Goal: Information Seeking & Learning: Learn about a topic

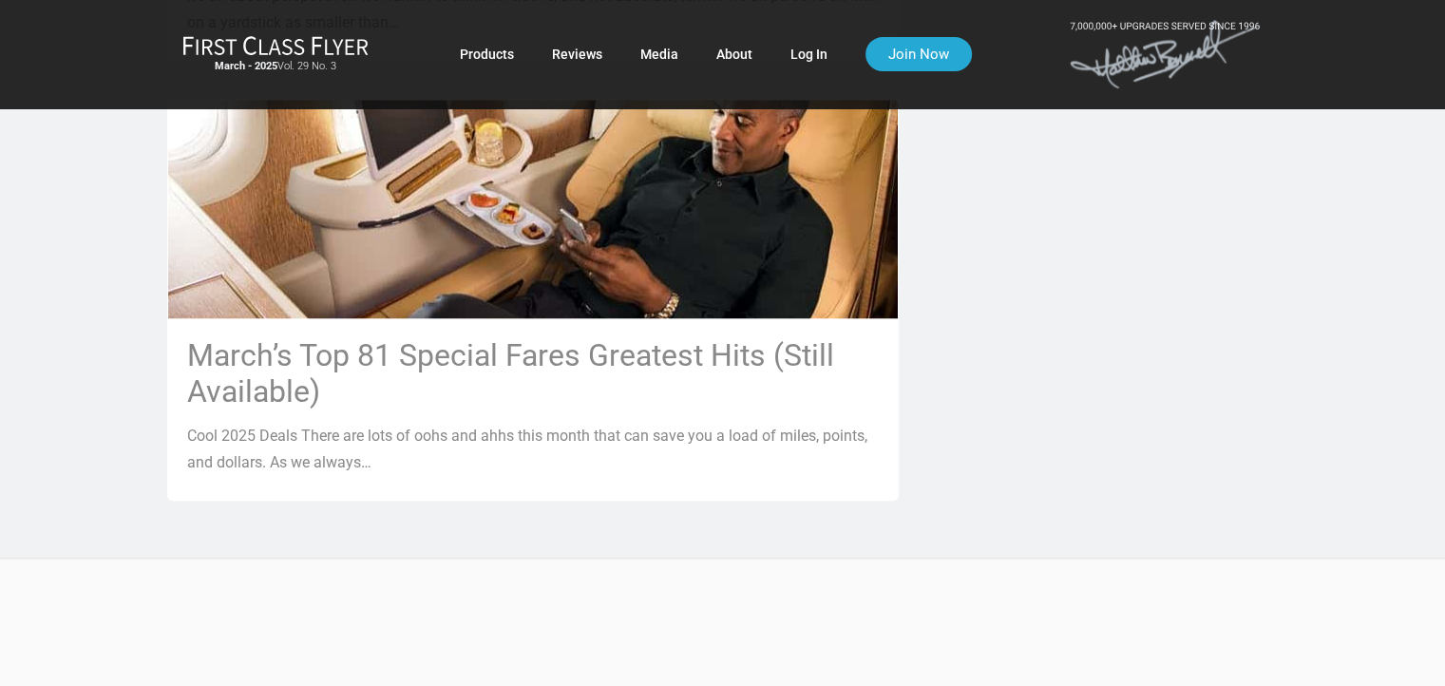
scroll to position [1836, 0]
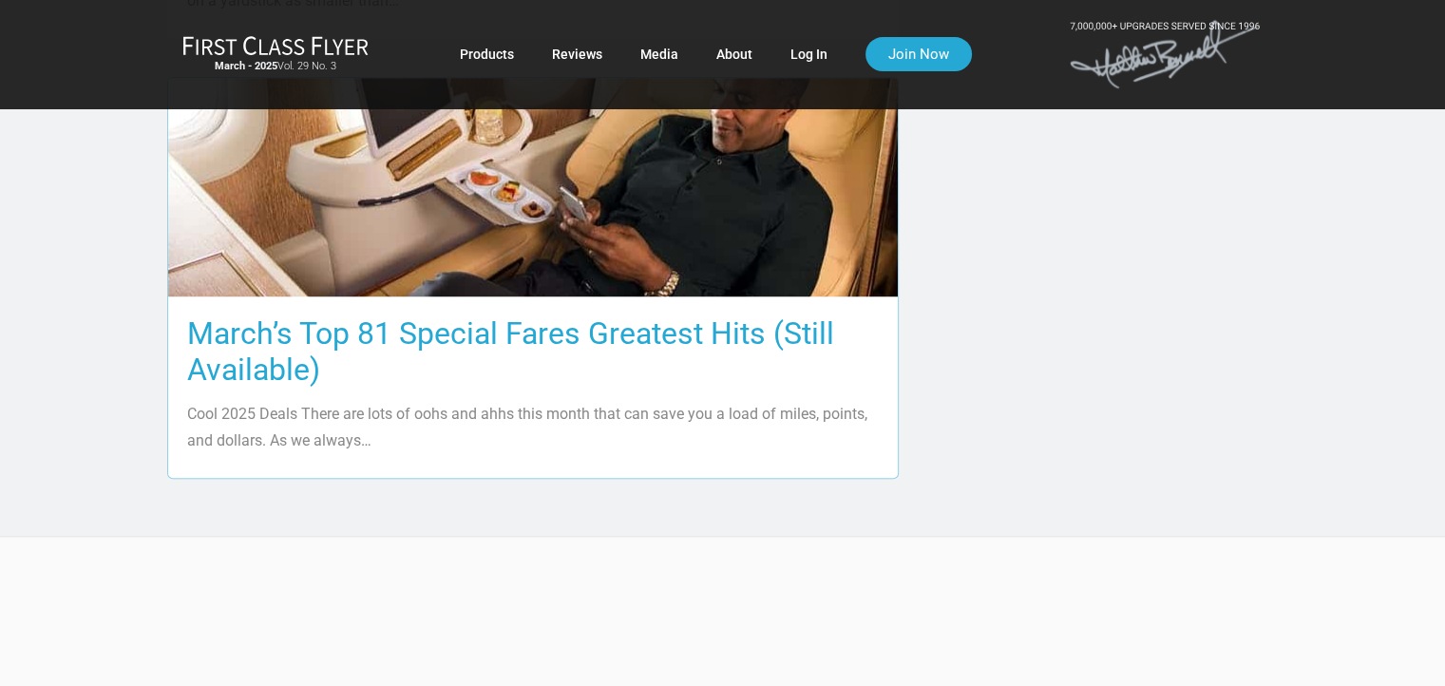
click at [540, 315] on h3 "March’s Top 81 Special Fares Greatest Hits (Still Available)" at bounding box center [533, 351] width 692 height 72
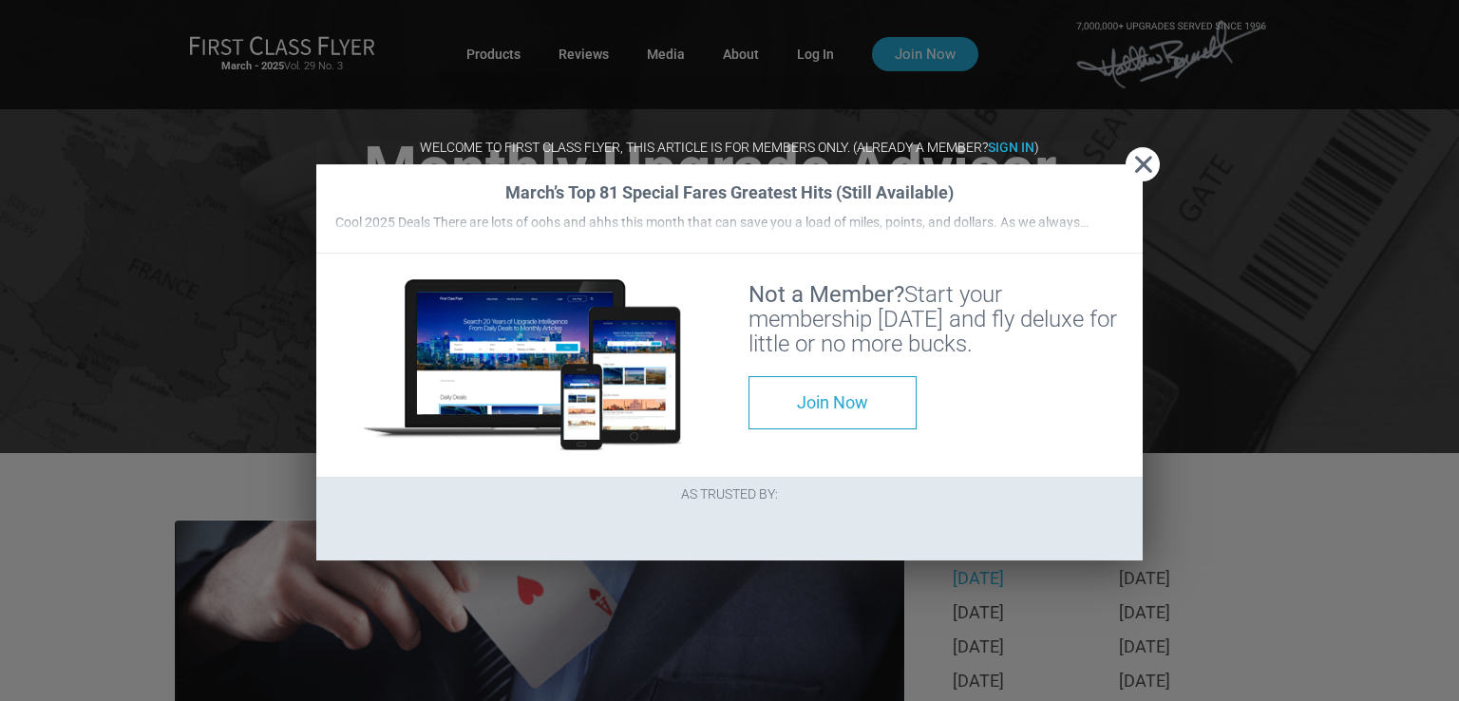
click at [1139, 155] on span "Close" at bounding box center [1143, 165] width 34 height 20
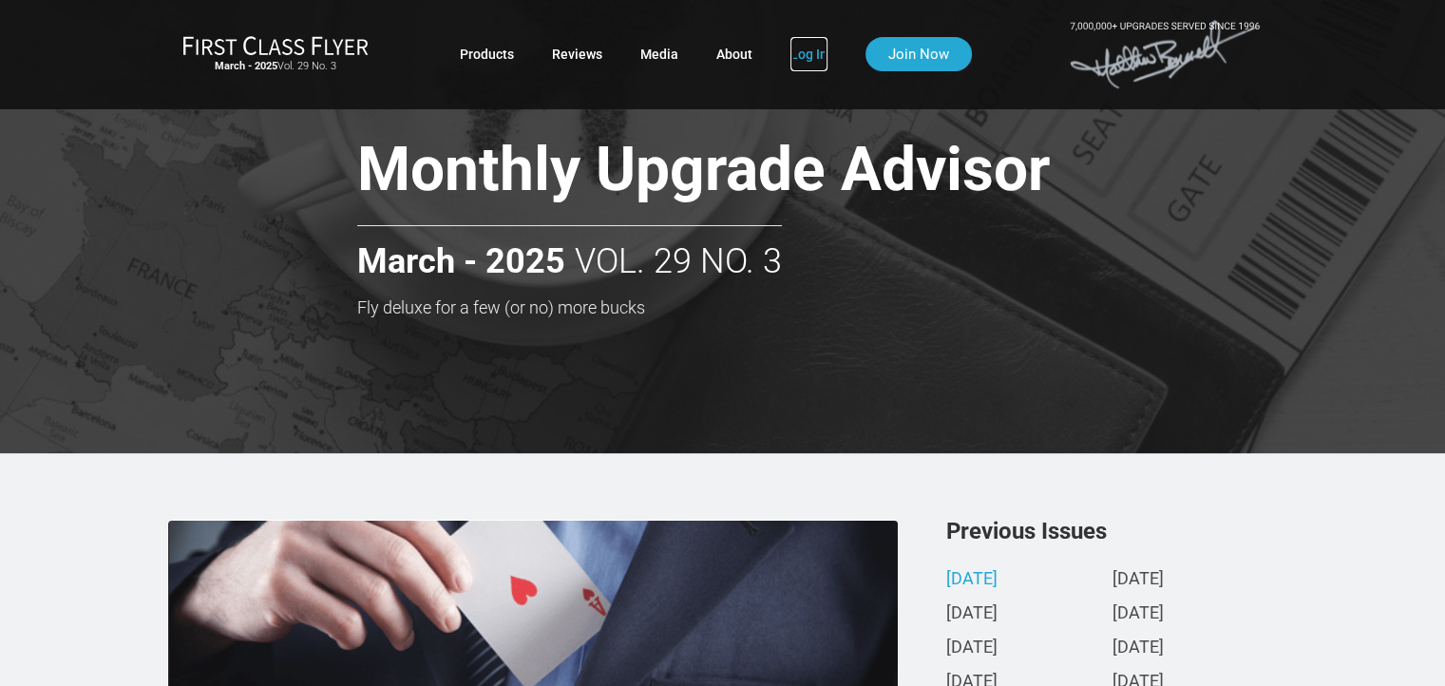
click at [806, 49] on link "Log In" at bounding box center [808, 54] width 37 height 34
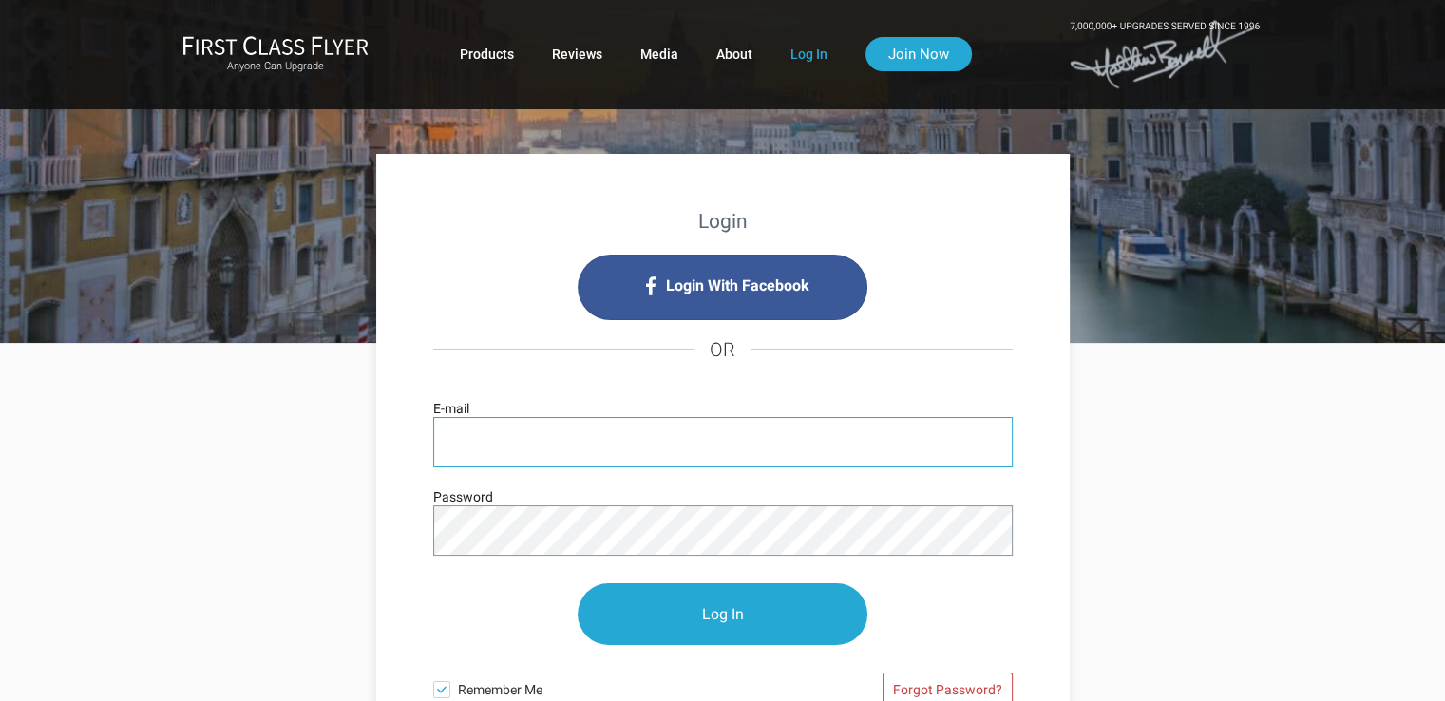
click at [579, 451] on input "E-mail" at bounding box center [722, 442] width 579 height 50
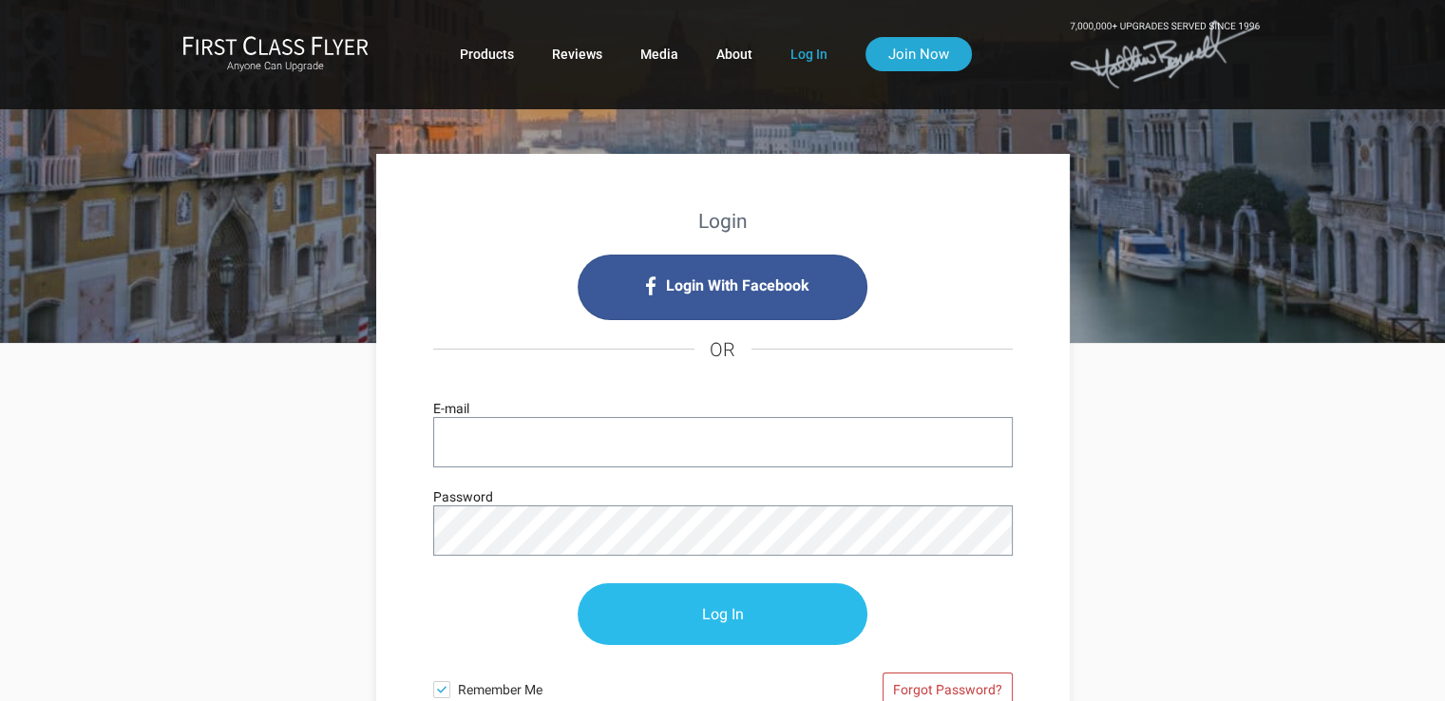
type input "[EMAIL_ADDRESS][DOMAIN_NAME]"
click at [715, 619] on input "Log In" at bounding box center [723, 615] width 290 height 62
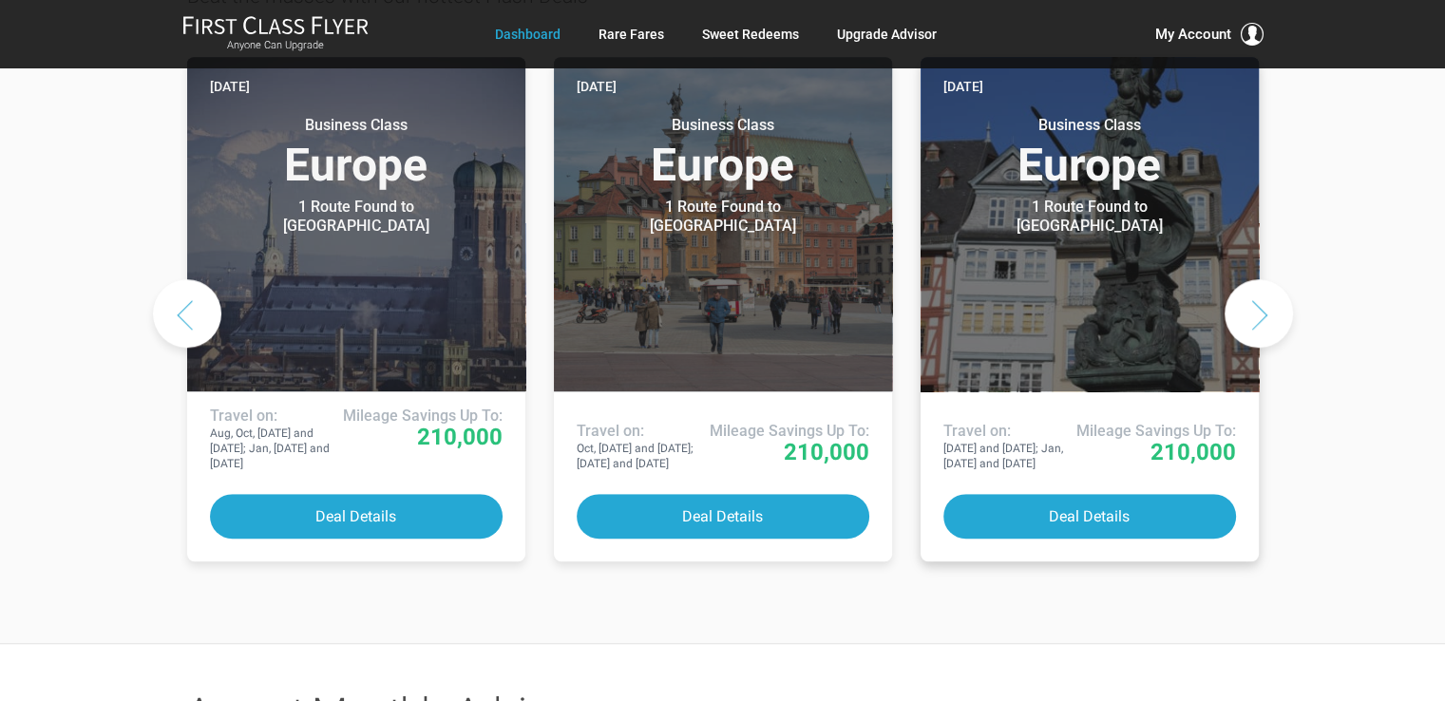
scroll to position [1076, 0]
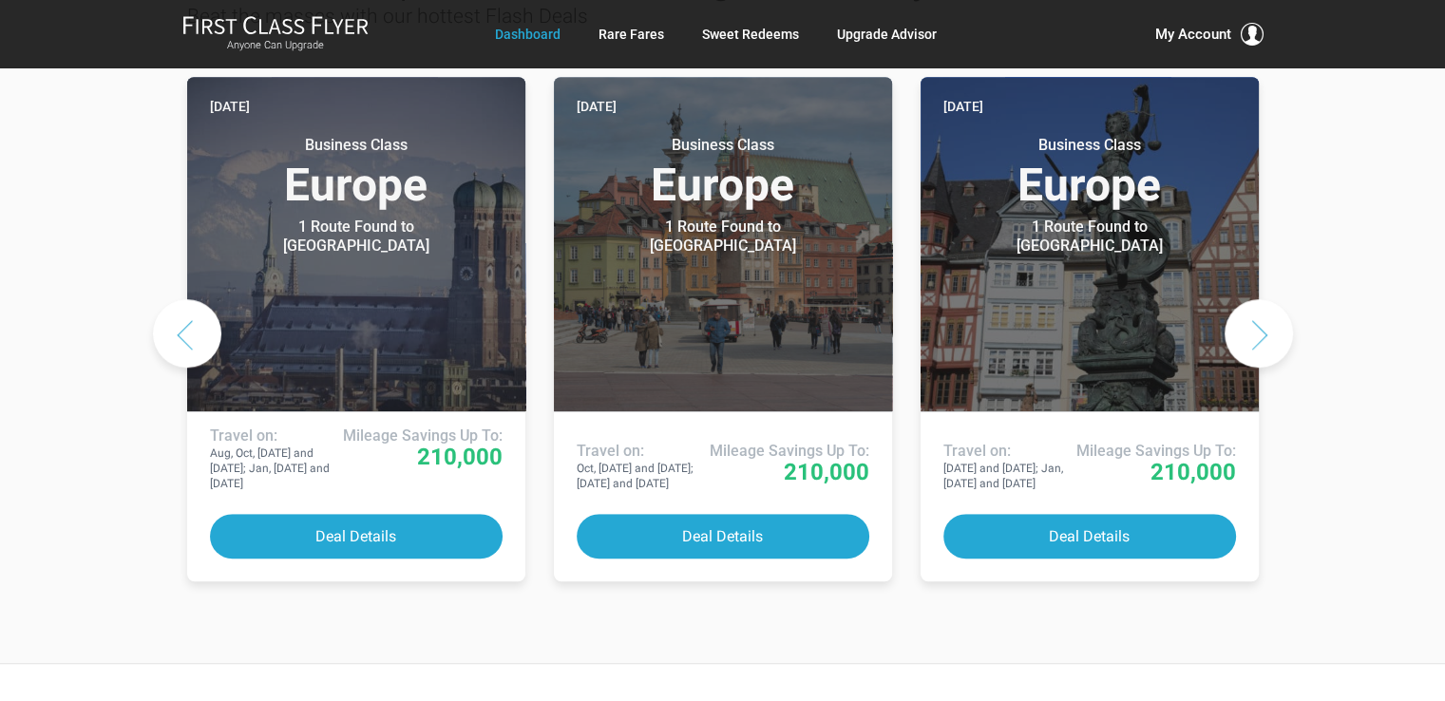
click at [1258, 299] on button "Next slide" at bounding box center [1259, 333] width 68 height 68
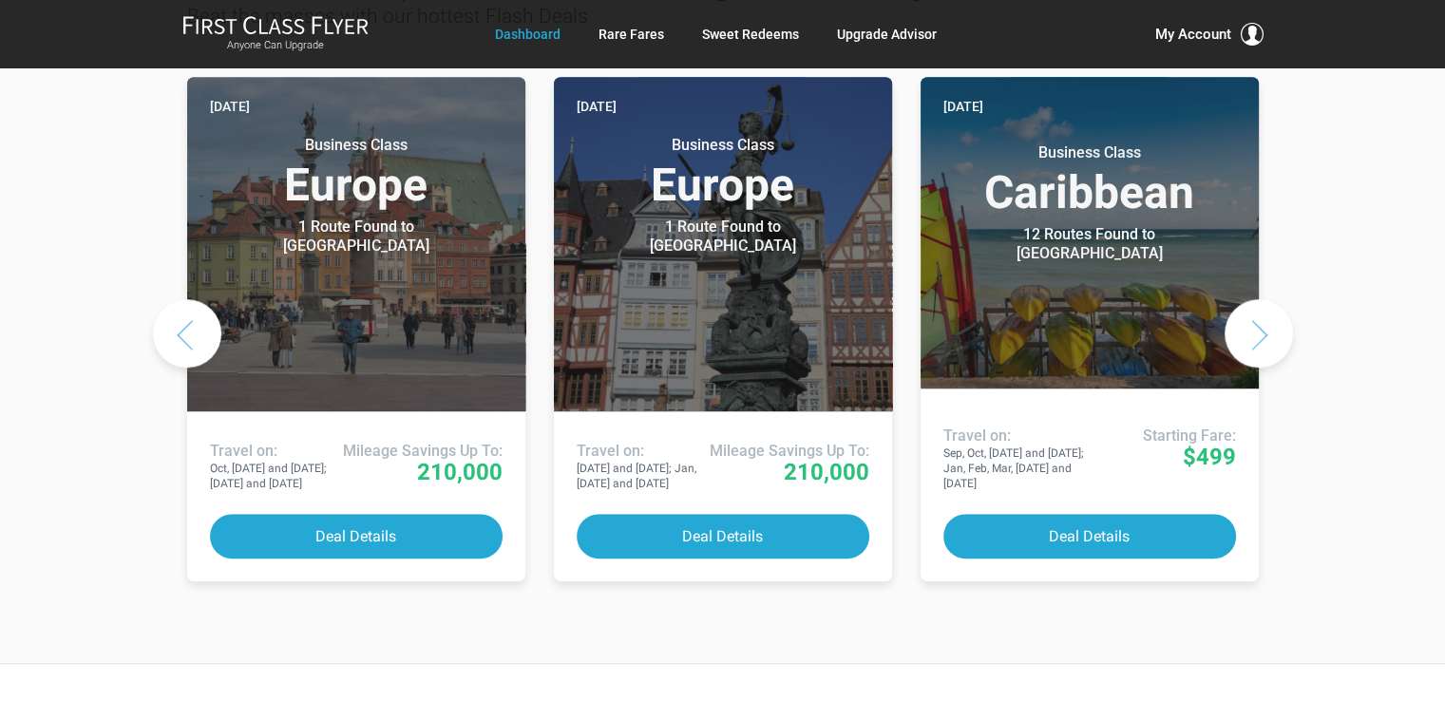
click at [1258, 299] on button "Next slide" at bounding box center [1259, 333] width 68 height 68
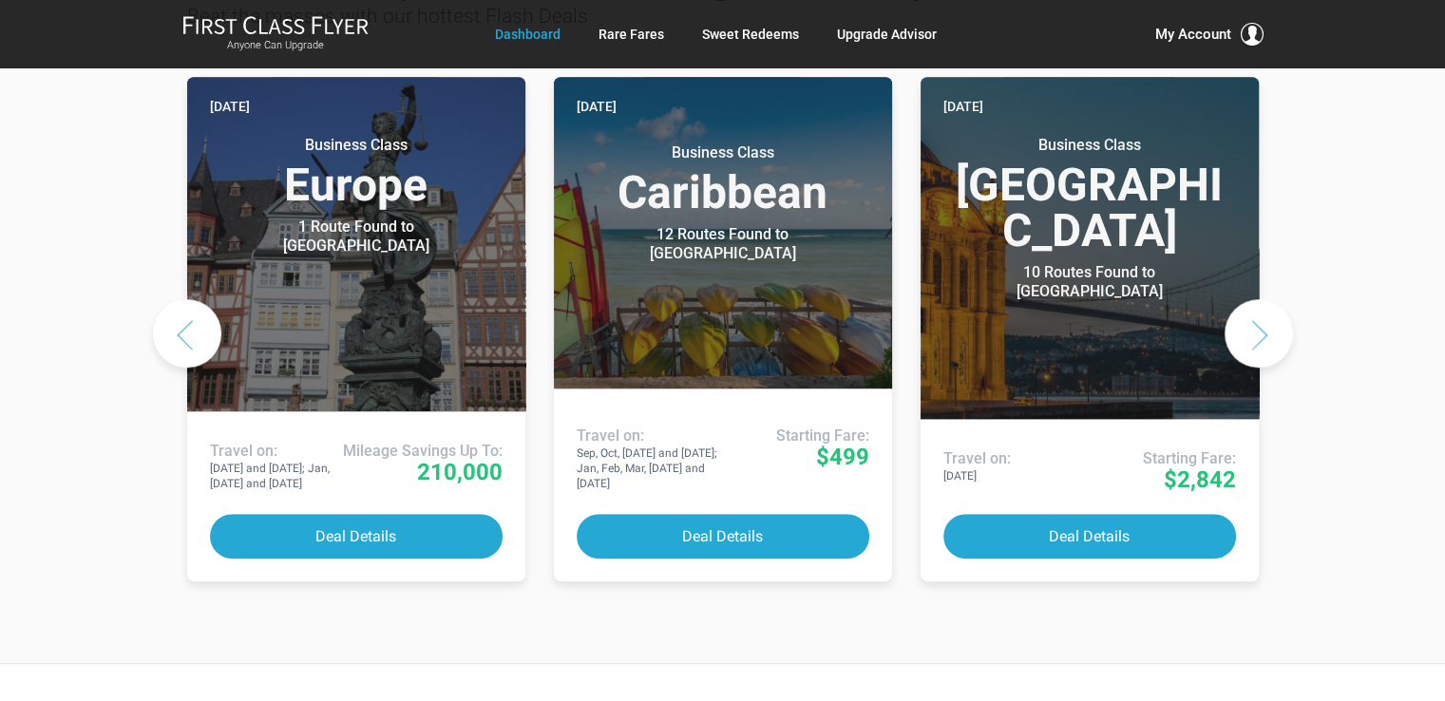
click at [1258, 299] on button "Next slide" at bounding box center [1259, 333] width 68 height 68
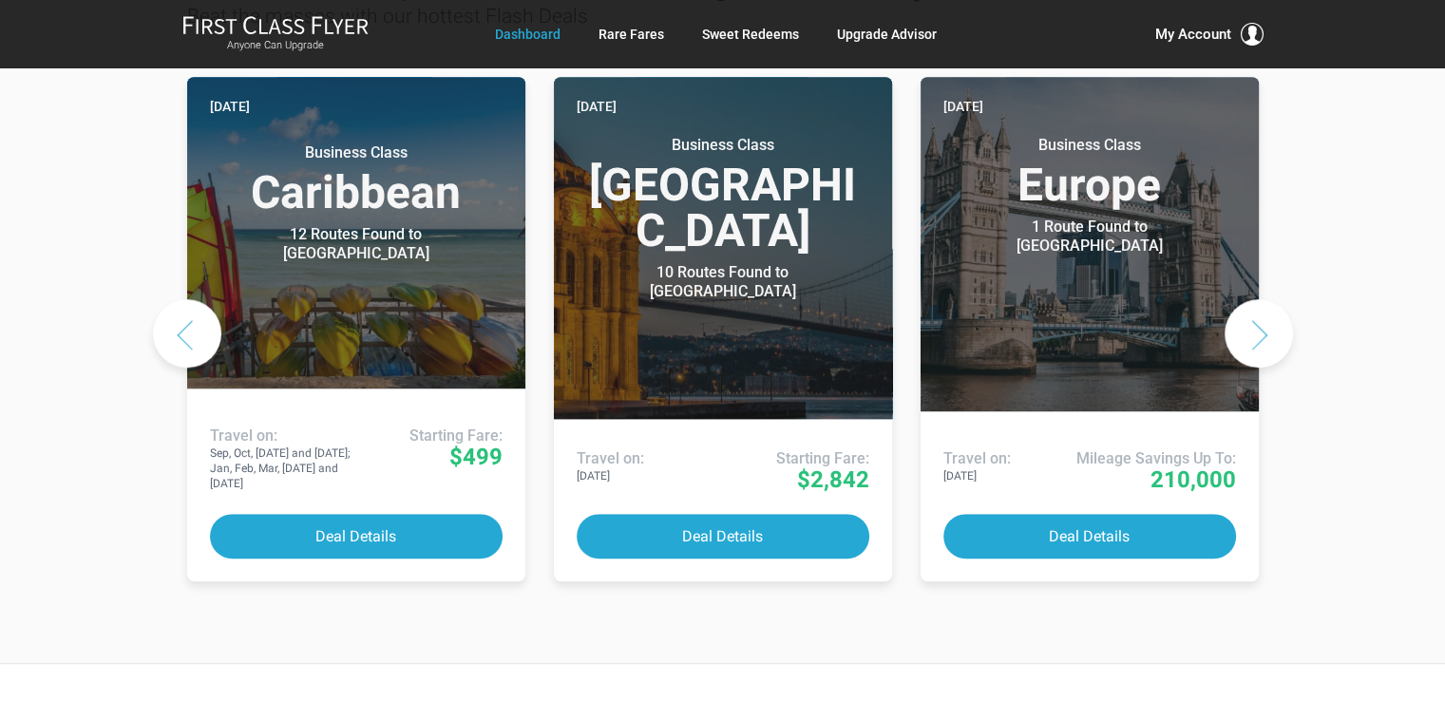
click at [1258, 299] on button "Next slide" at bounding box center [1259, 333] width 68 height 68
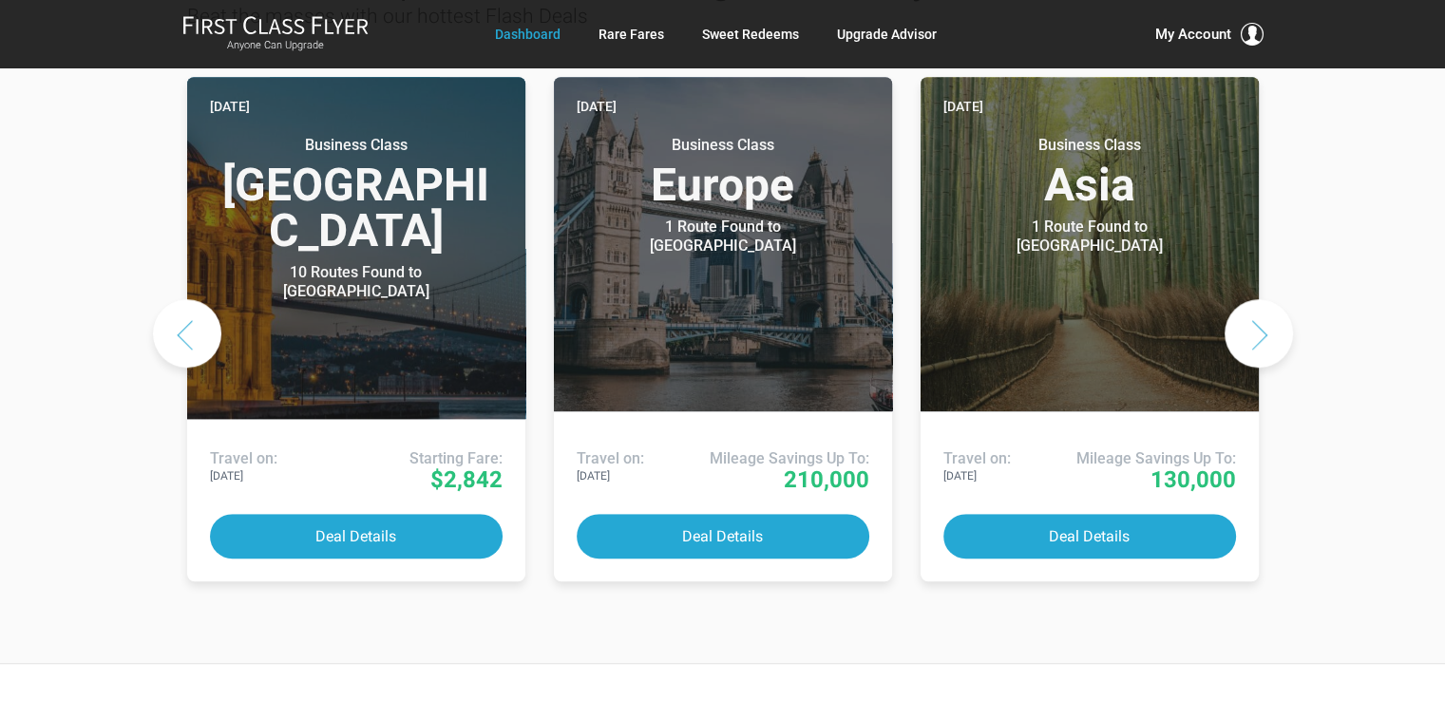
click at [1258, 299] on button "Next slide" at bounding box center [1259, 333] width 68 height 68
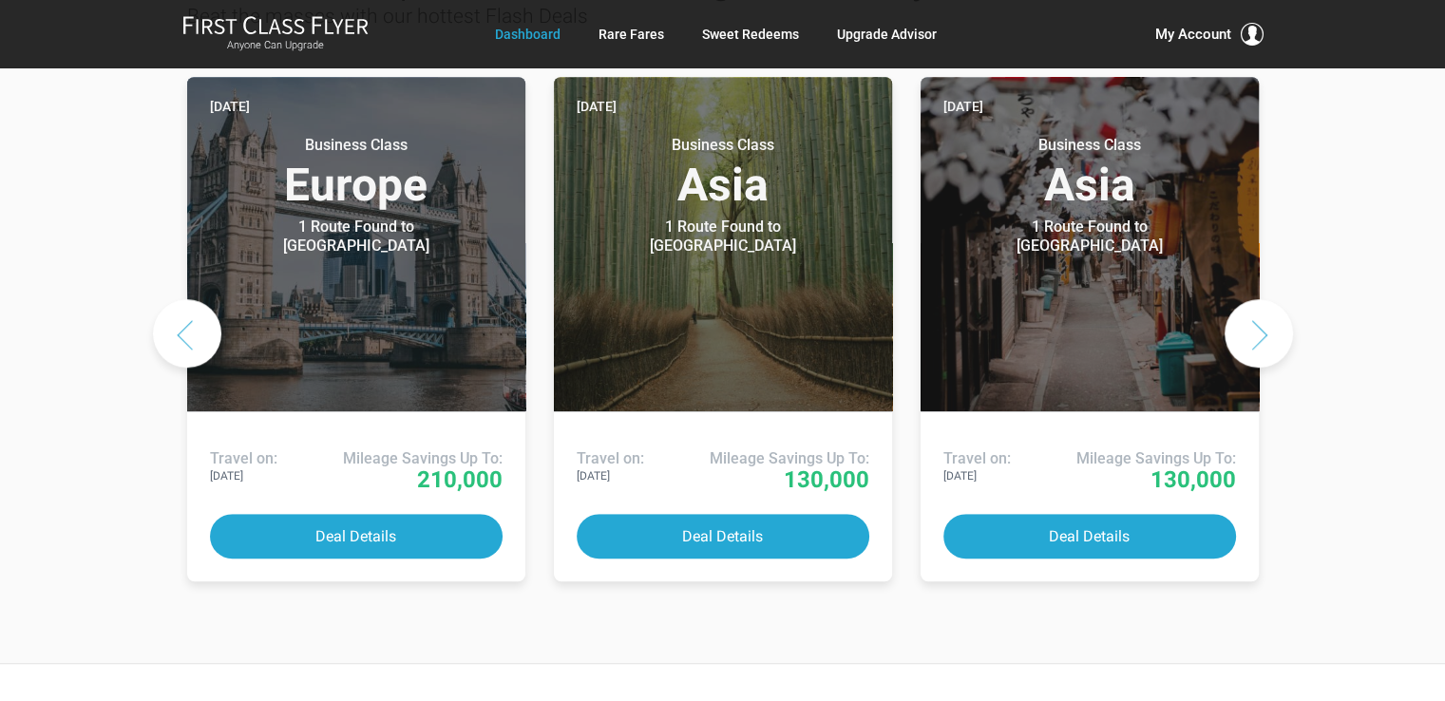
click at [1263, 299] on button "Next slide" at bounding box center [1259, 333] width 68 height 68
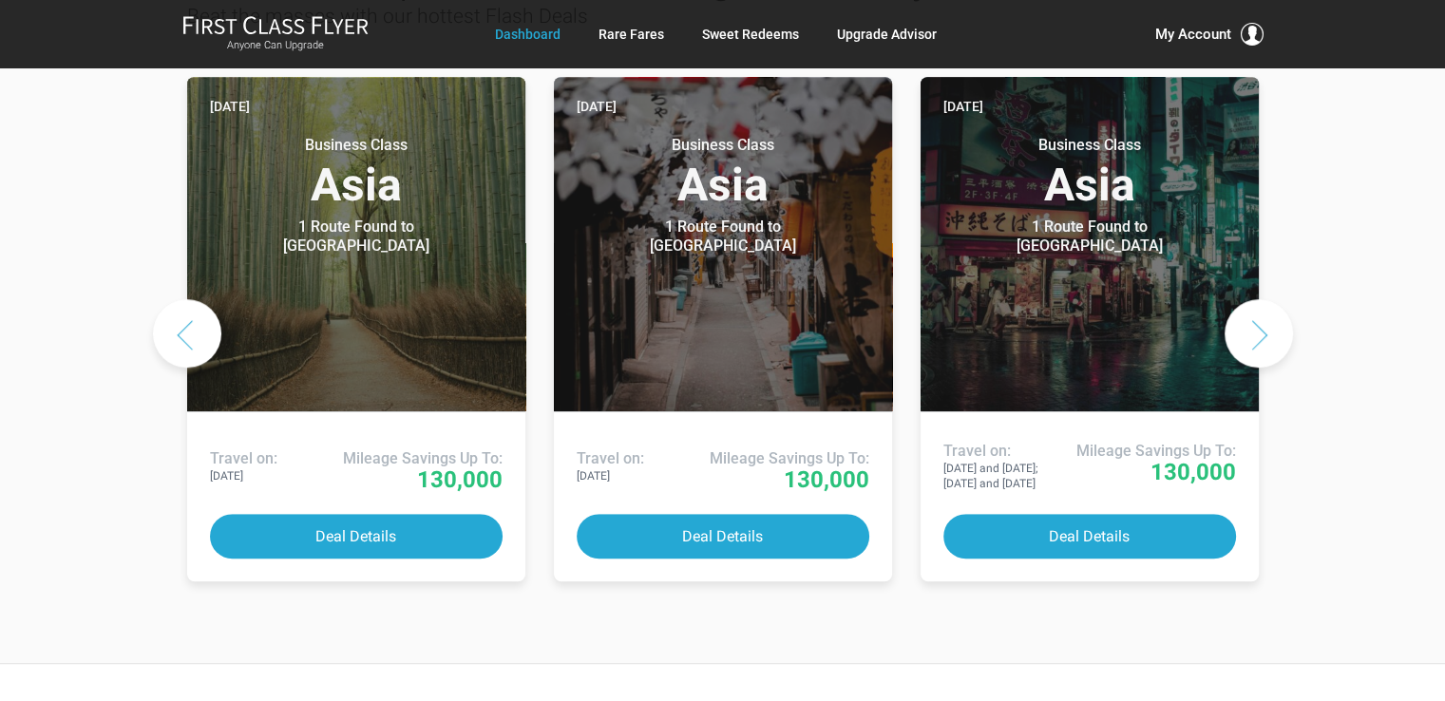
click at [1263, 299] on button "Next slide" at bounding box center [1259, 333] width 68 height 68
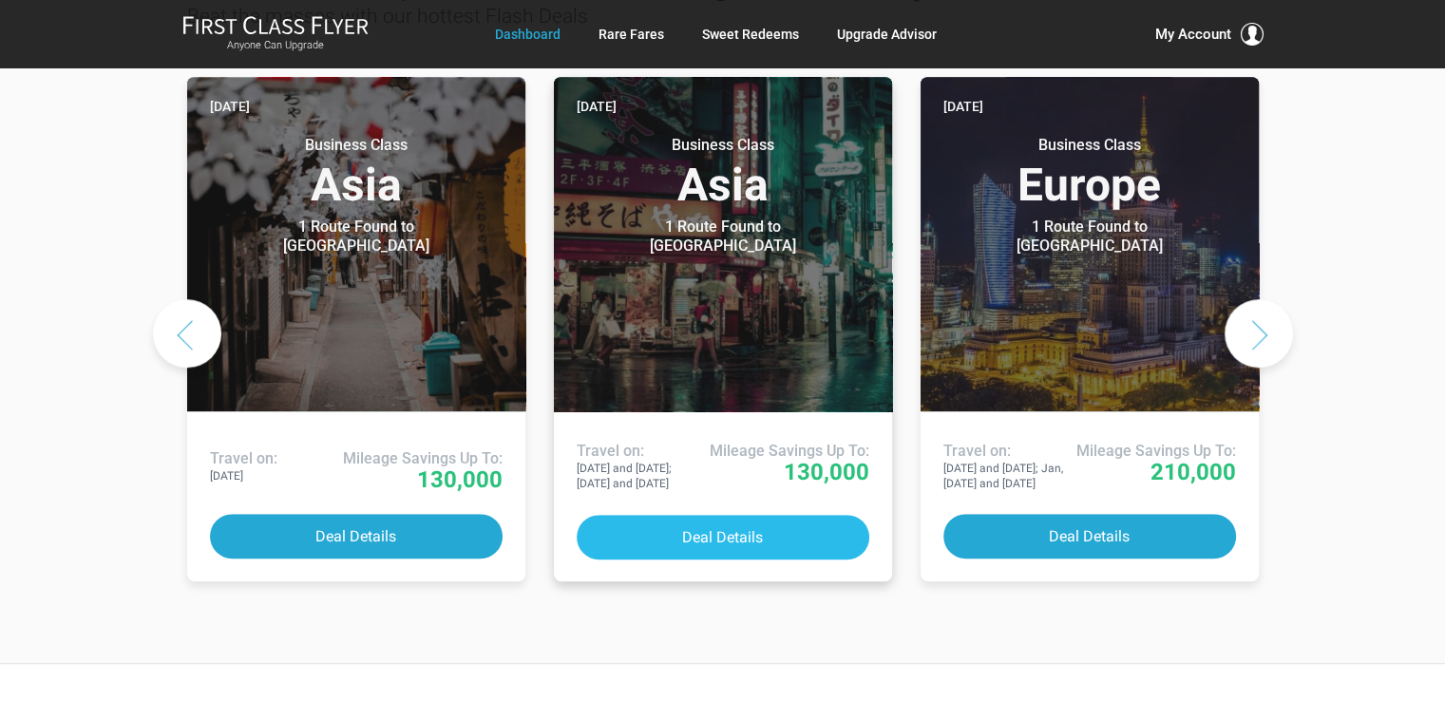
click at [764, 515] on button "Deal Details" at bounding box center [723, 537] width 293 height 45
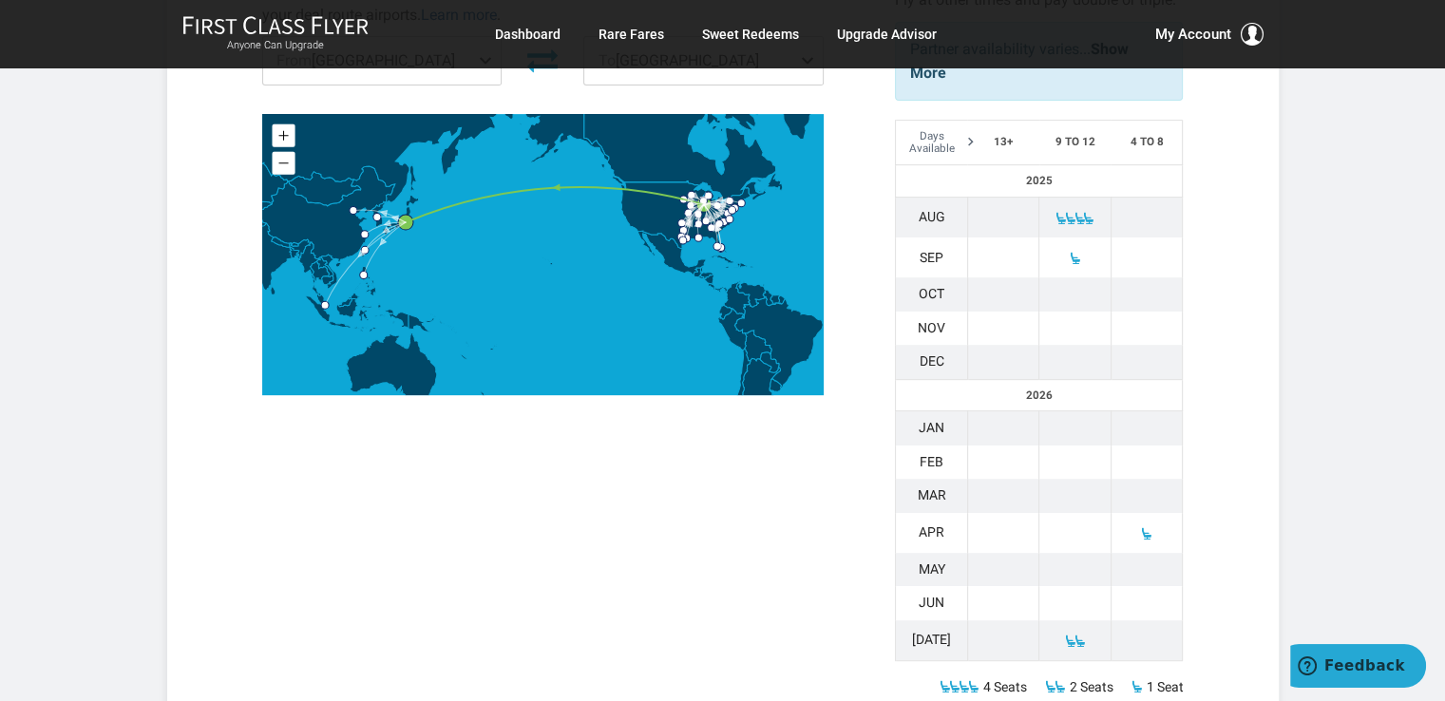
scroll to position [950, 0]
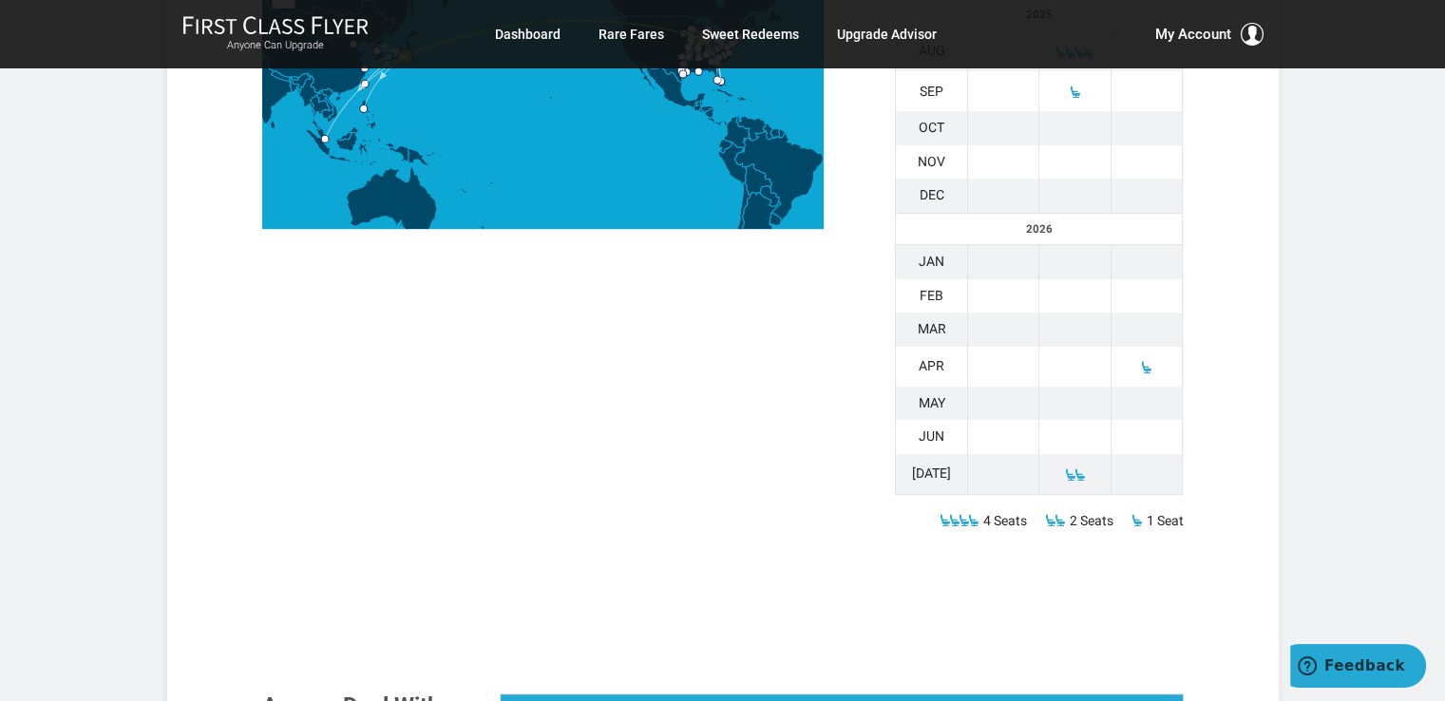
click at [1146, 347] on td at bounding box center [1147, 367] width 72 height 40
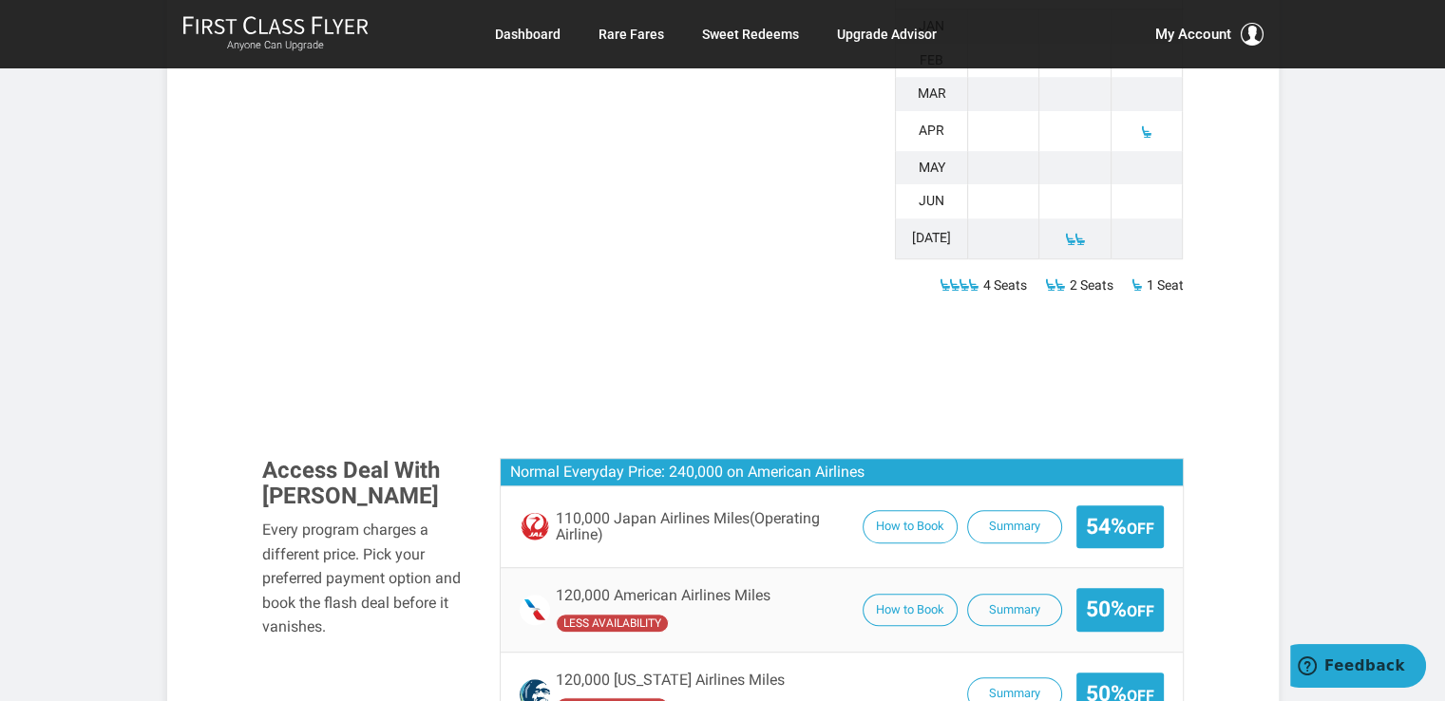
scroll to position [1456, 0]
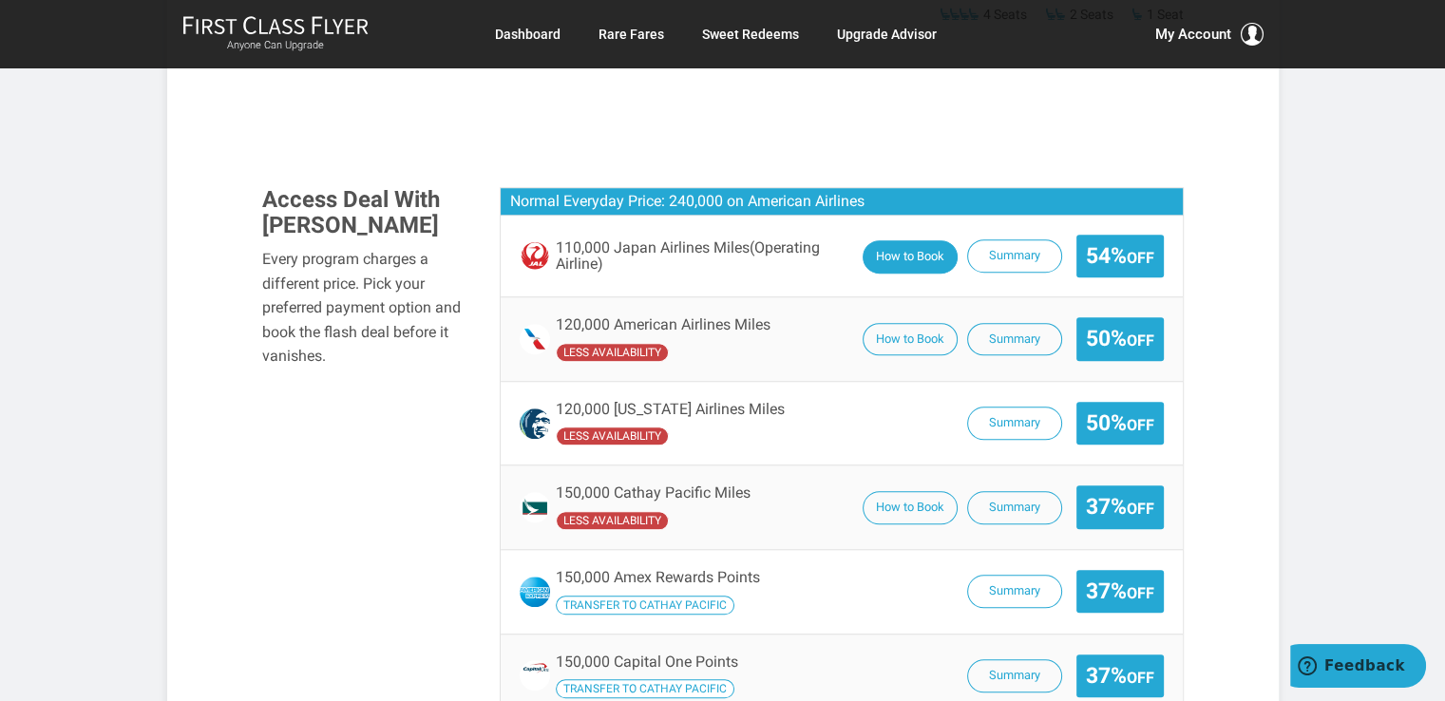
click at [909, 240] on button "How to Book" at bounding box center [910, 256] width 95 height 33
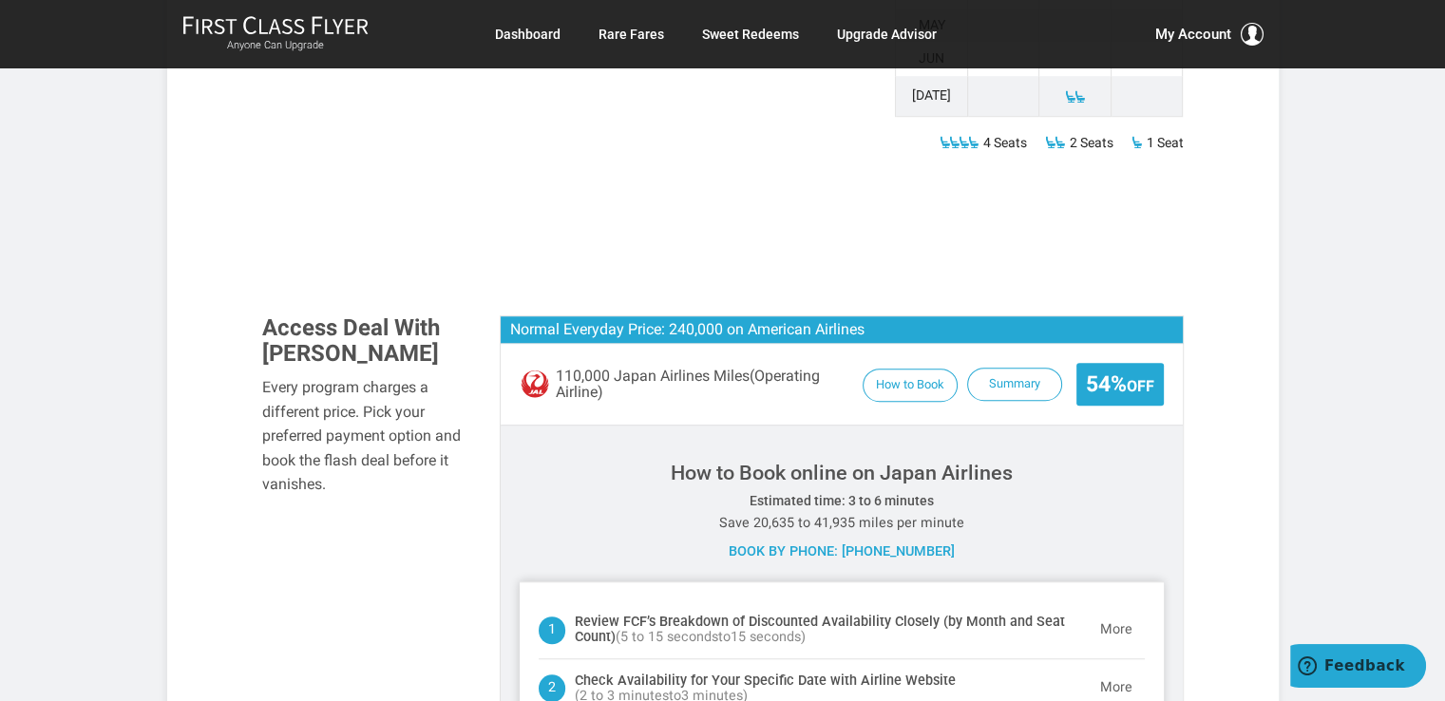
scroll to position [1330, 0]
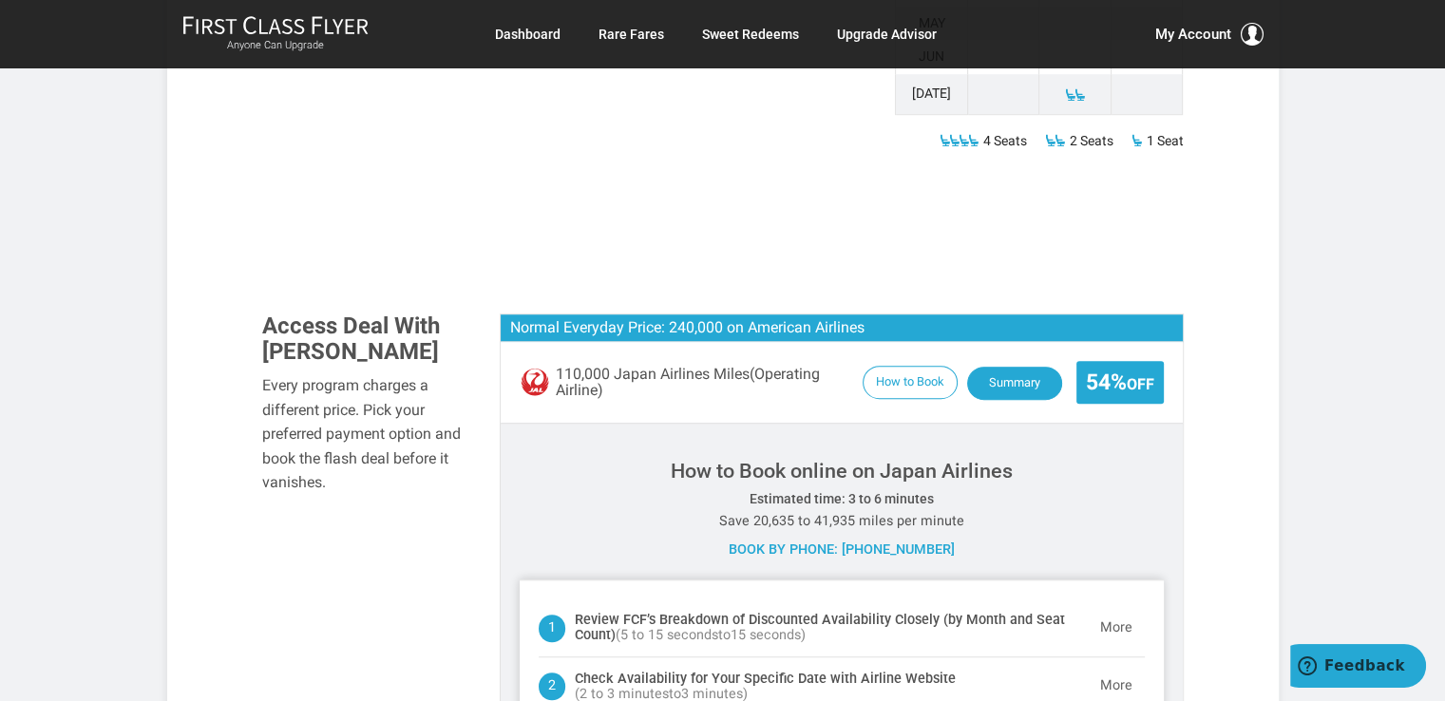
click at [1017, 367] on button "Summary" at bounding box center [1014, 383] width 95 height 33
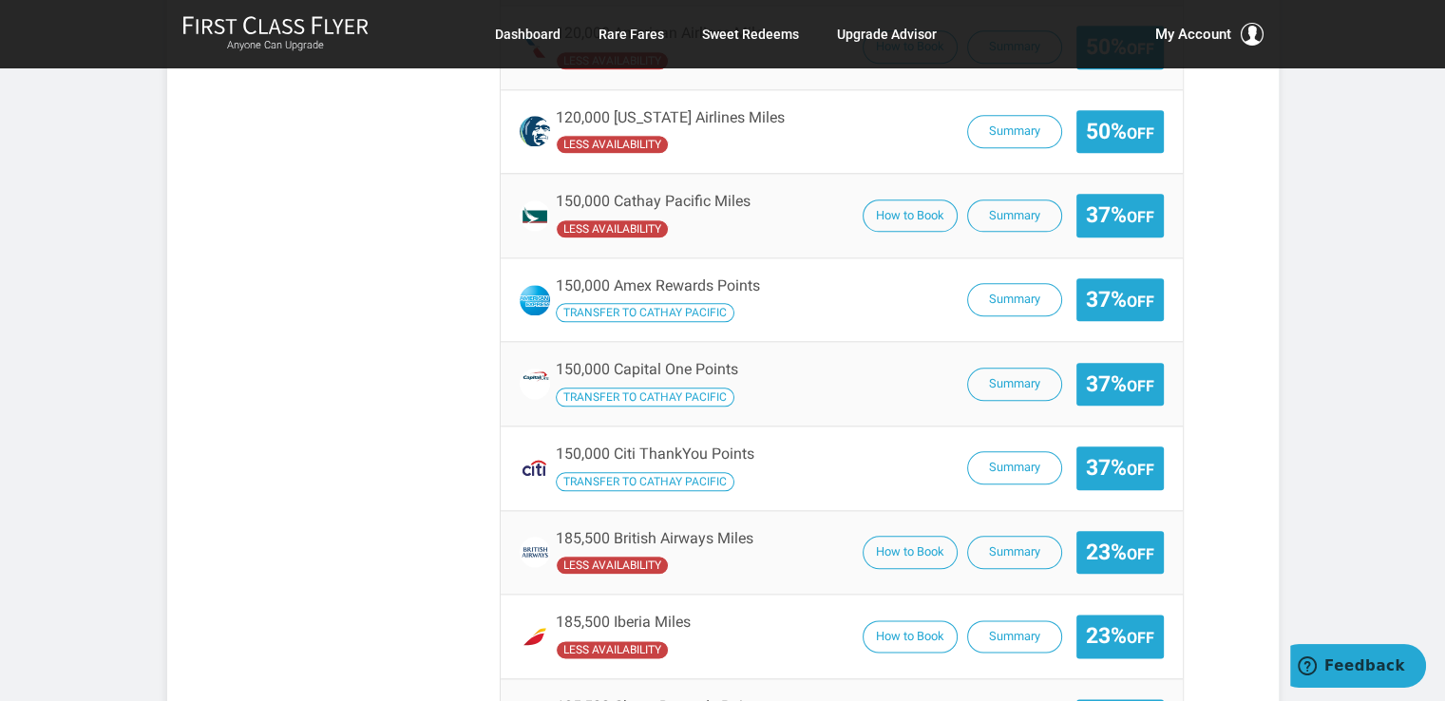
scroll to position [2153, 0]
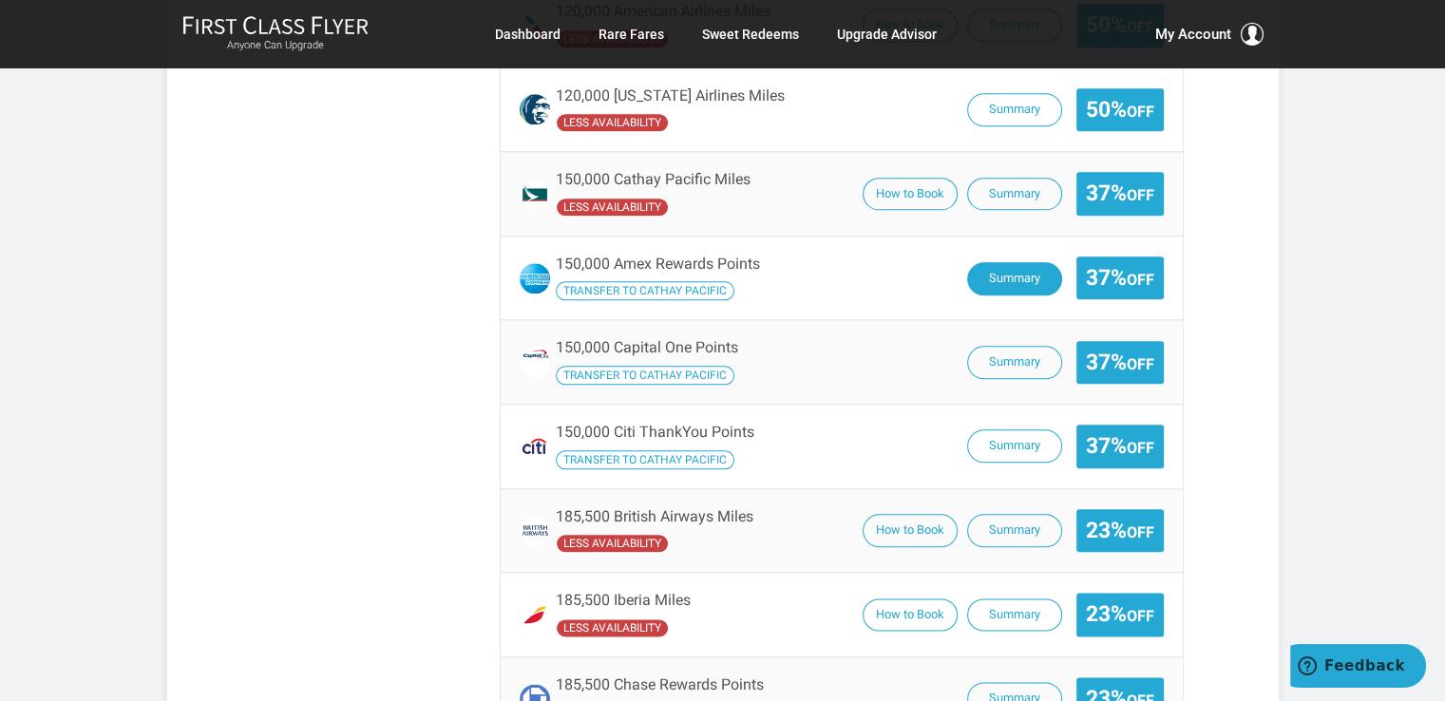
click at [1014, 262] on button "Summary" at bounding box center [1014, 278] width 95 height 33
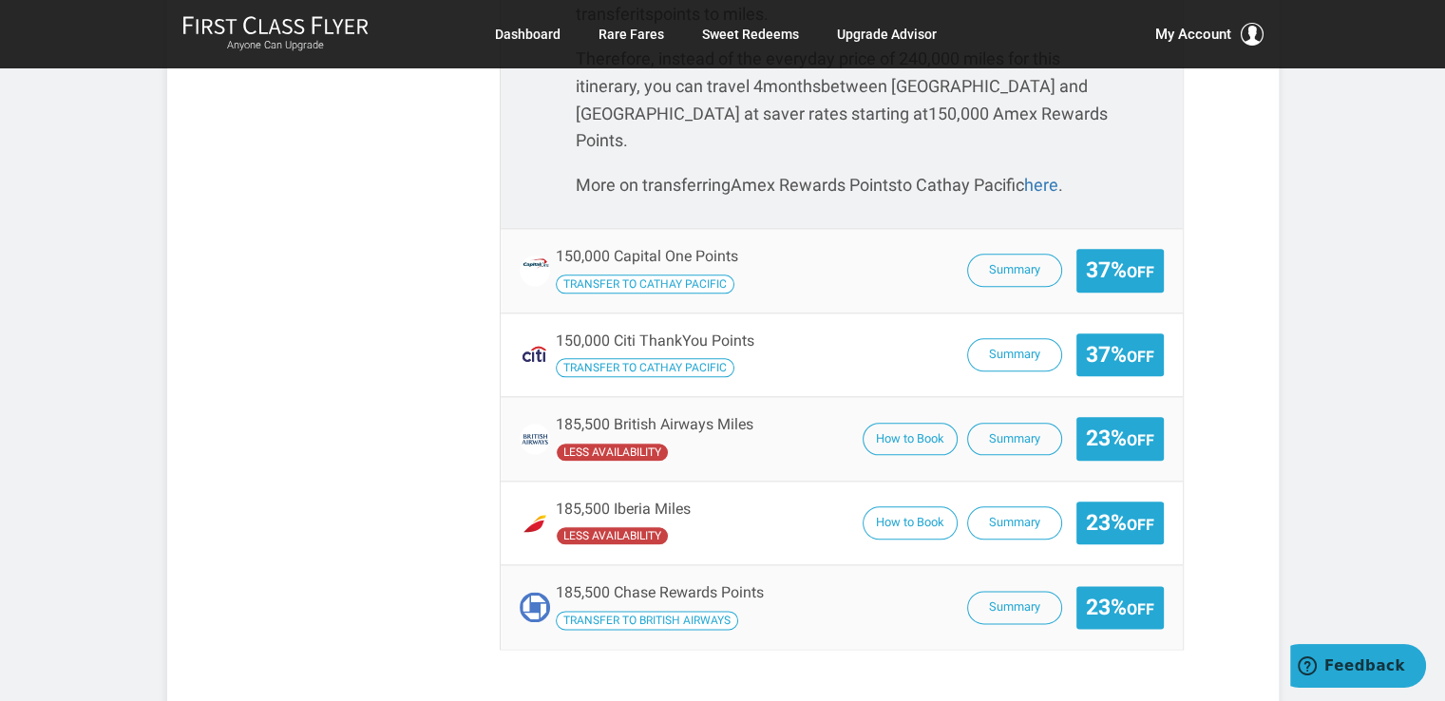
scroll to position [1797, 0]
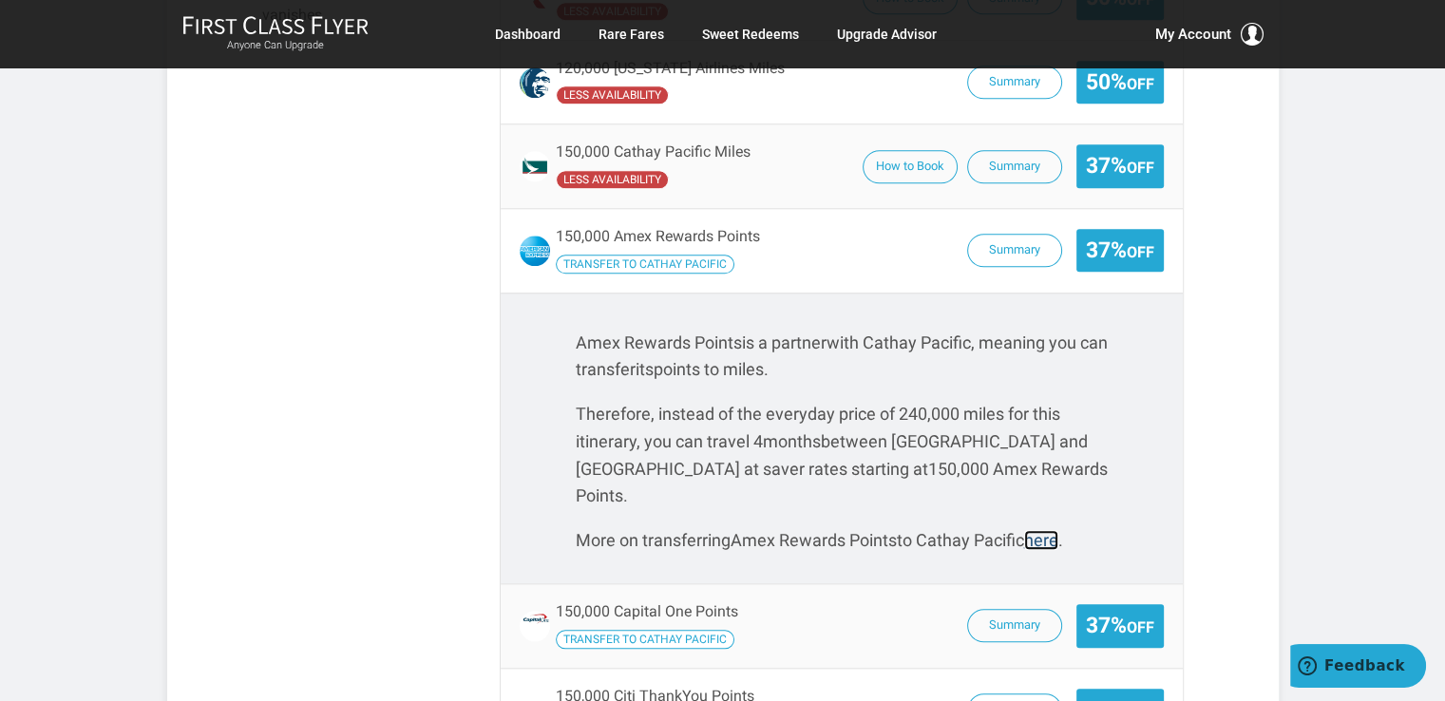
click at [1056, 530] on link "here" at bounding box center [1041, 540] width 34 height 20
click at [1004, 235] on button "Summary" at bounding box center [1014, 251] width 95 height 33
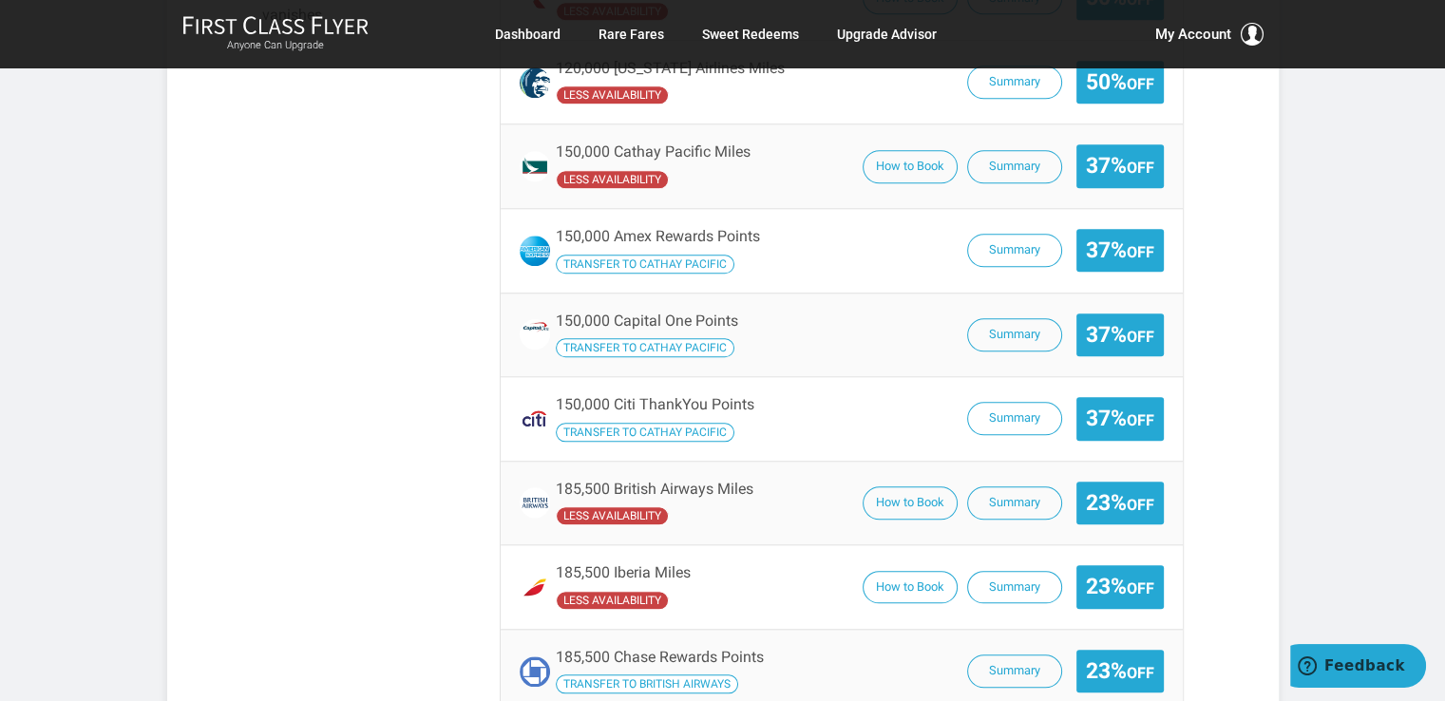
click at [1137, 243] on small "Off" at bounding box center [1141, 252] width 28 height 18
click at [1007, 235] on button "Summary" at bounding box center [1014, 251] width 95 height 33
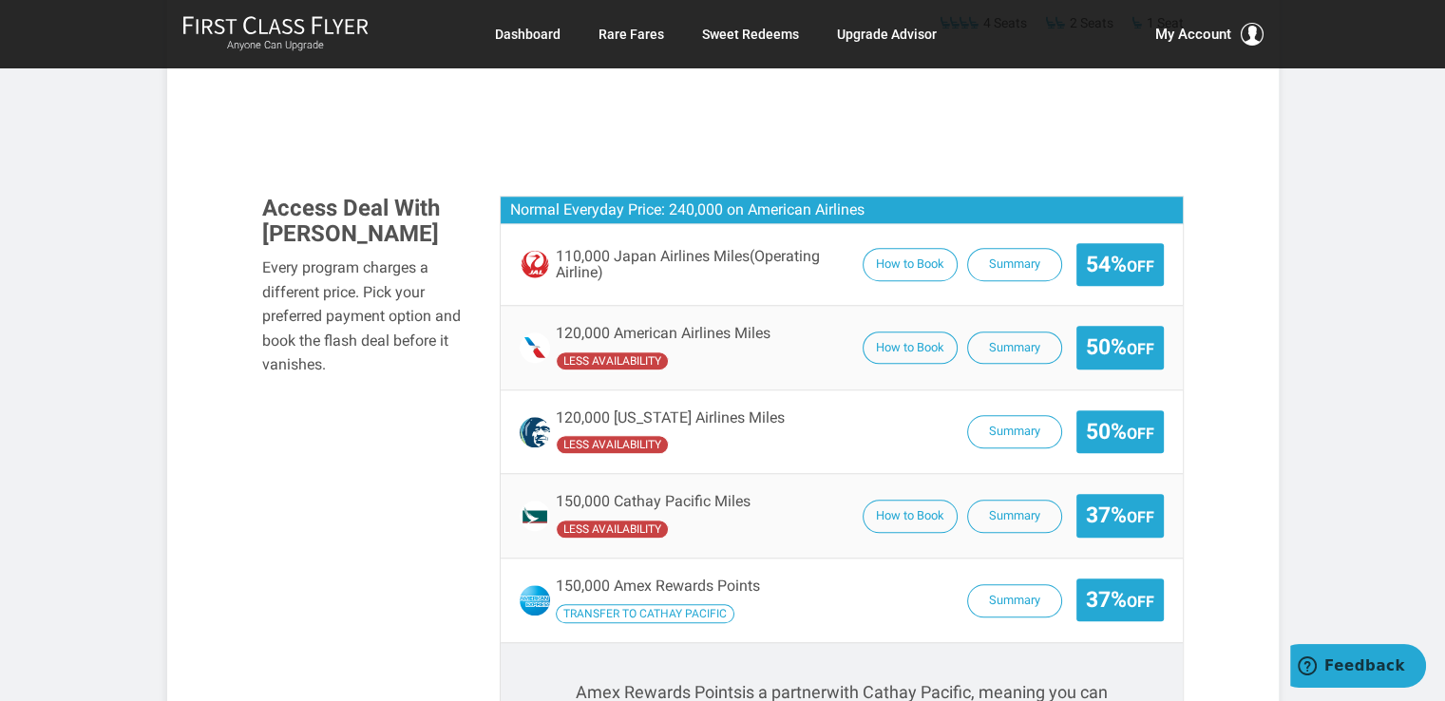
scroll to position [1354, 0]
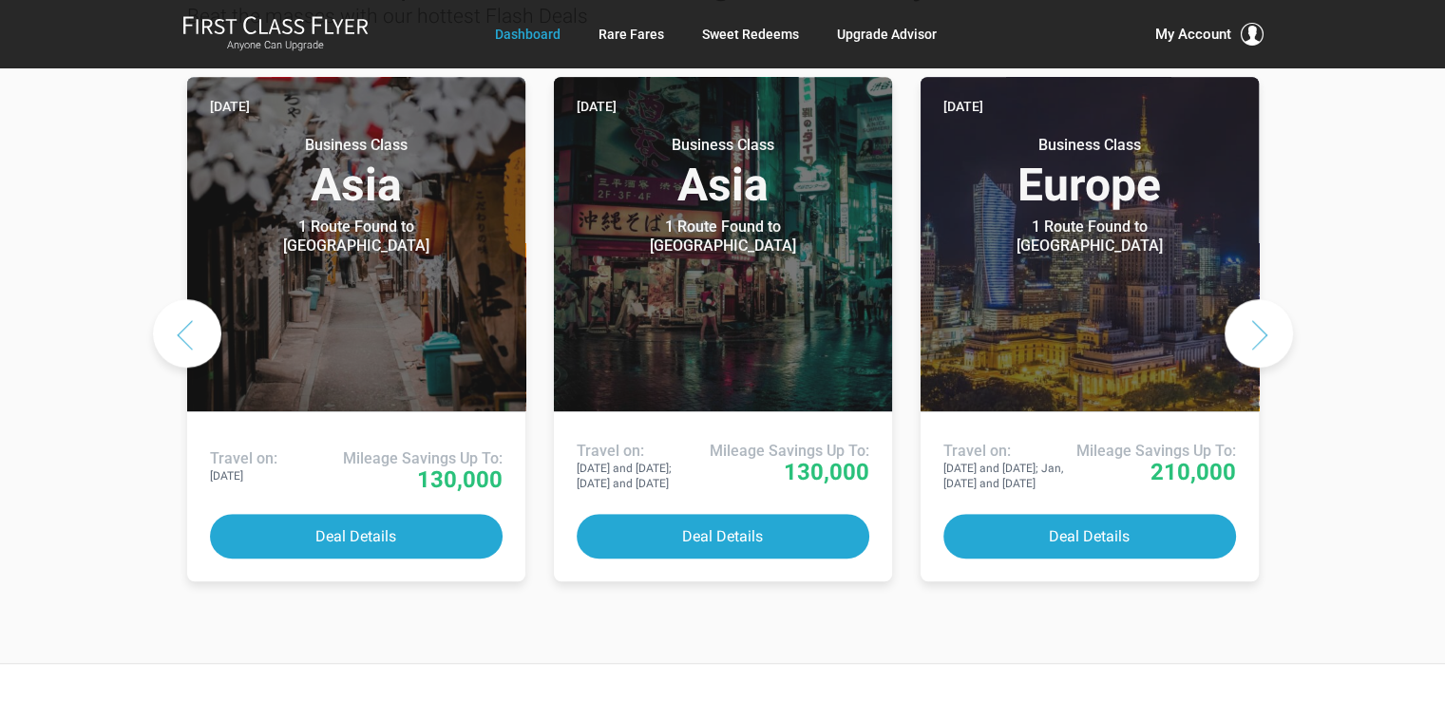
click at [1269, 299] on button "Next slide" at bounding box center [1259, 333] width 68 height 68
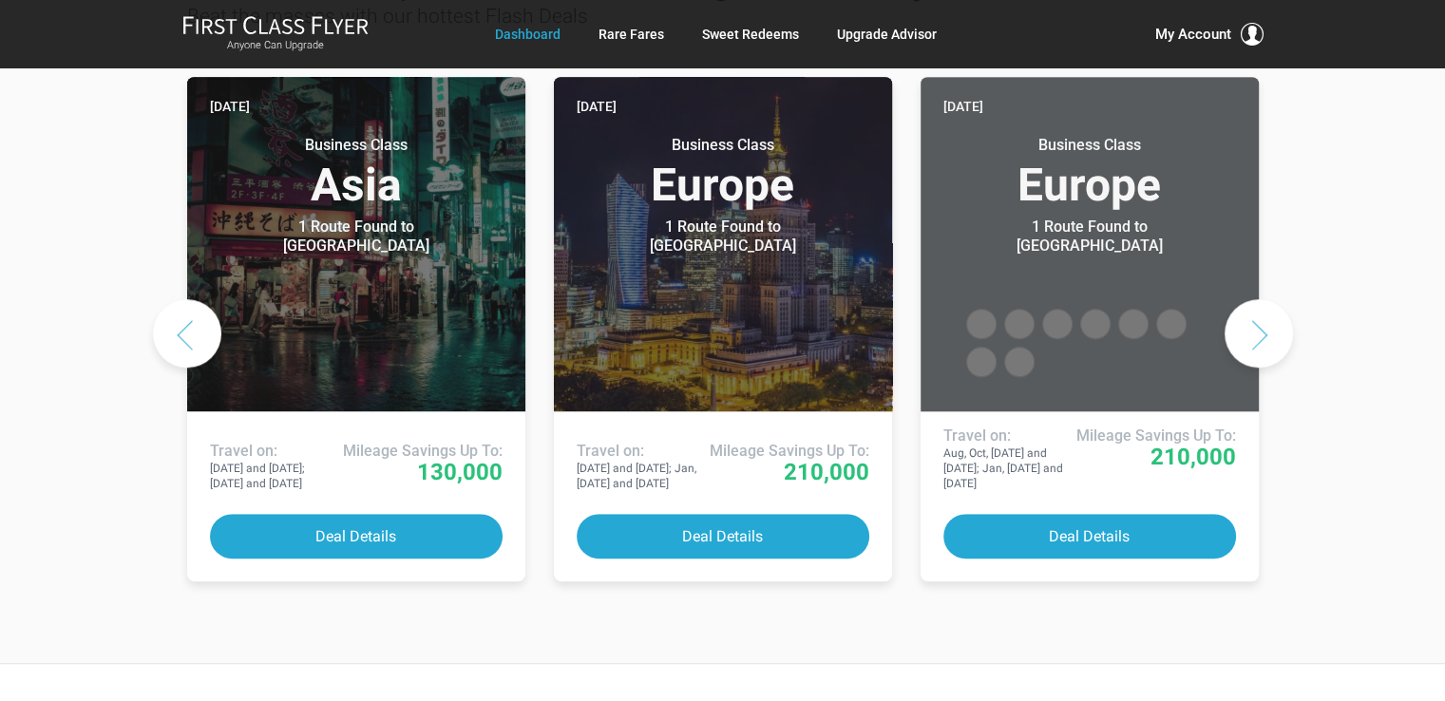
click at [1271, 299] on button "Next slide" at bounding box center [1259, 333] width 68 height 68
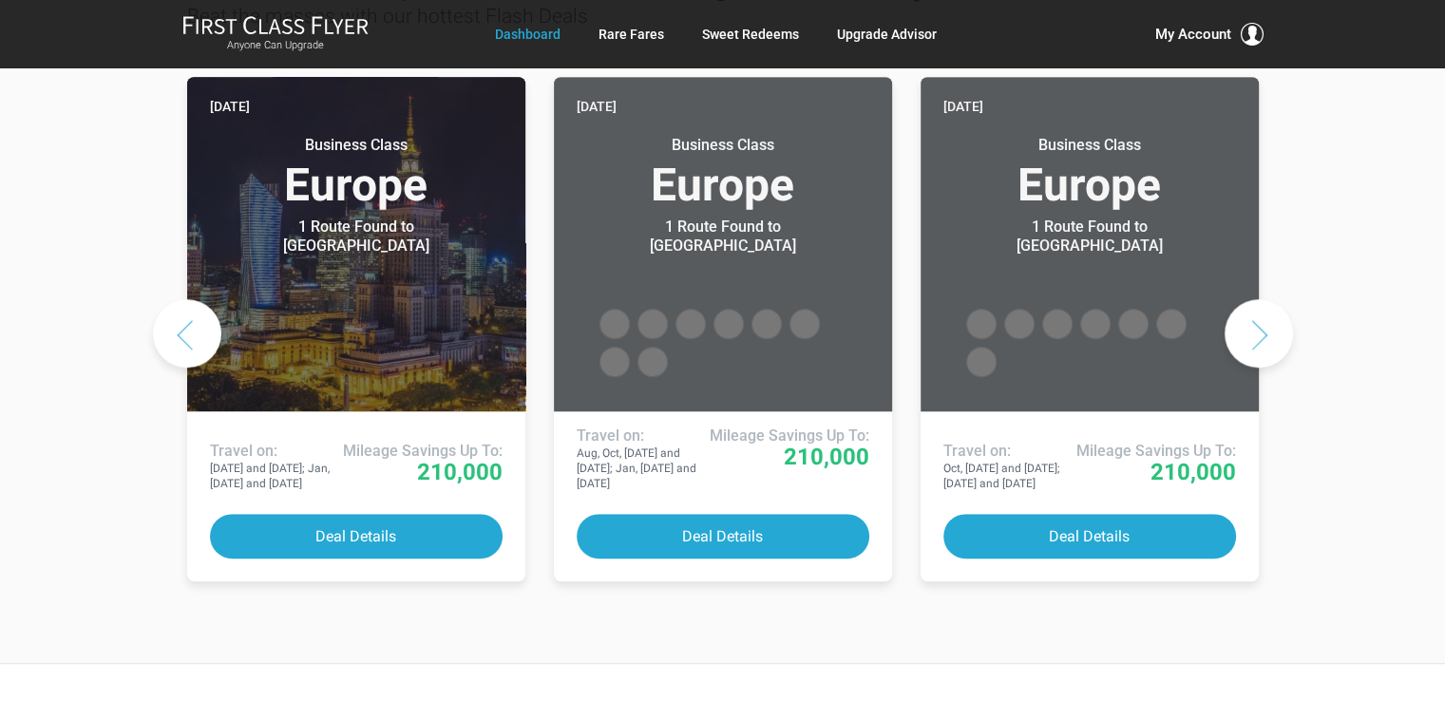
click at [1269, 299] on button "Next slide" at bounding box center [1259, 333] width 68 height 68
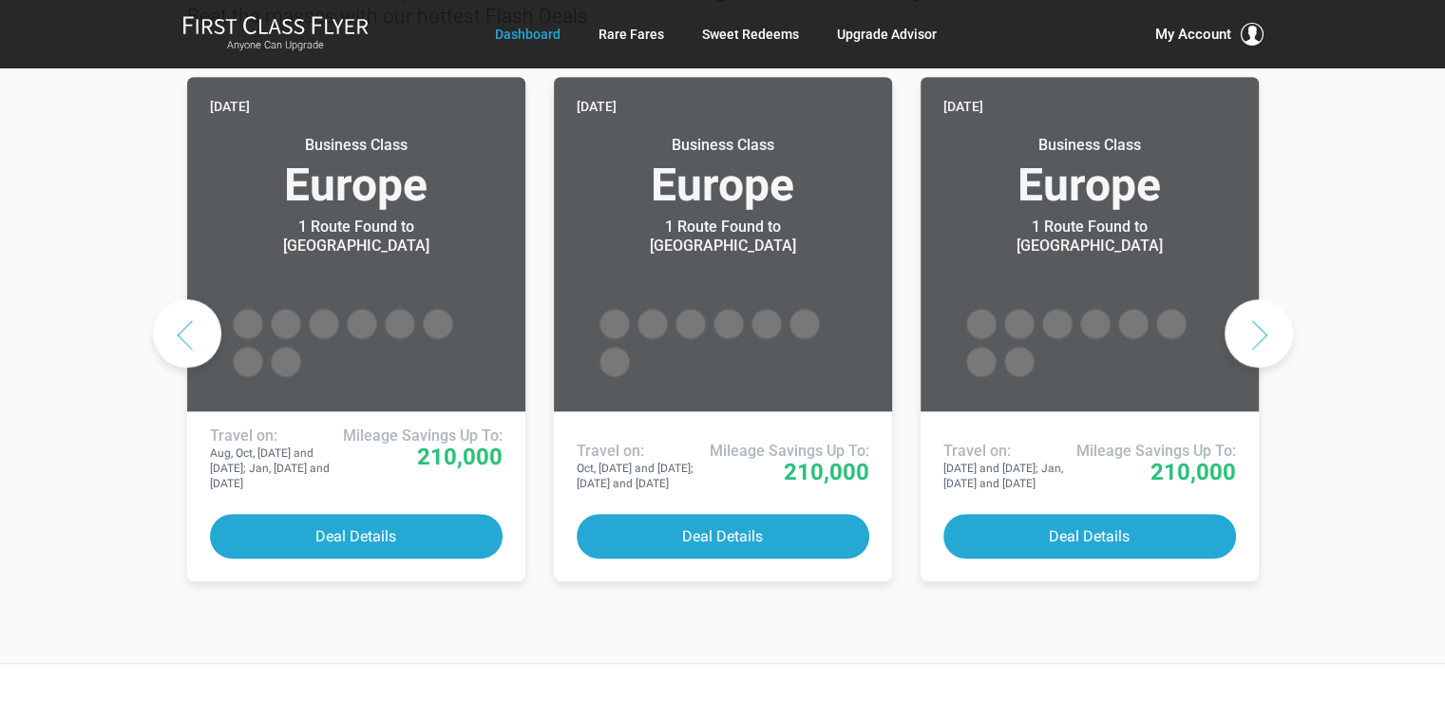
click at [1269, 299] on button "Next slide" at bounding box center [1259, 333] width 68 height 68
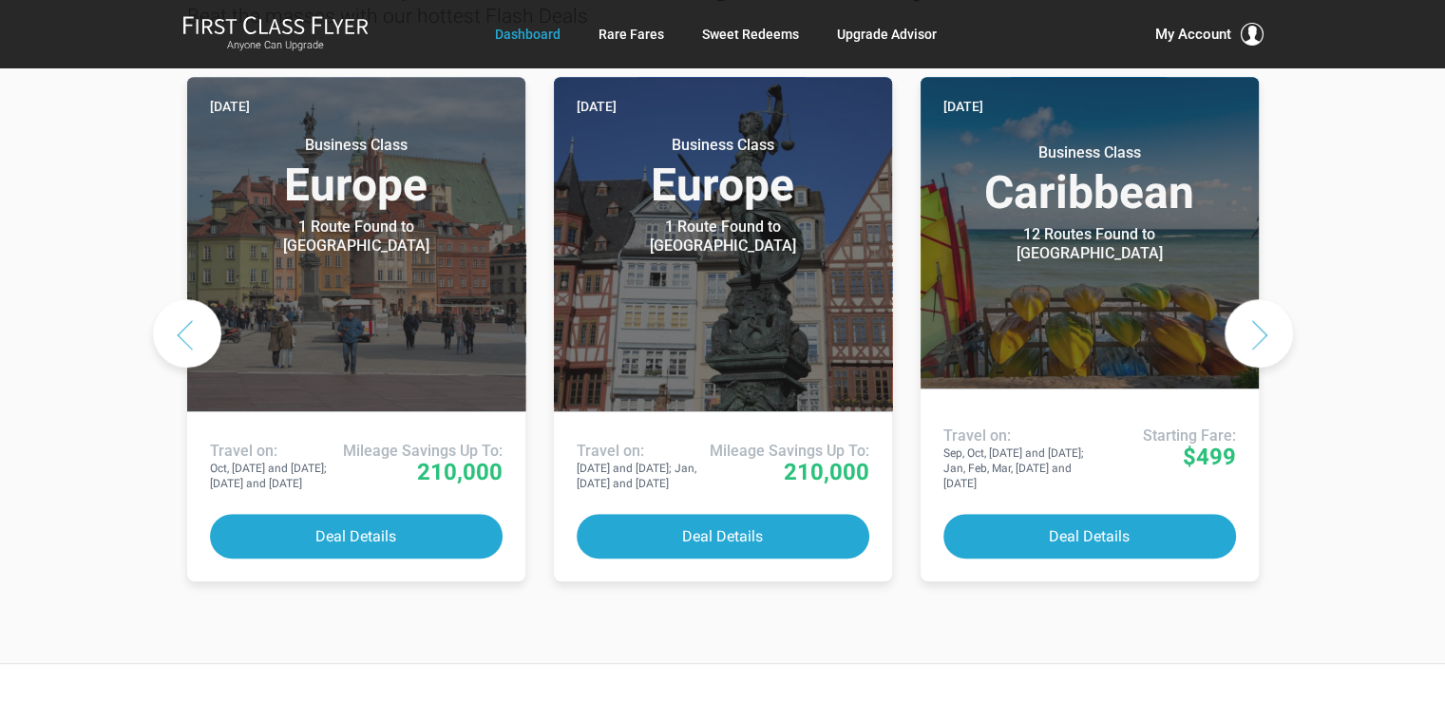
click at [1269, 299] on button "Next slide" at bounding box center [1259, 333] width 68 height 68
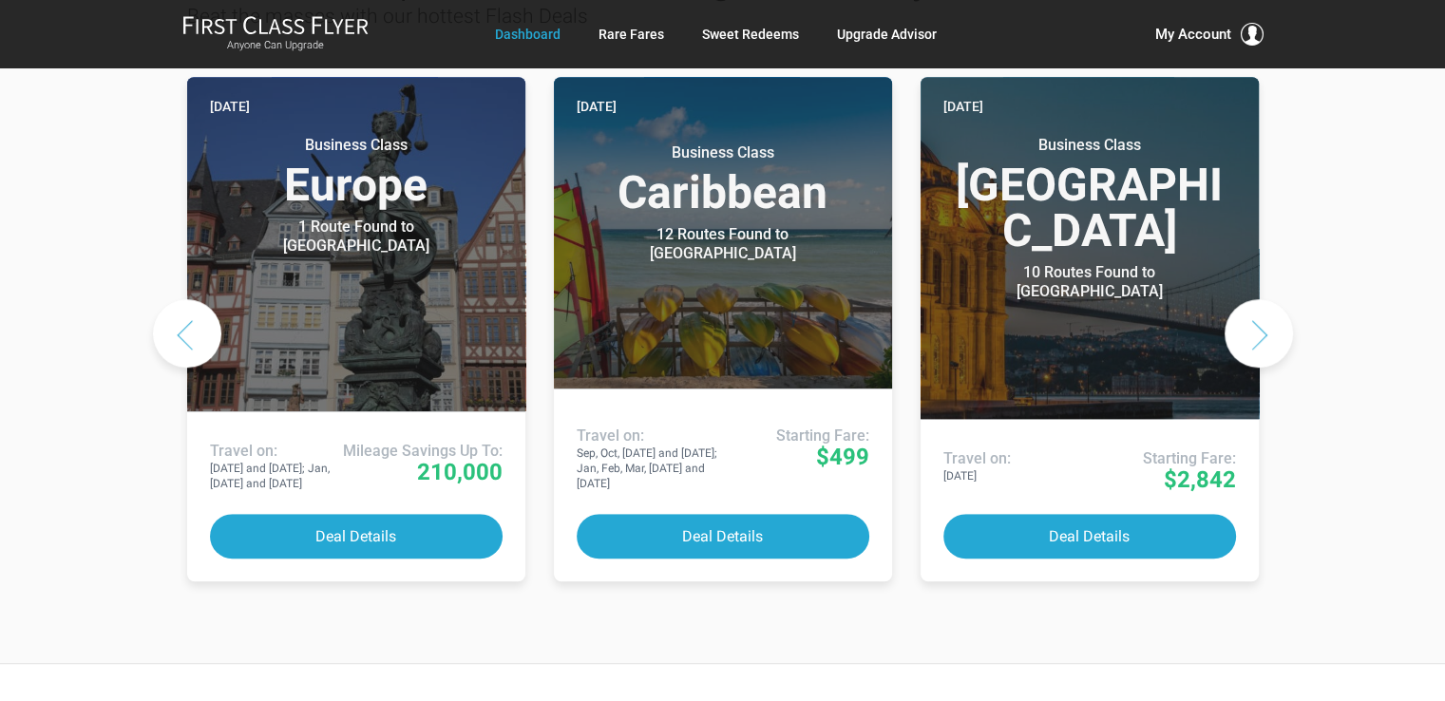
click at [1269, 299] on button "Next slide" at bounding box center [1259, 333] width 68 height 68
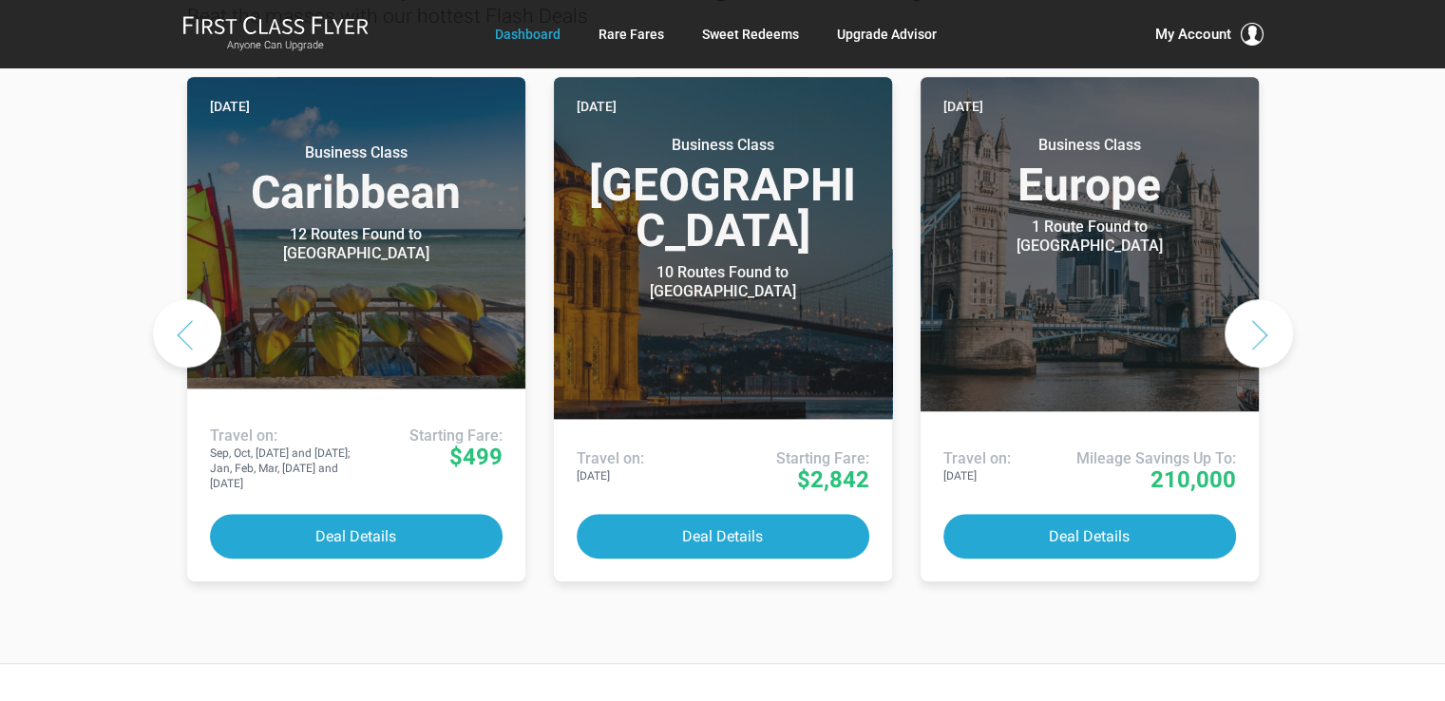
click at [1269, 299] on button "Next slide" at bounding box center [1259, 333] width 68 height 68
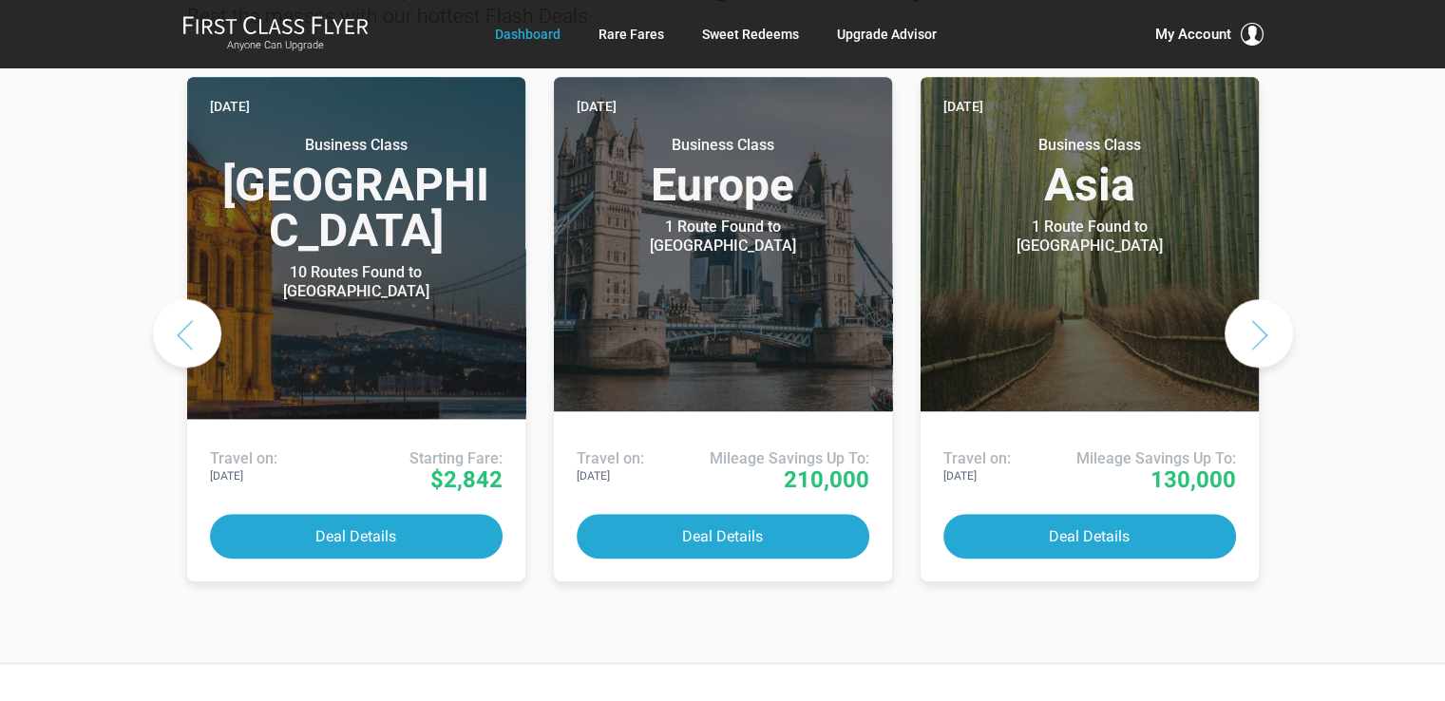
click at [1277, 299] on button "Next slide" at bounding box center [1259, 333] width 68 height 68
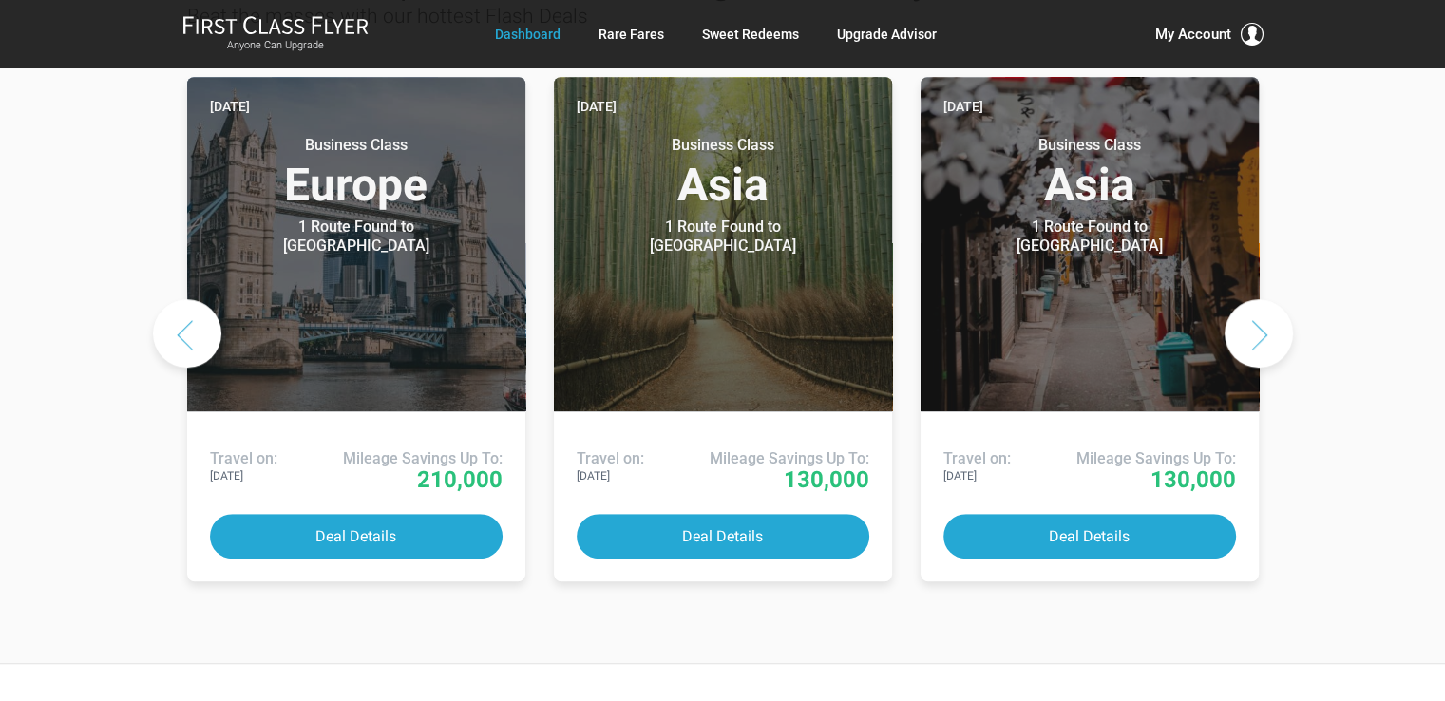
click at [1274, 299] on button "Next slide" at bounding box center [1259, 333] width 68 height 68
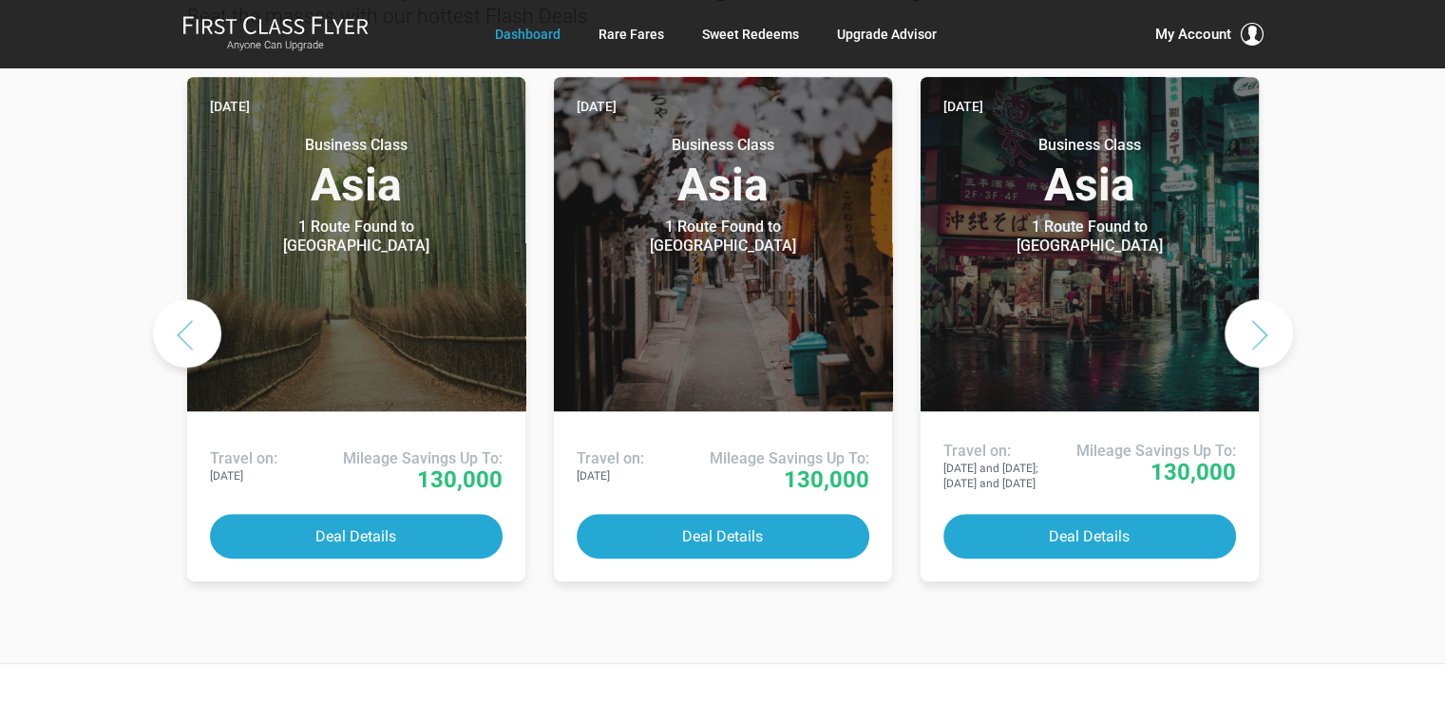
click at [1255, 299] on button "Next slide" at bounding box center [1259, 333] width 68 height 68
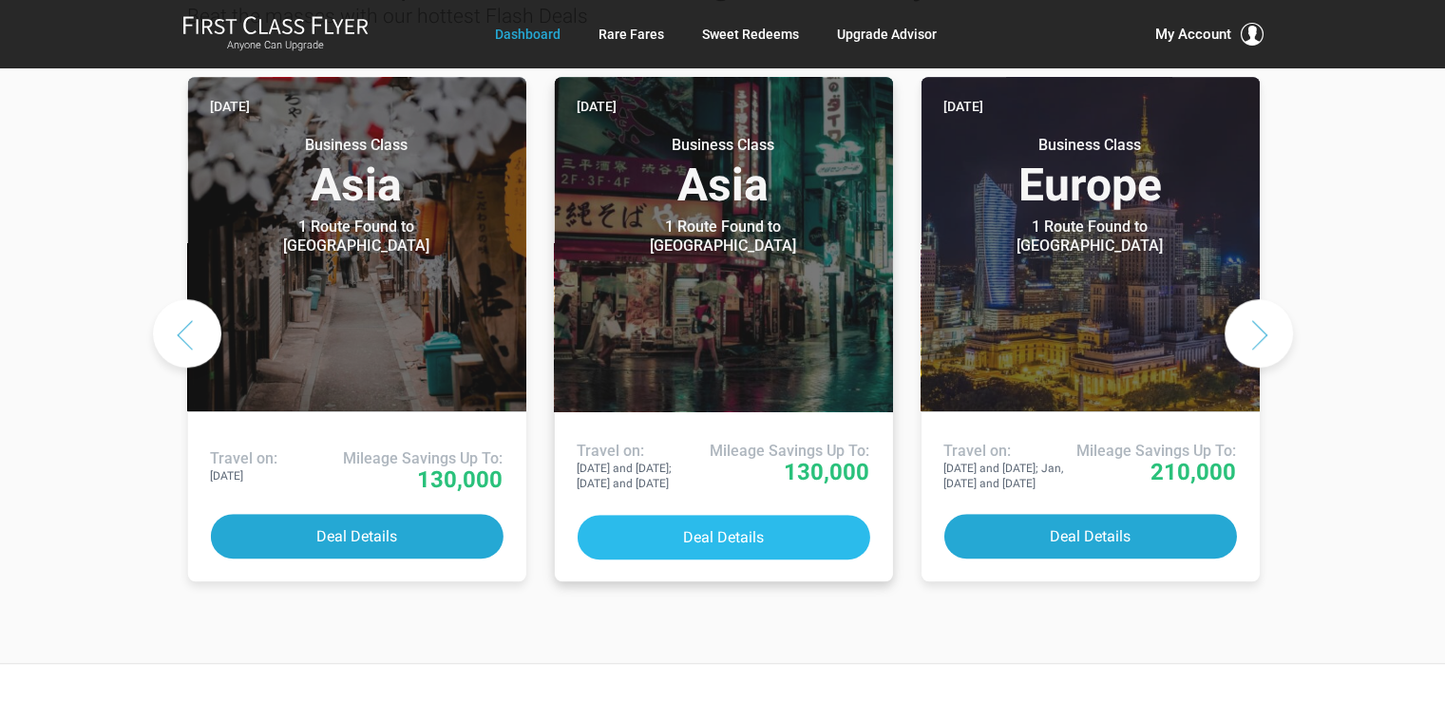
click at [729, 515] on button "Deal Details" at bounding box center [723, 537] width 293 height 45
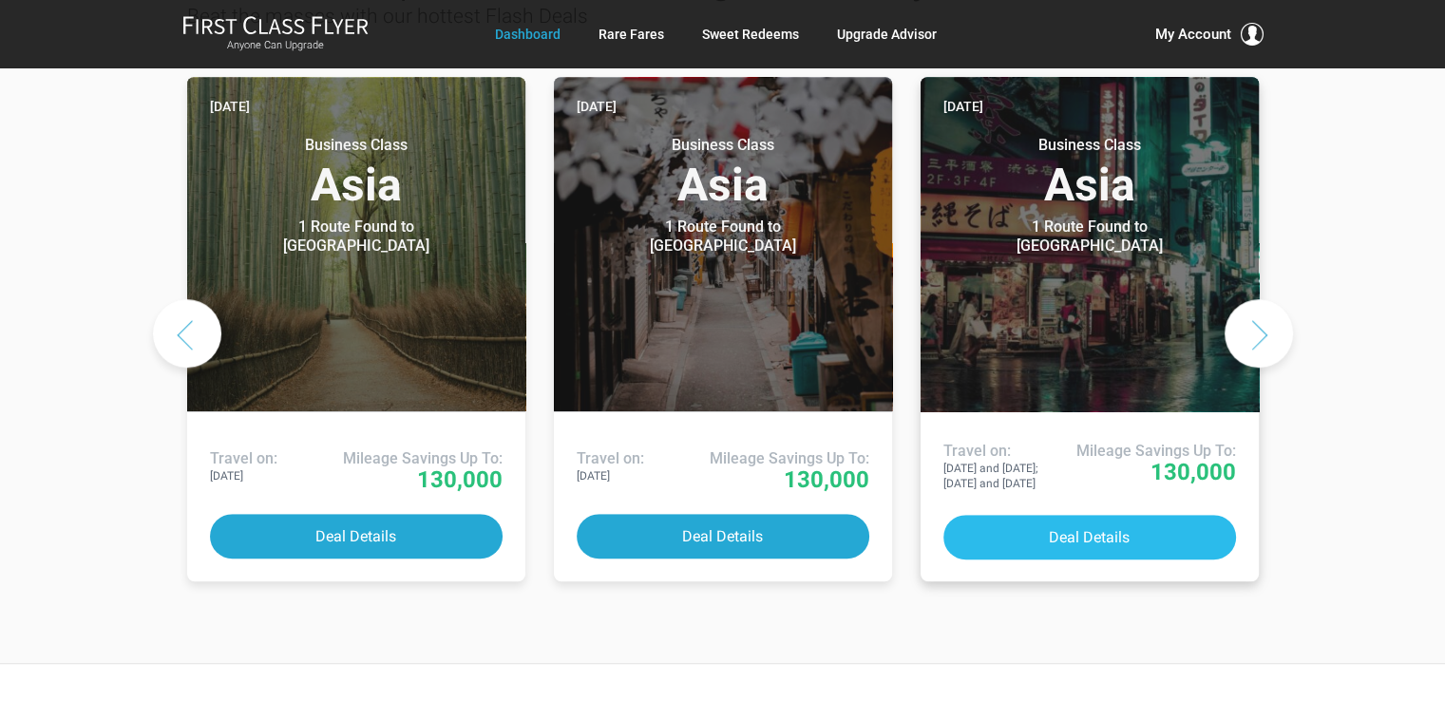
click at [1137, 515] on button "Deal Details" at bounding box center [1089, 537] width 293 height 45
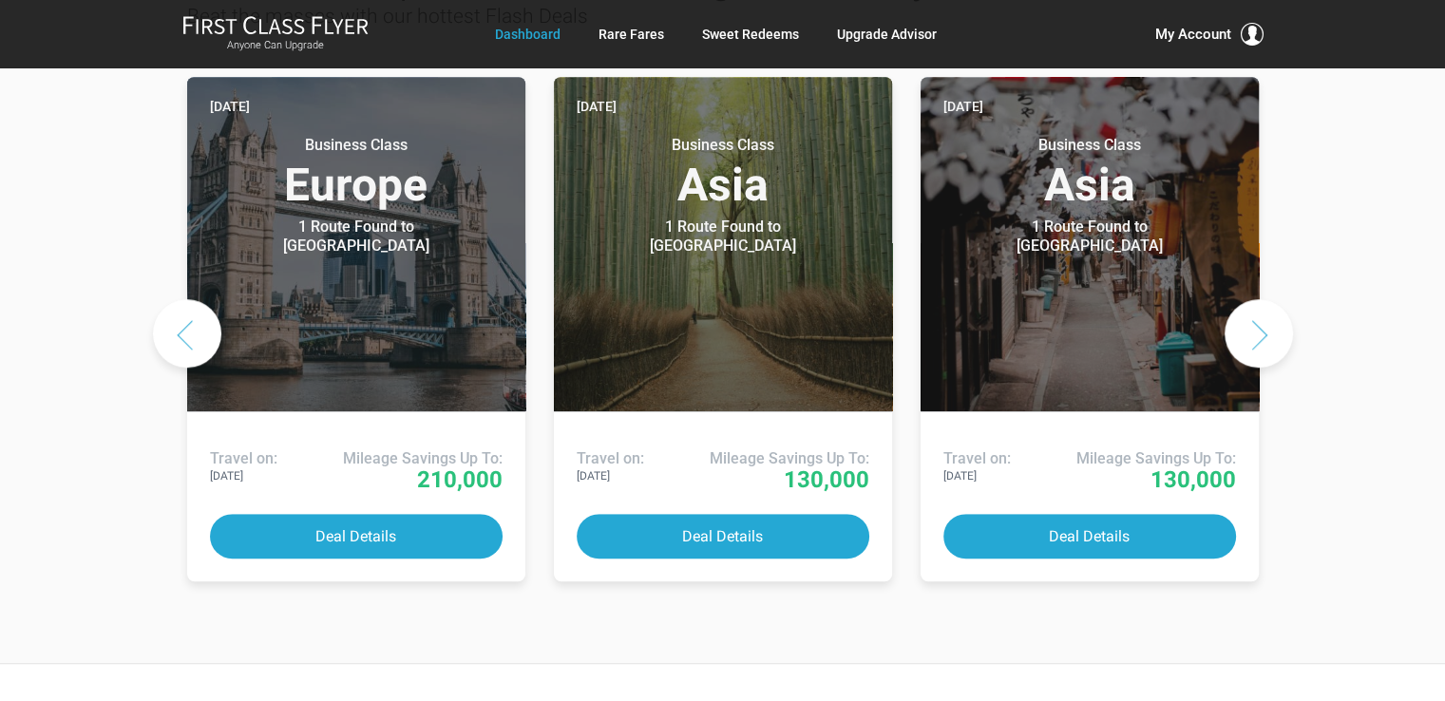
click at [1265, 299] on button "Next slide" at bounding box center [1259, 333] width 68 height 68
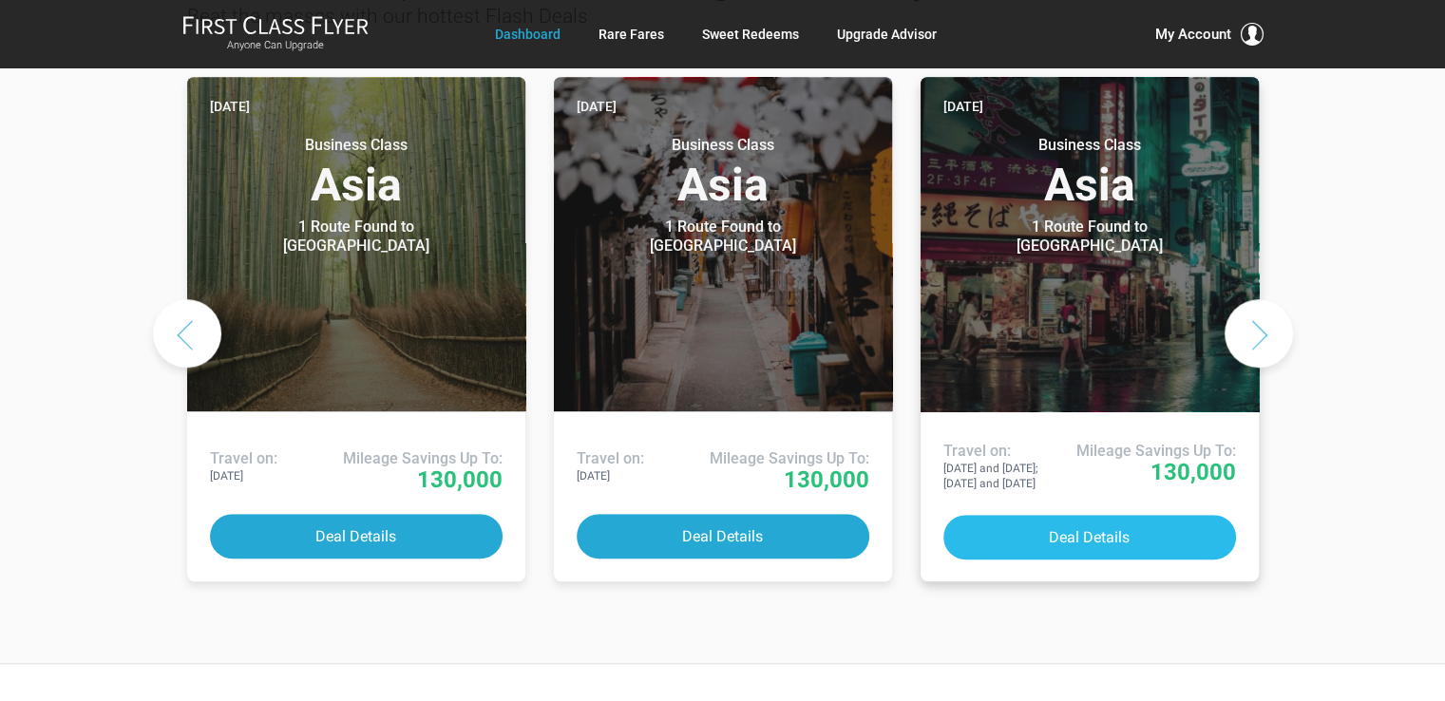
click at [1084, 515] on button "Deal Details" at bounding box center [1089, 537] width 293 height 45
click at [1087, 515] on button "Deal Details" at bounding box center [1089, 537] width 293 height 45
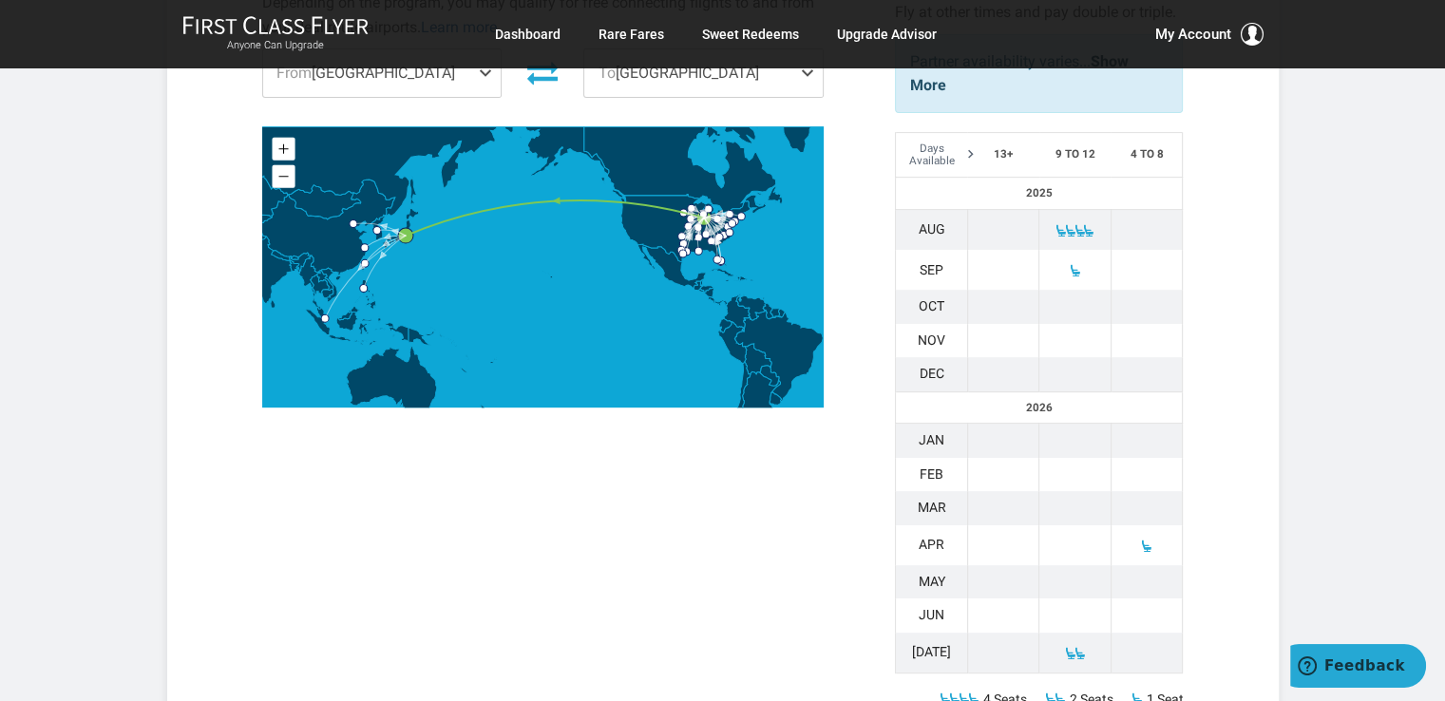
scroll to position [823, 0]
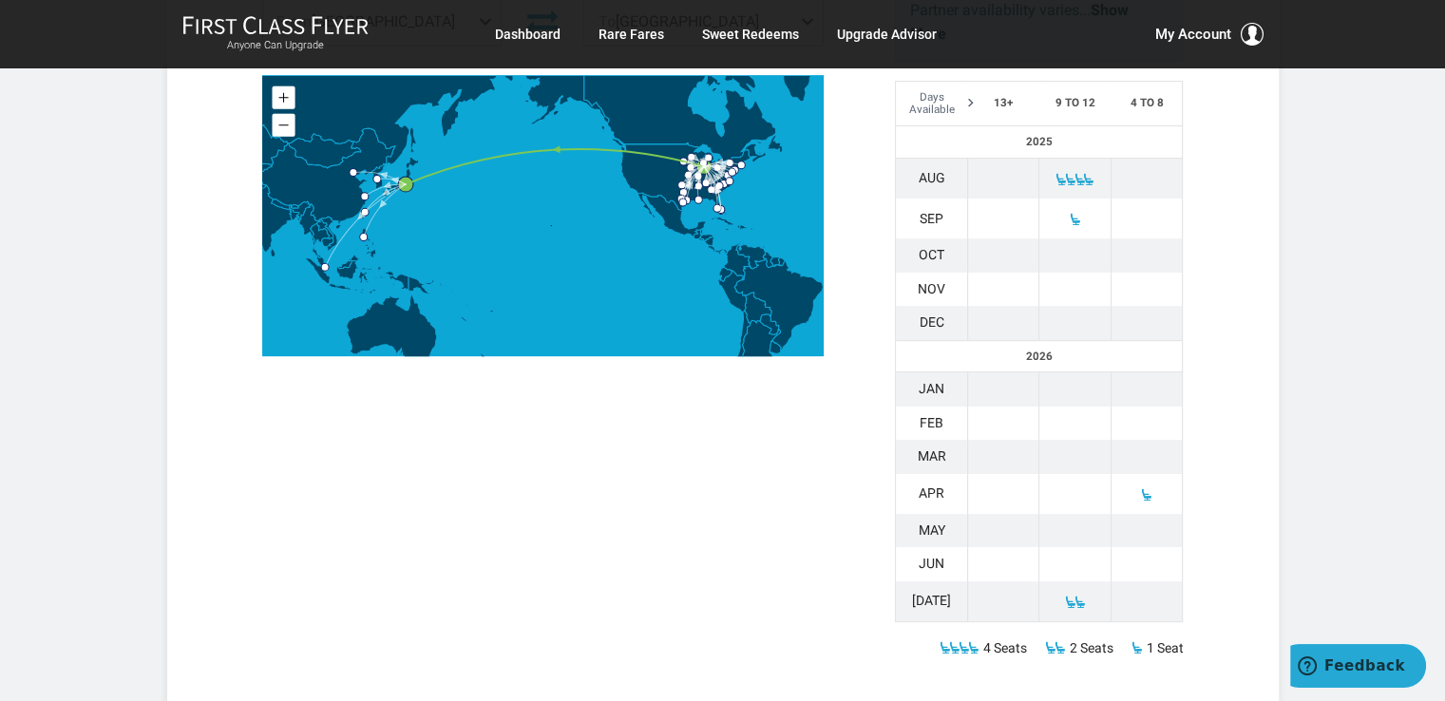
click at [1147, 488] on span at bounding box center [1146, 494] width 13 height 13
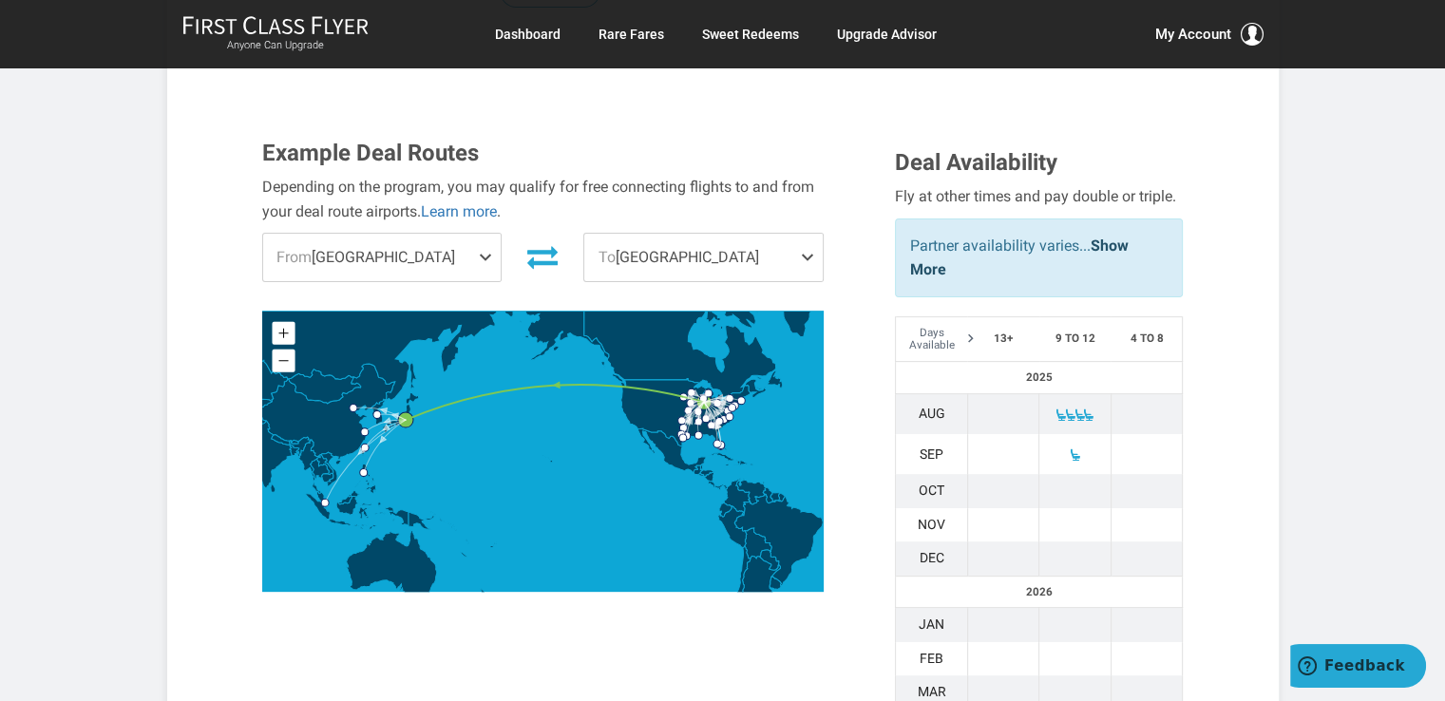
scroll to position [570, 0]
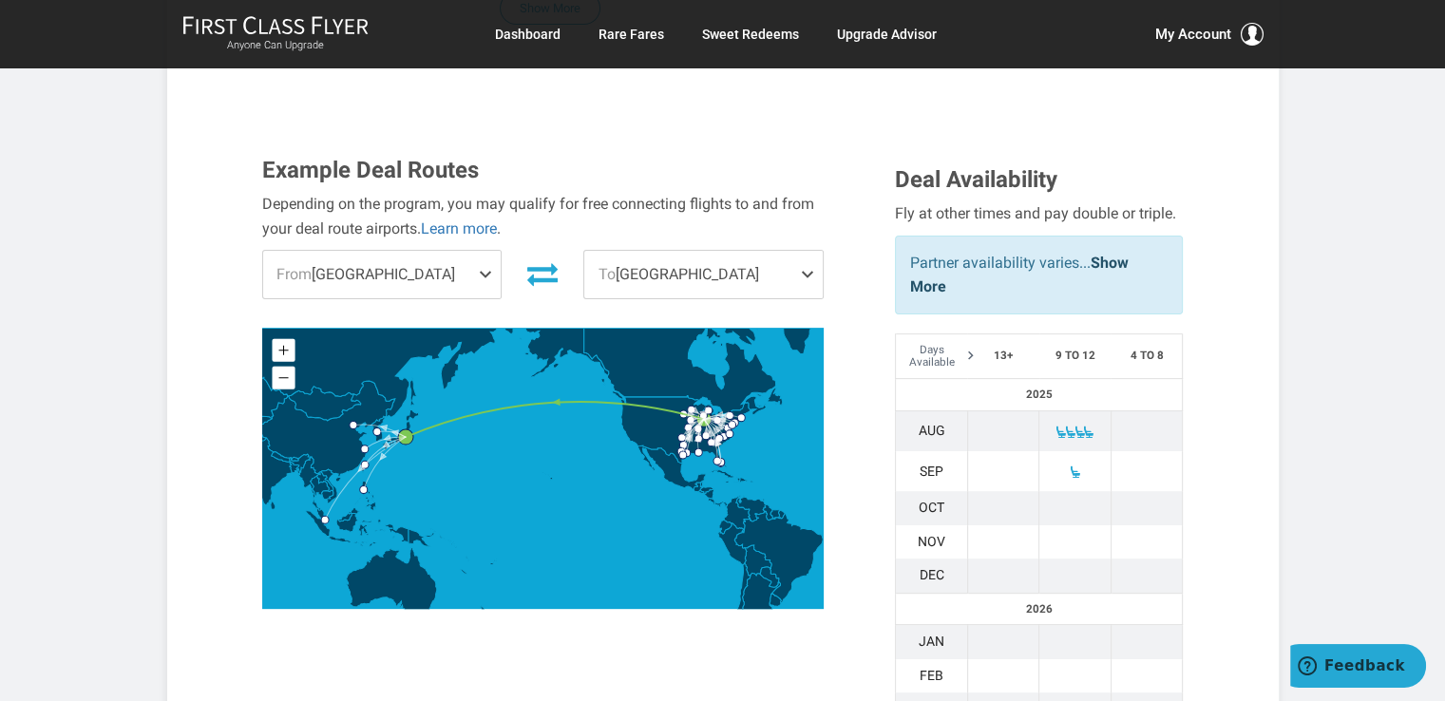
click at [489, 251] on span at bounding box center [489, 274] width 23 height 47
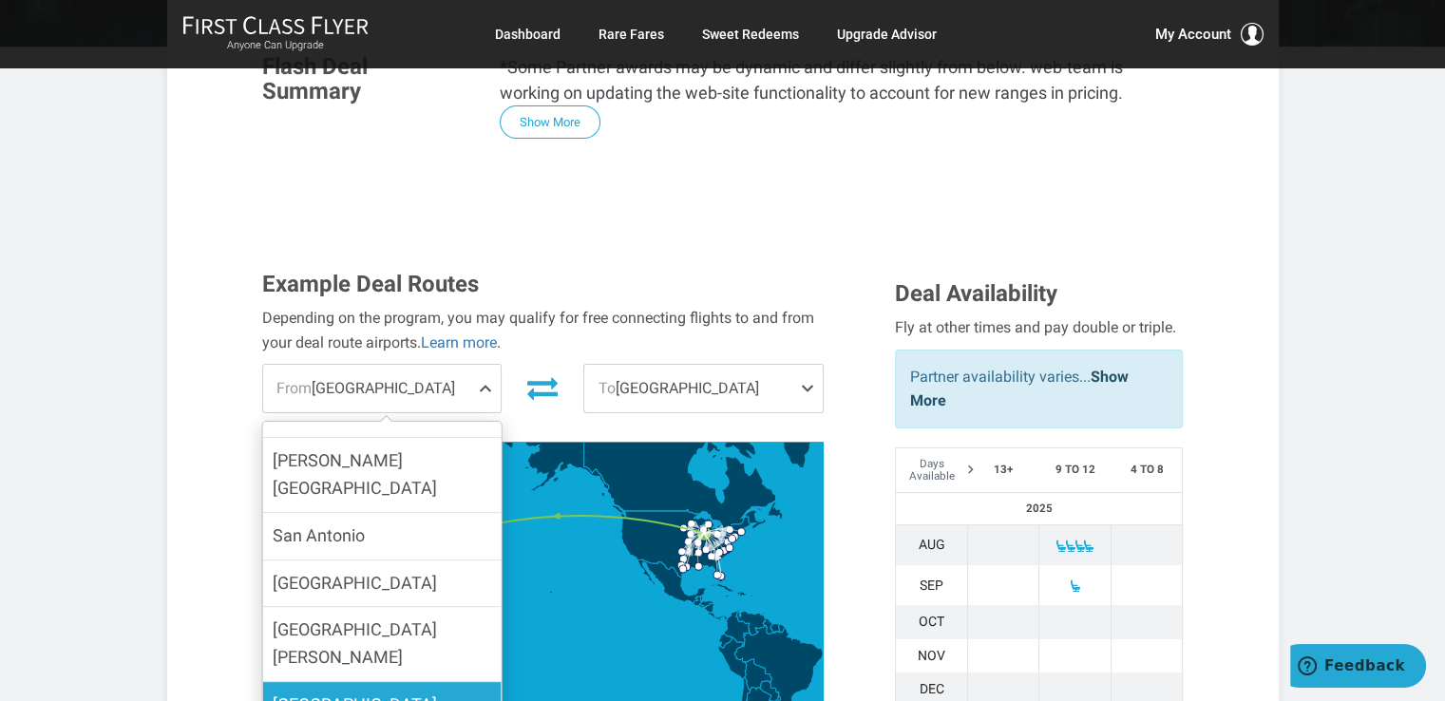
scroll to position [316, 0]
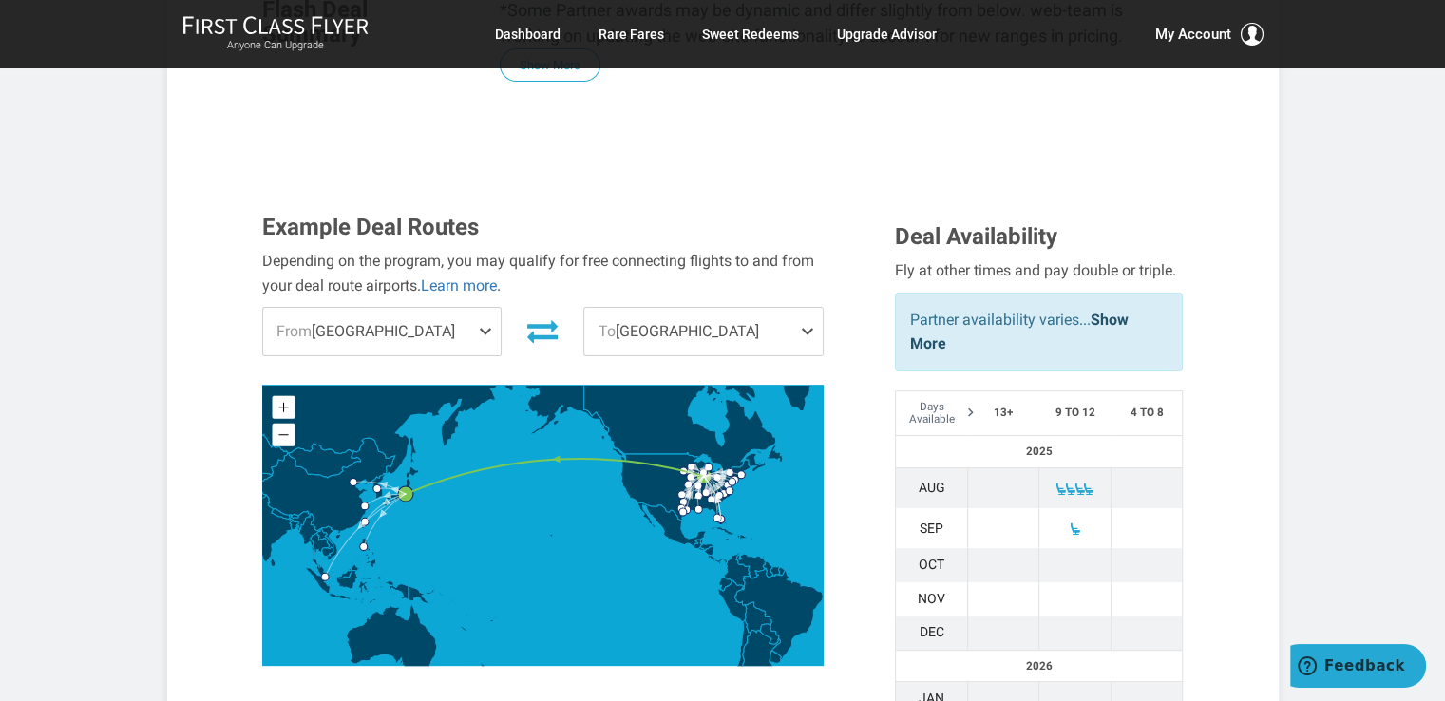
scroll to position [570, 0]
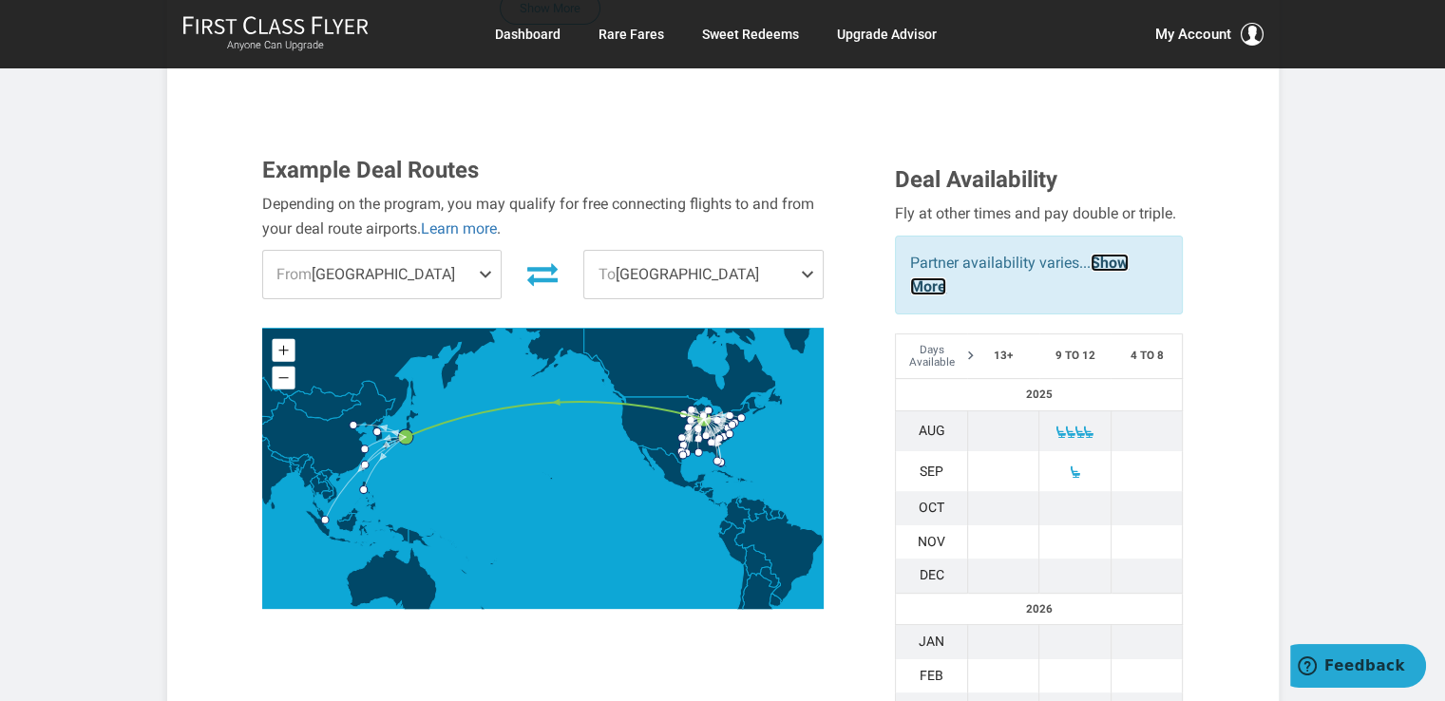
click at [1115, 254] on link "Show More" at bounding box center [1019, 275] width 218 height 43
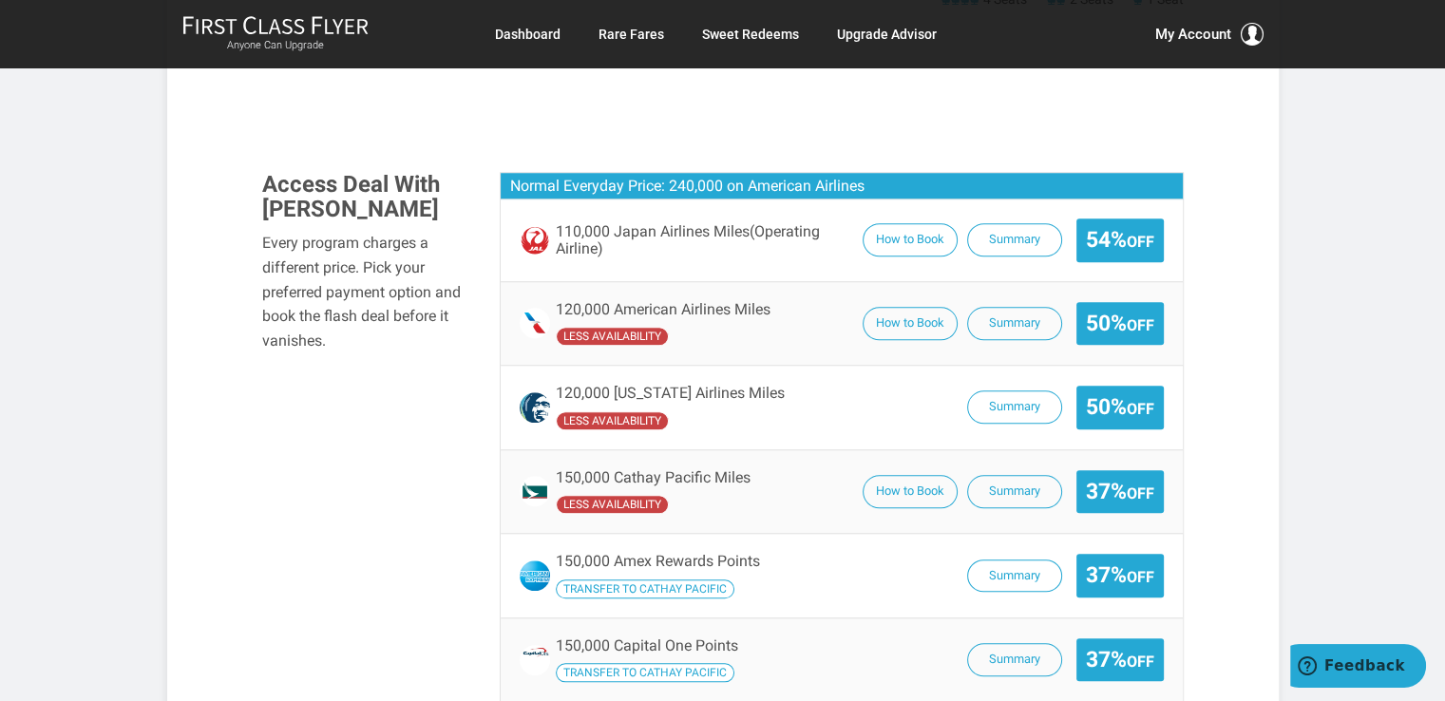
scroll to position [1583, 0]
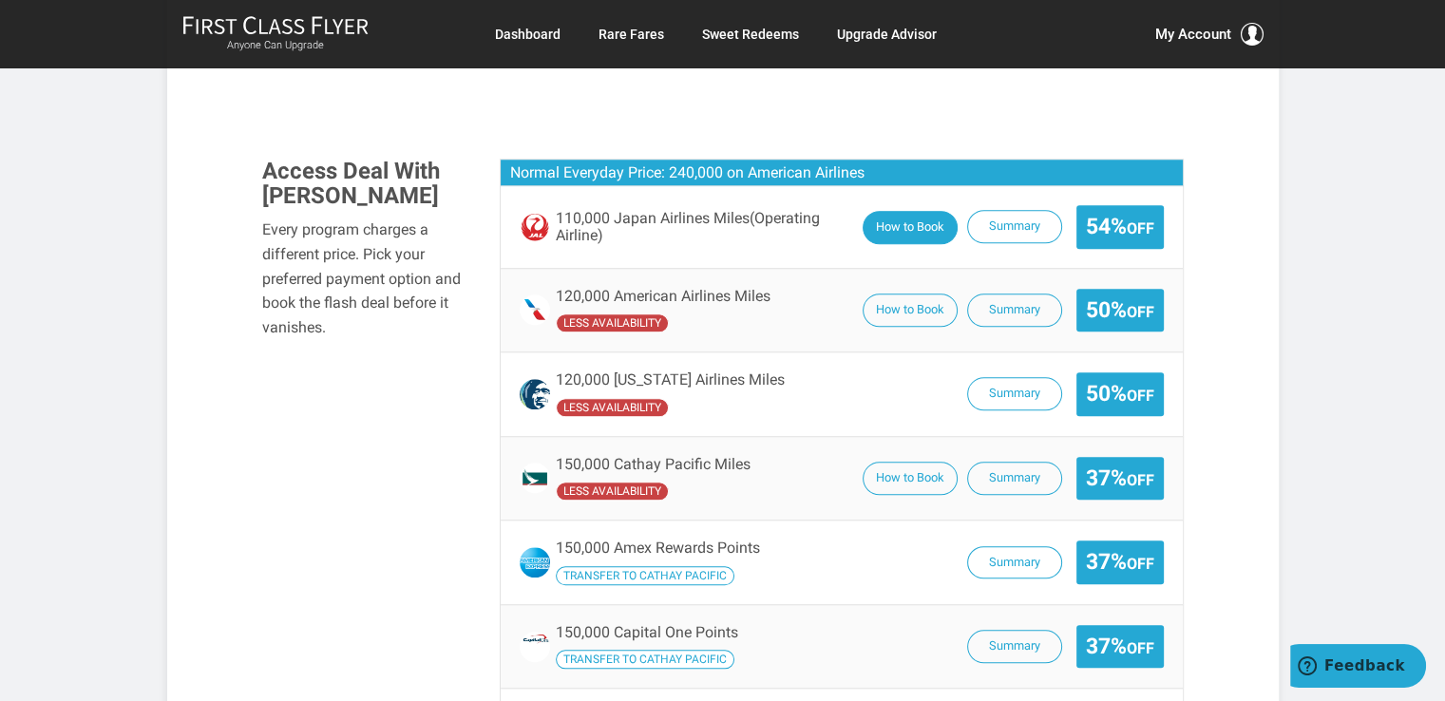
click at [892, 211] on button "How to Book" at bounding box center [910, 227] width 95 height 33
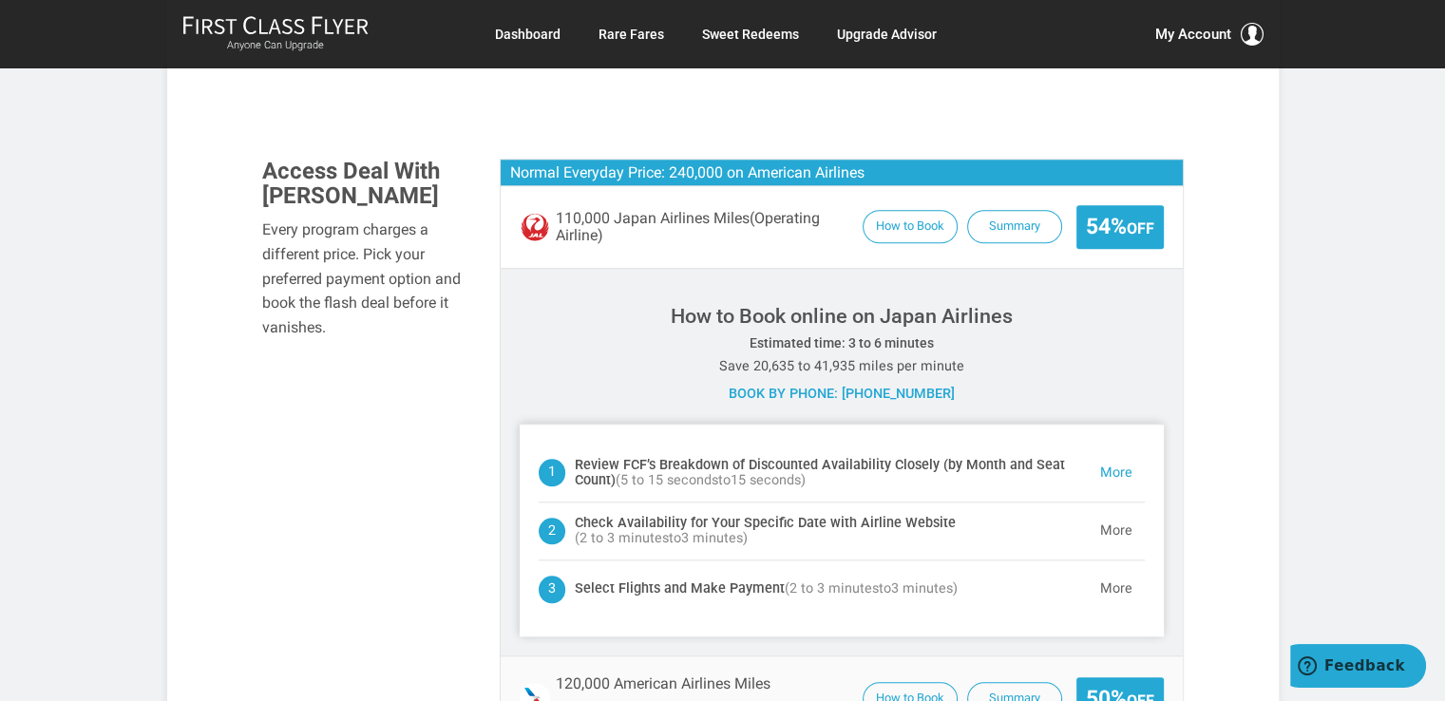
click at [1120, 454] on button "More" at bounding box center [1116, 473] width 57 height 38
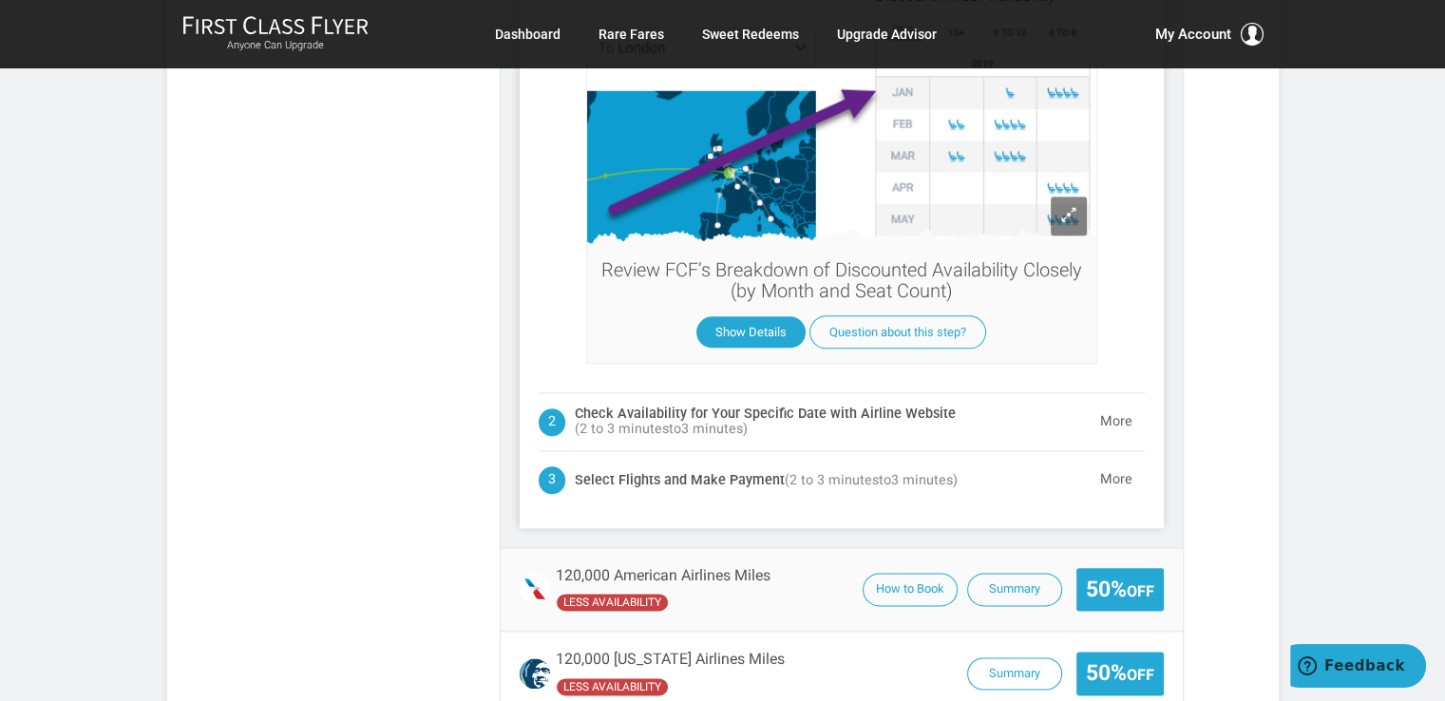
scroll to position [2237, 0]
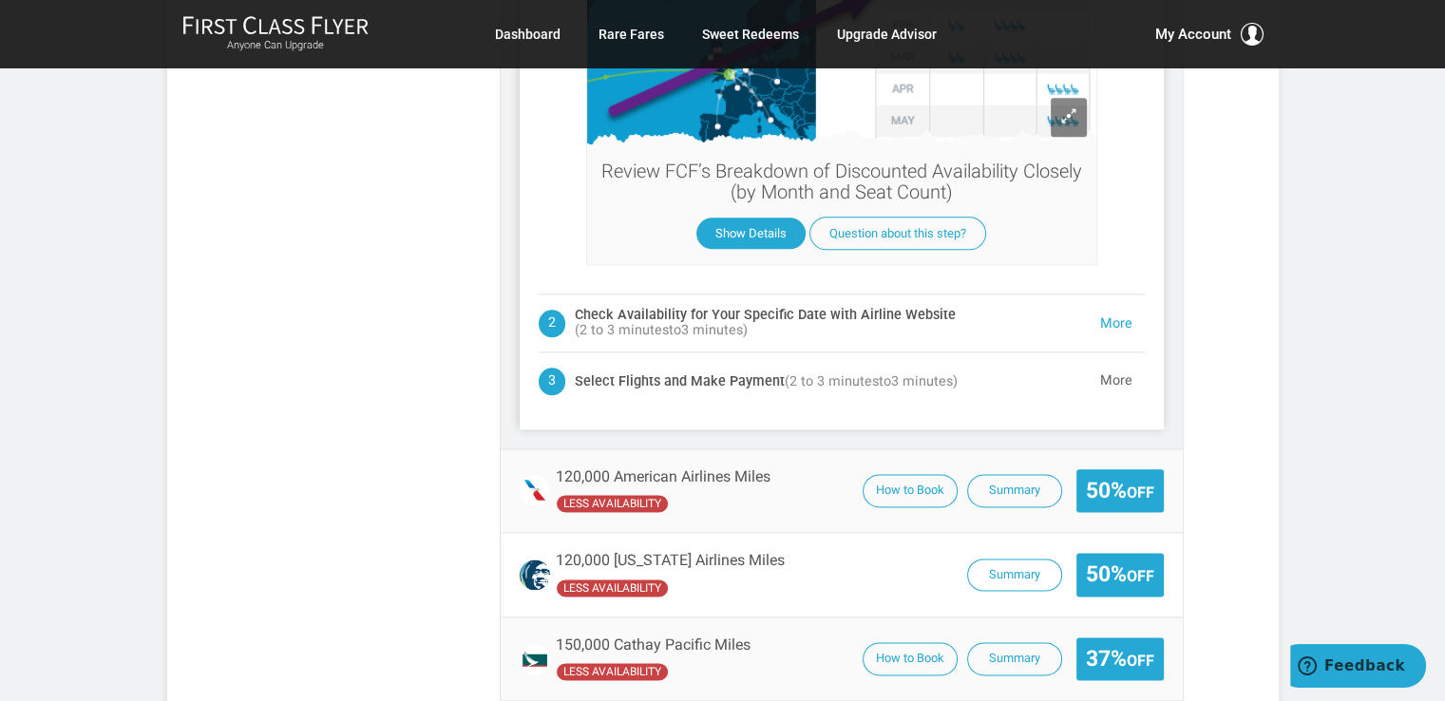
click at [1117, 305] on button "More" at bounding box center [1116, 324] width 57 height 38
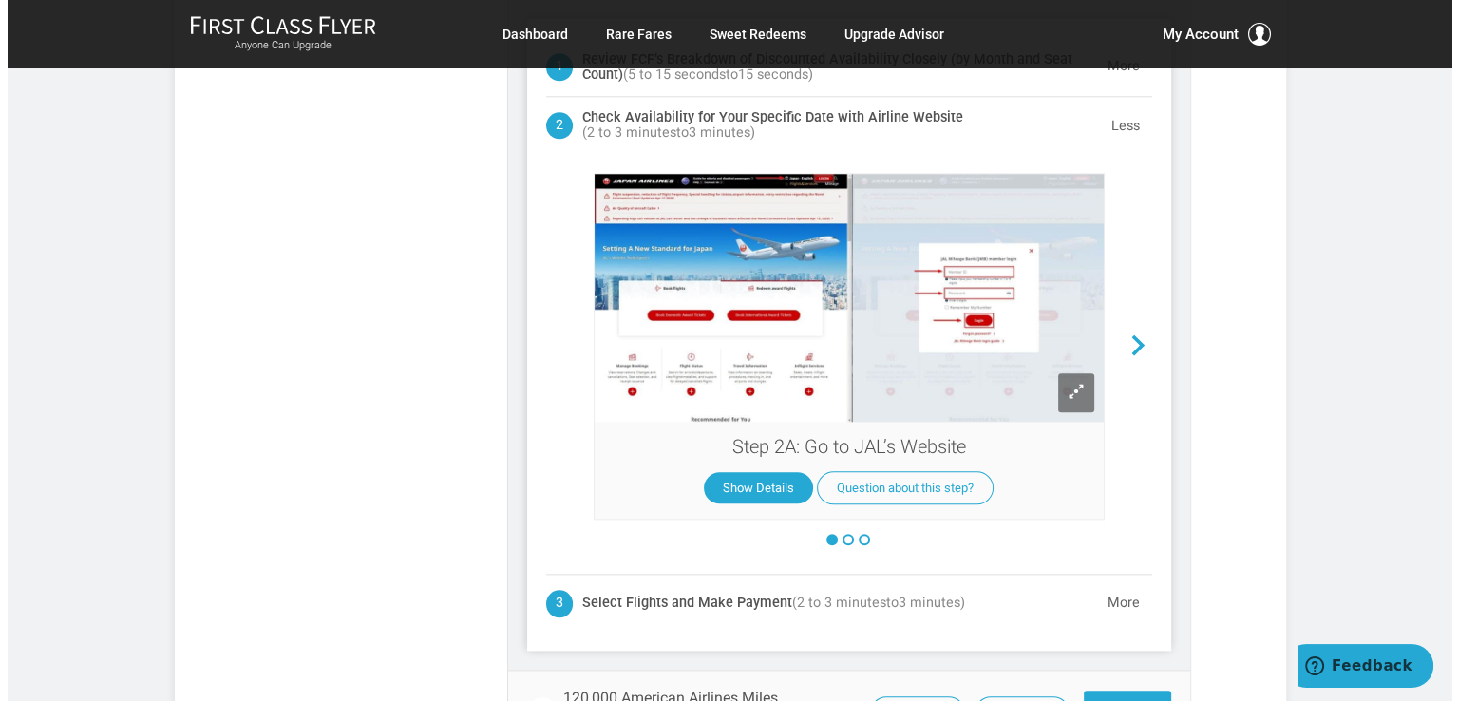
scroll to position [1978, 0]
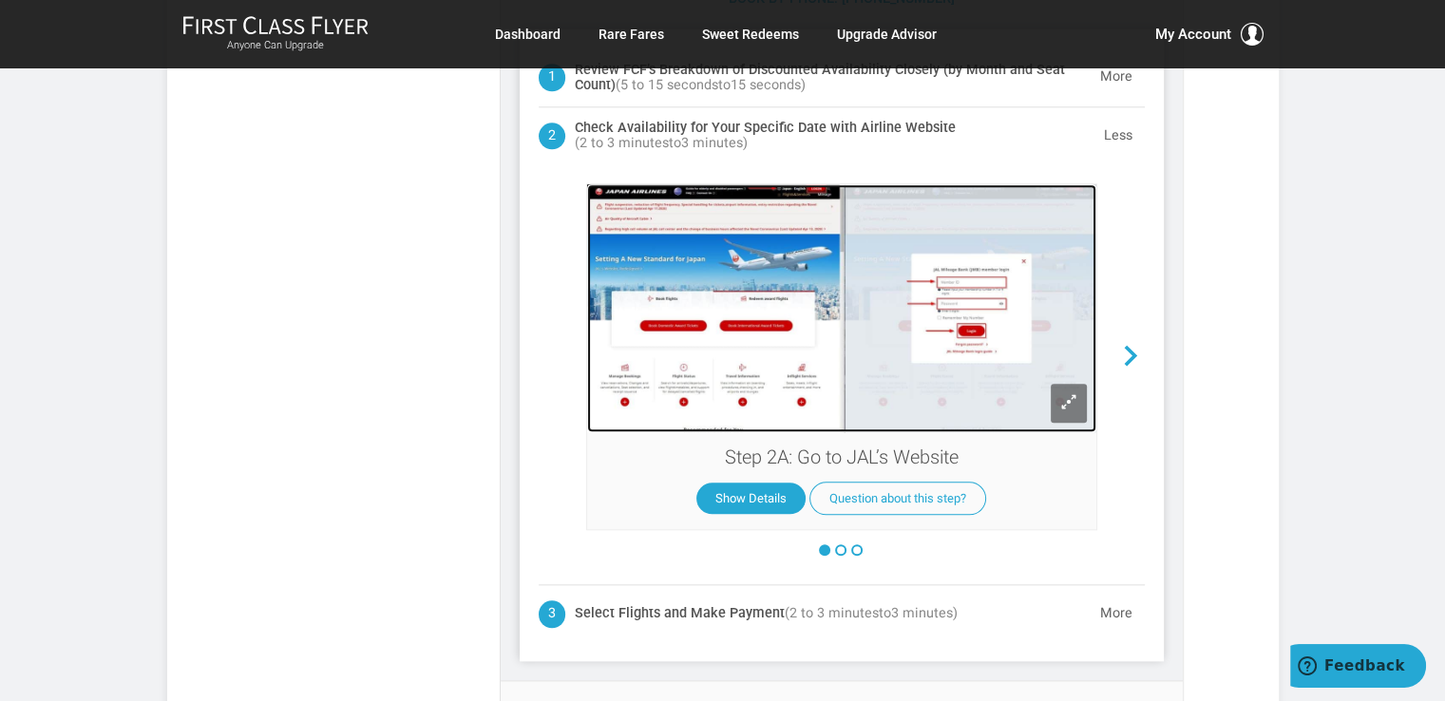
click at [1072, 393] on span at bounding box center [1068, 401] width 17 height 17
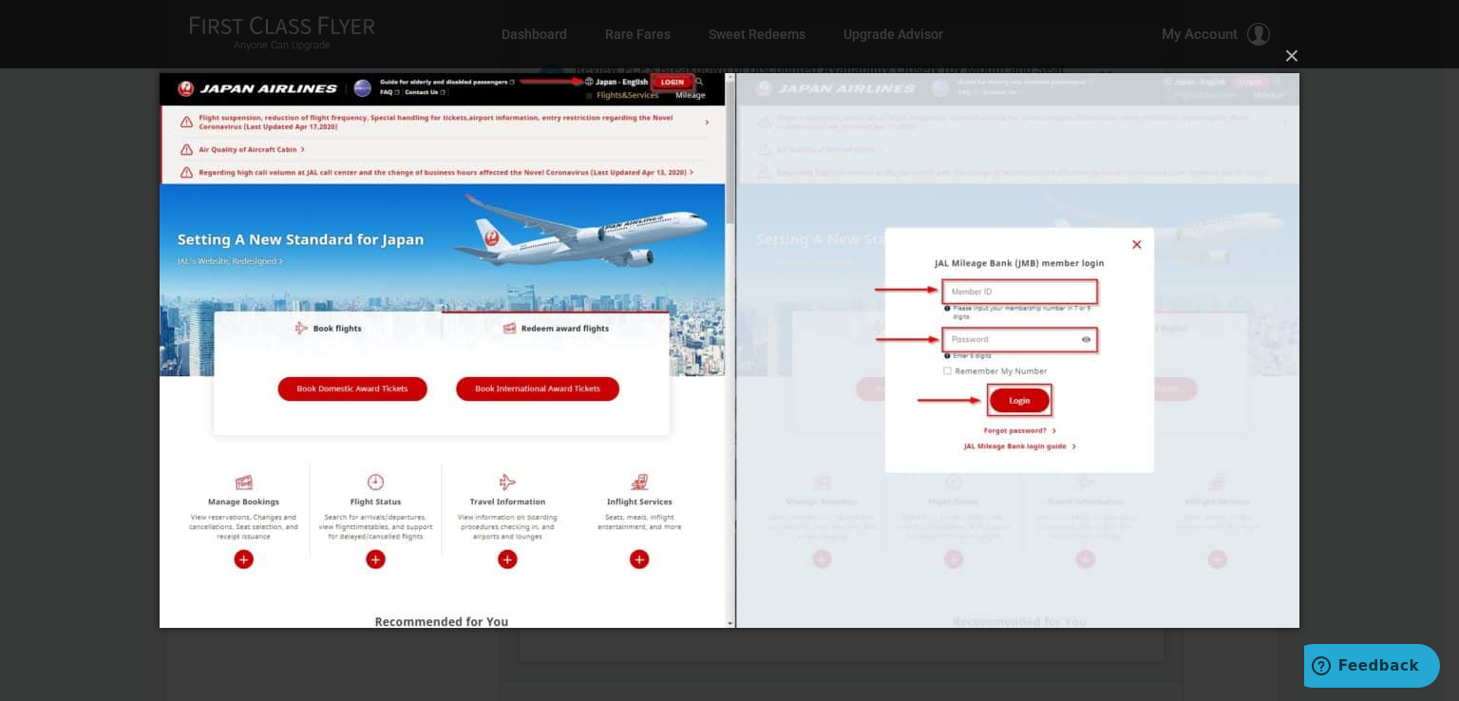
click at [1136, 244] on img at bounding box center [730, 350] width 1140 height 631
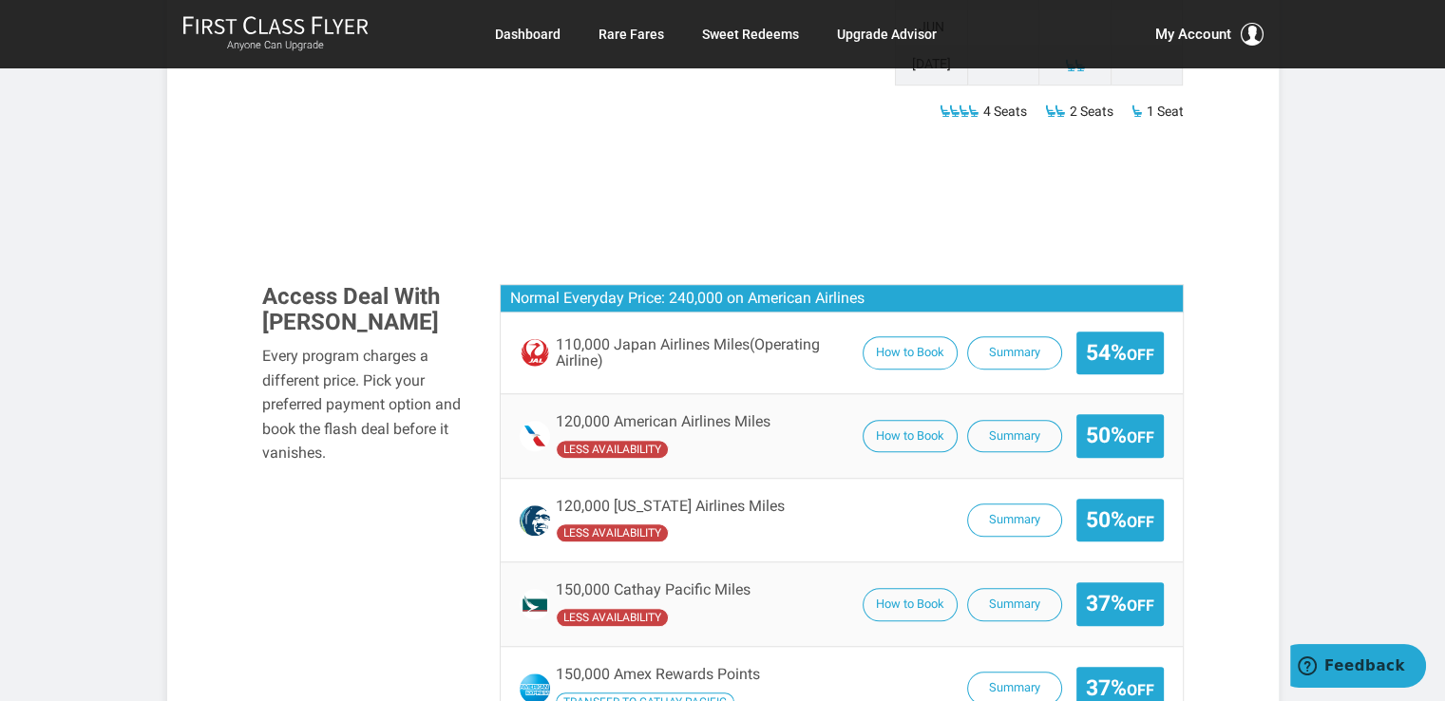
scroll to position [1456, 0]
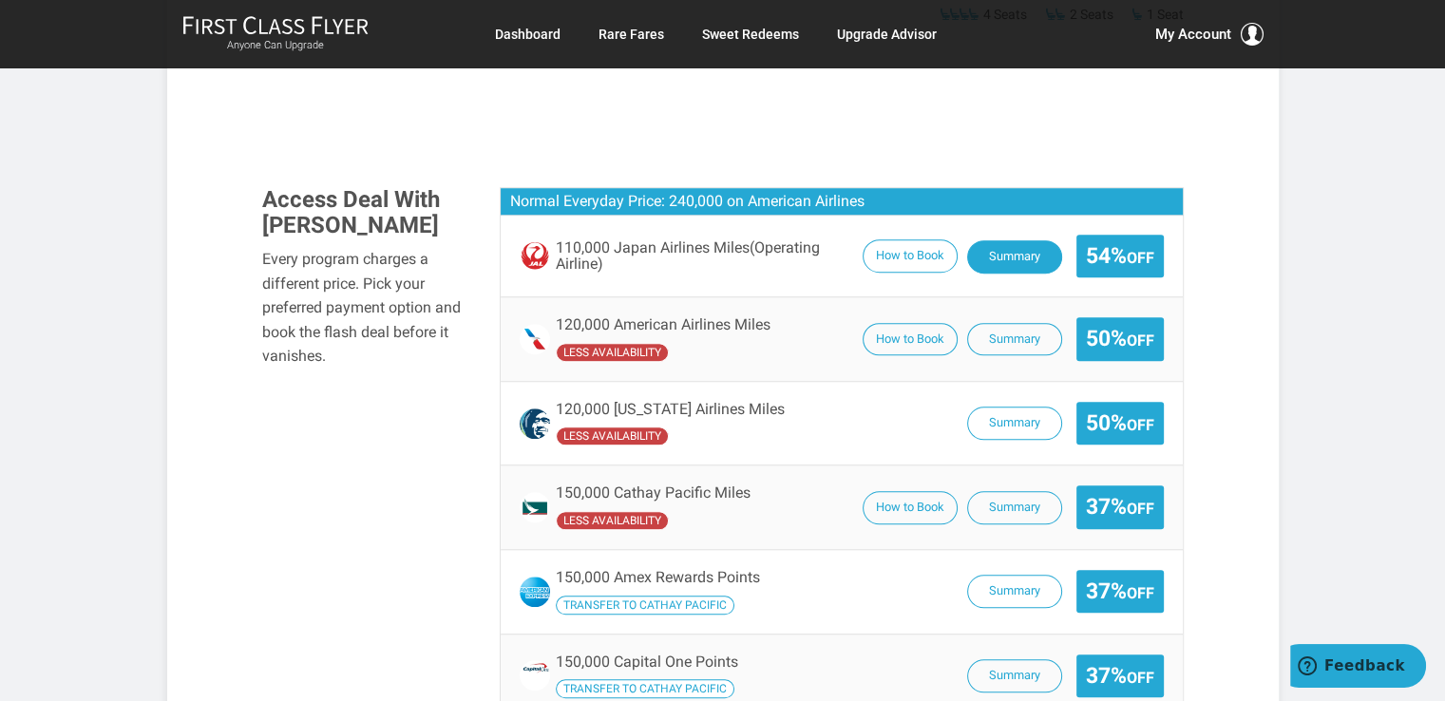
click at [1034, 240] on button "Summary" at bounding box center [1014, 256] width 95 height 33
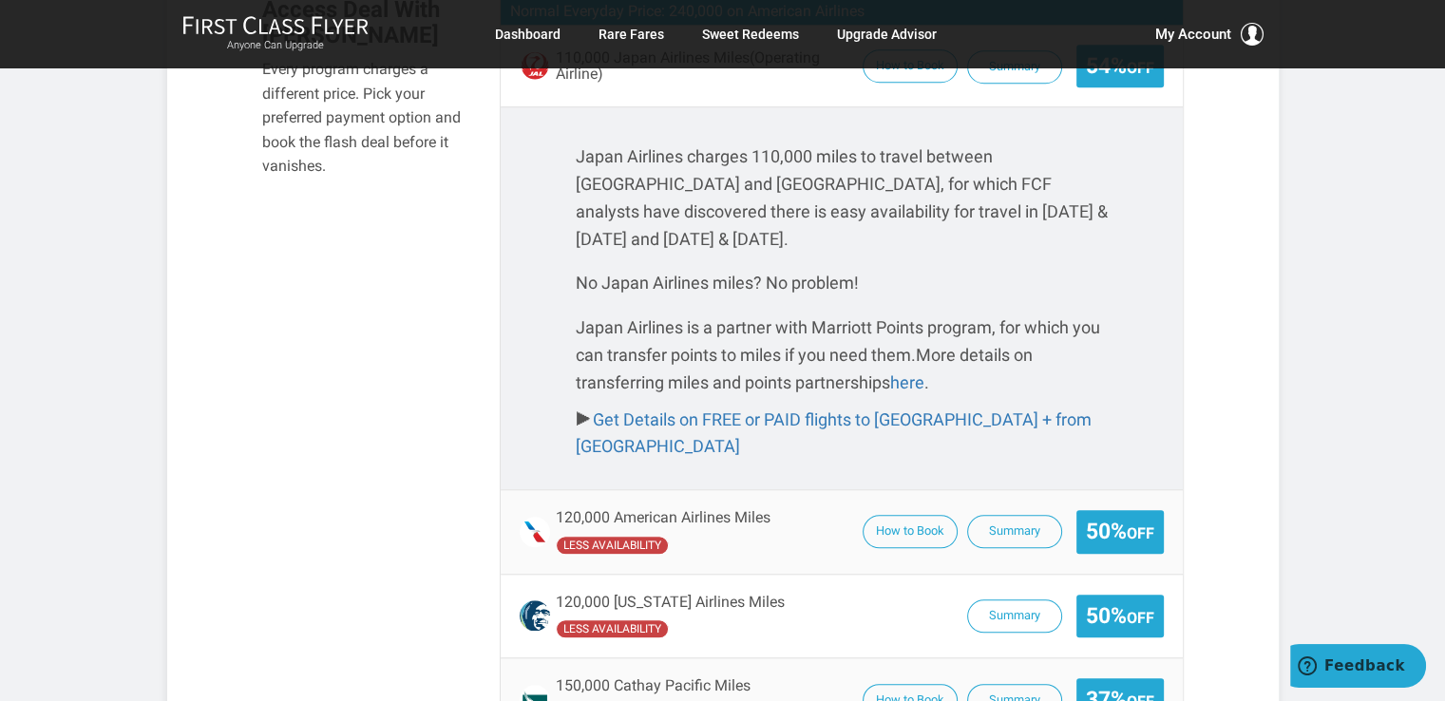
scroll to position [1330, 0]
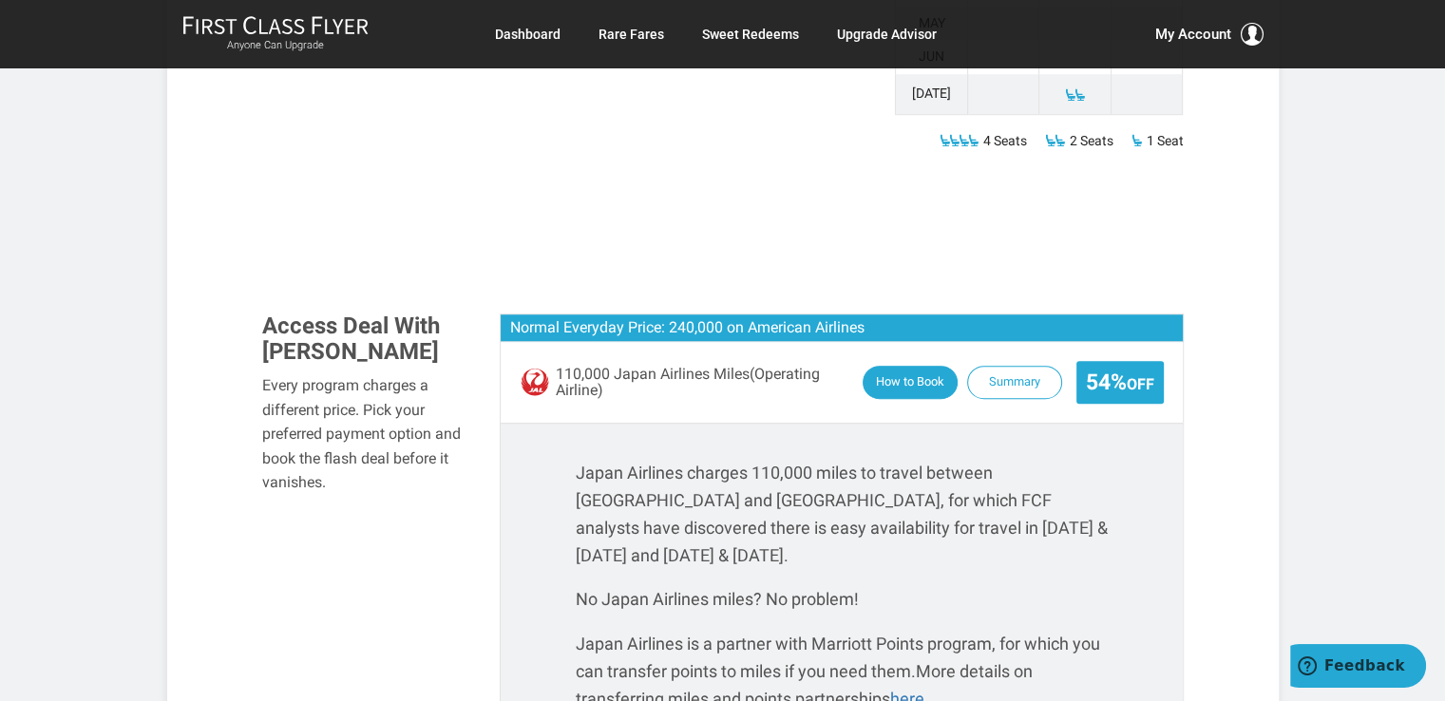
drag, startPoint x: 901, startPoint y: 304, endPoint x: 896, endPoint y: 320, distance: 16.8
click at [901, 342] on div "110,000 Japan Airlines Miles (Operating Airline) How to Book Summary 54% Off" at bounding box center [842, 382] width 682 height 81
click at [896, 367] on button "How to Book" at bounding box center [910, 383] width 95 height 33
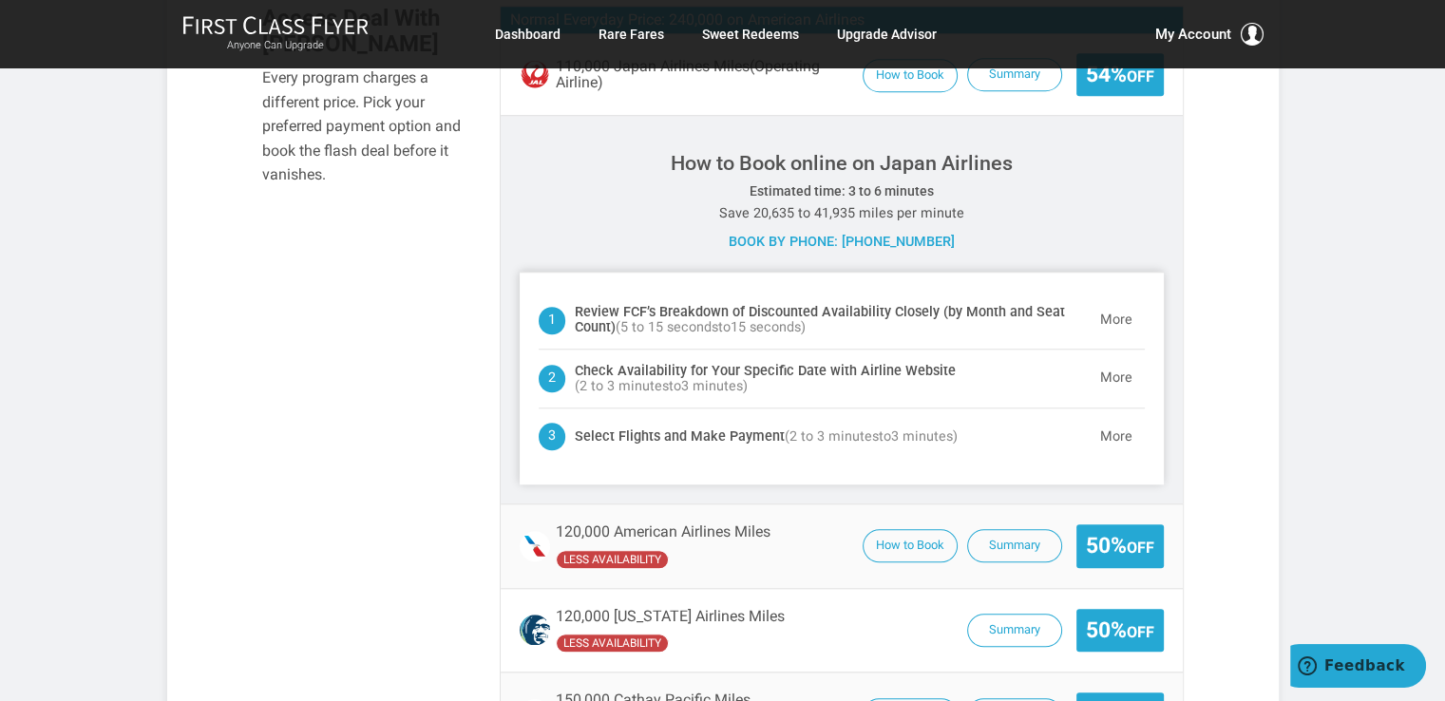
scroll to position [1646, 0]
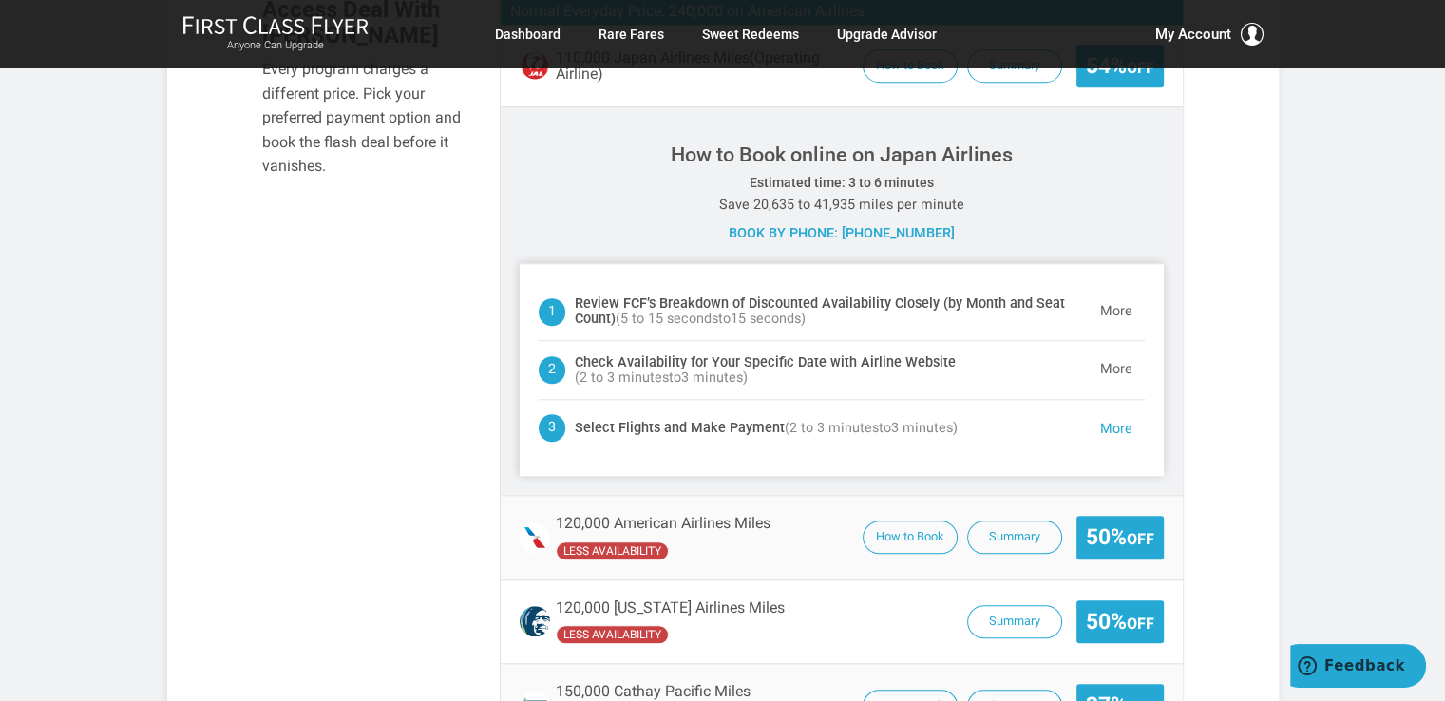
click at [1119, 410] on button "More" at bounding box center [1116, 429] width 57 height 38
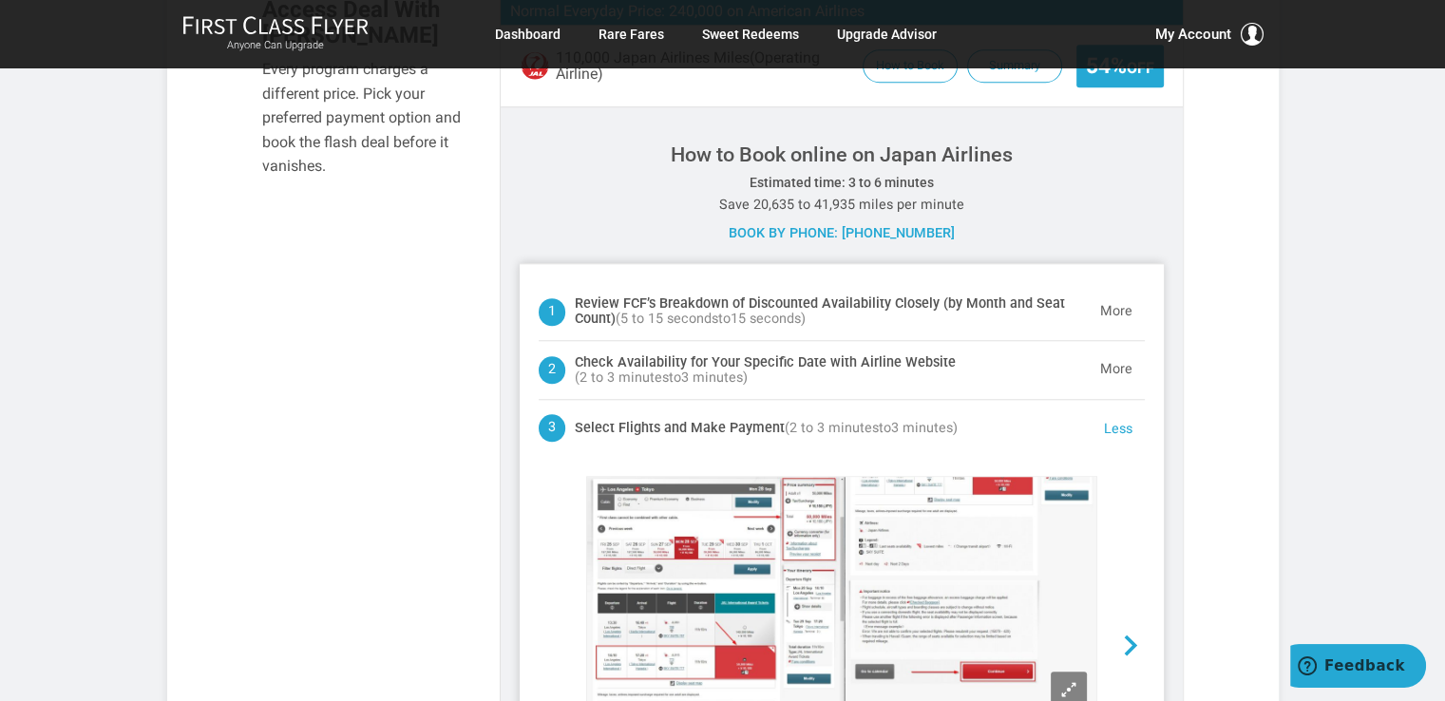
scroll to position [1874, 0]
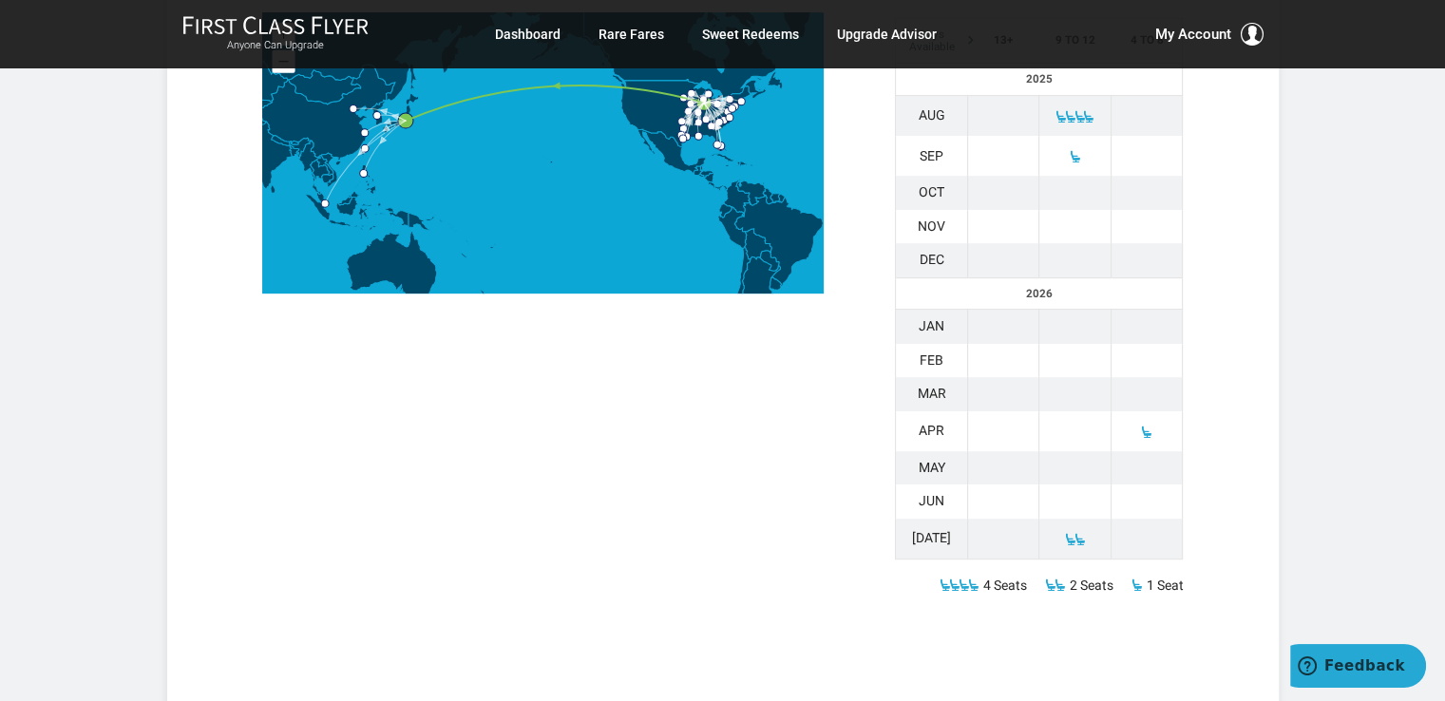
scroll to position [531, 0]
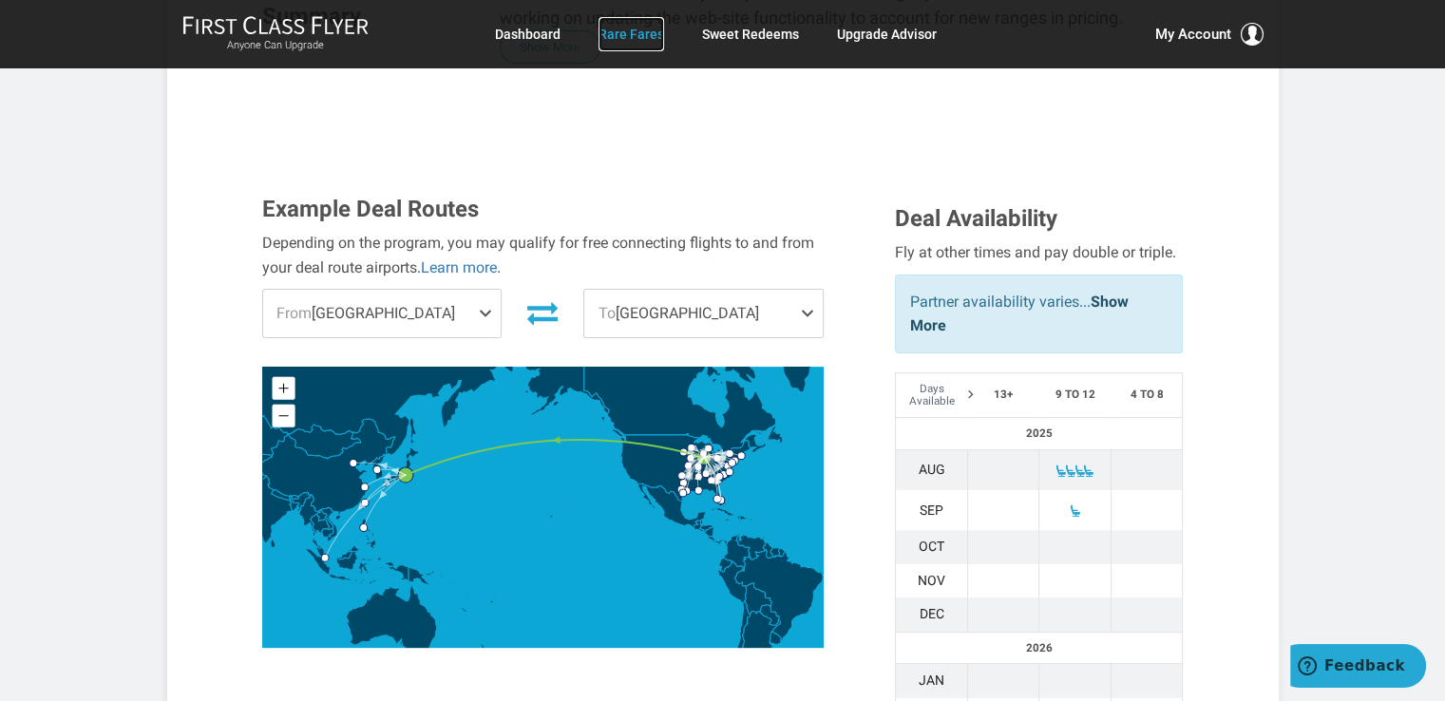
click at [640, 30] on link "Rare Fares" at bounding box center [631, 34] width 66 height 34
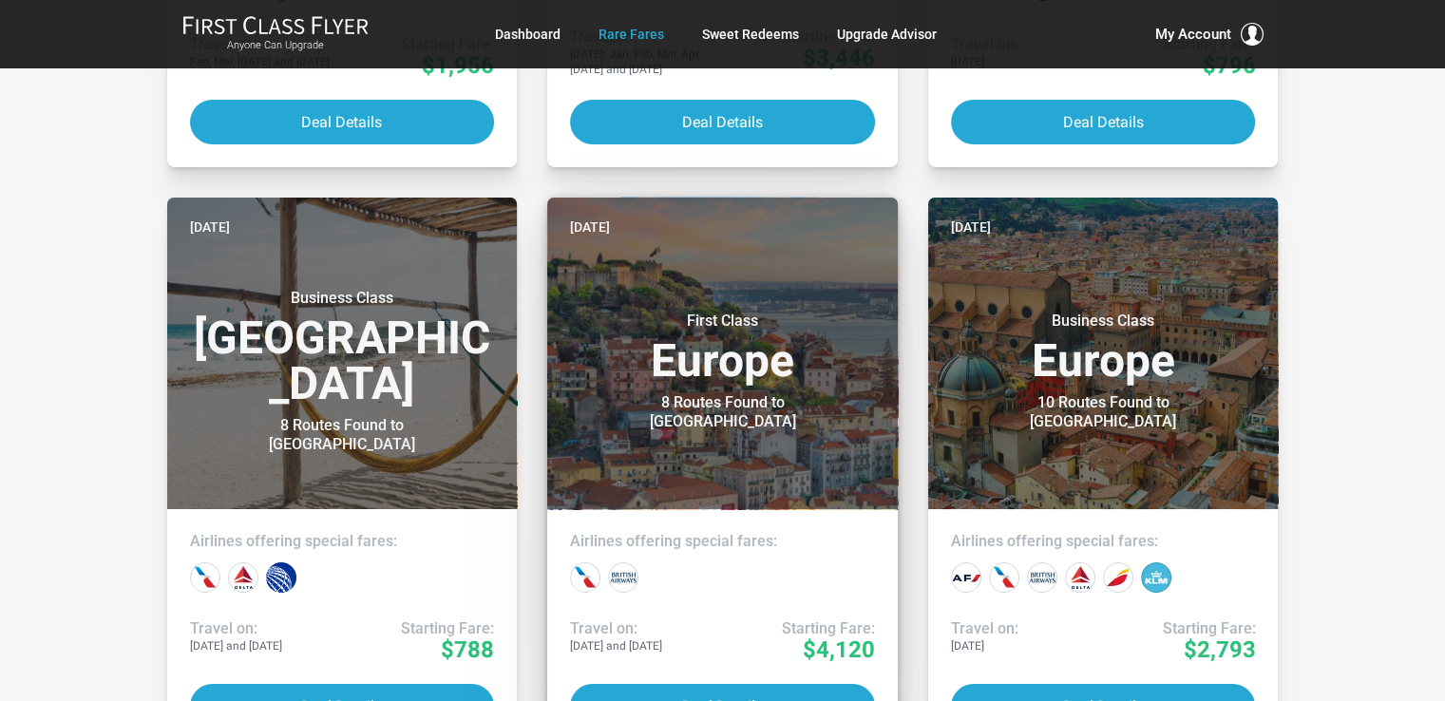
scroll to position [7030, 0]
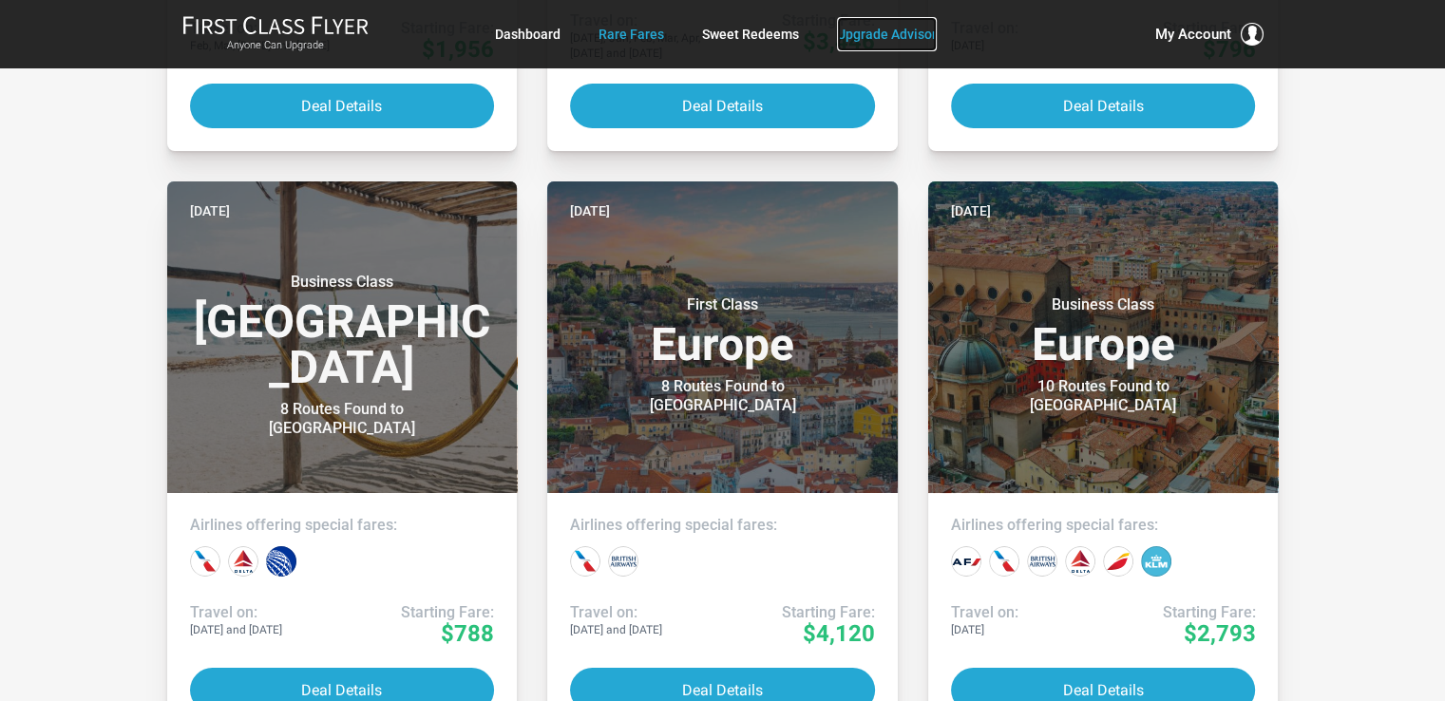
click at [893, 29] on link "Upgrade Advisor" at bounding box center [887, 34] width 100 height 34
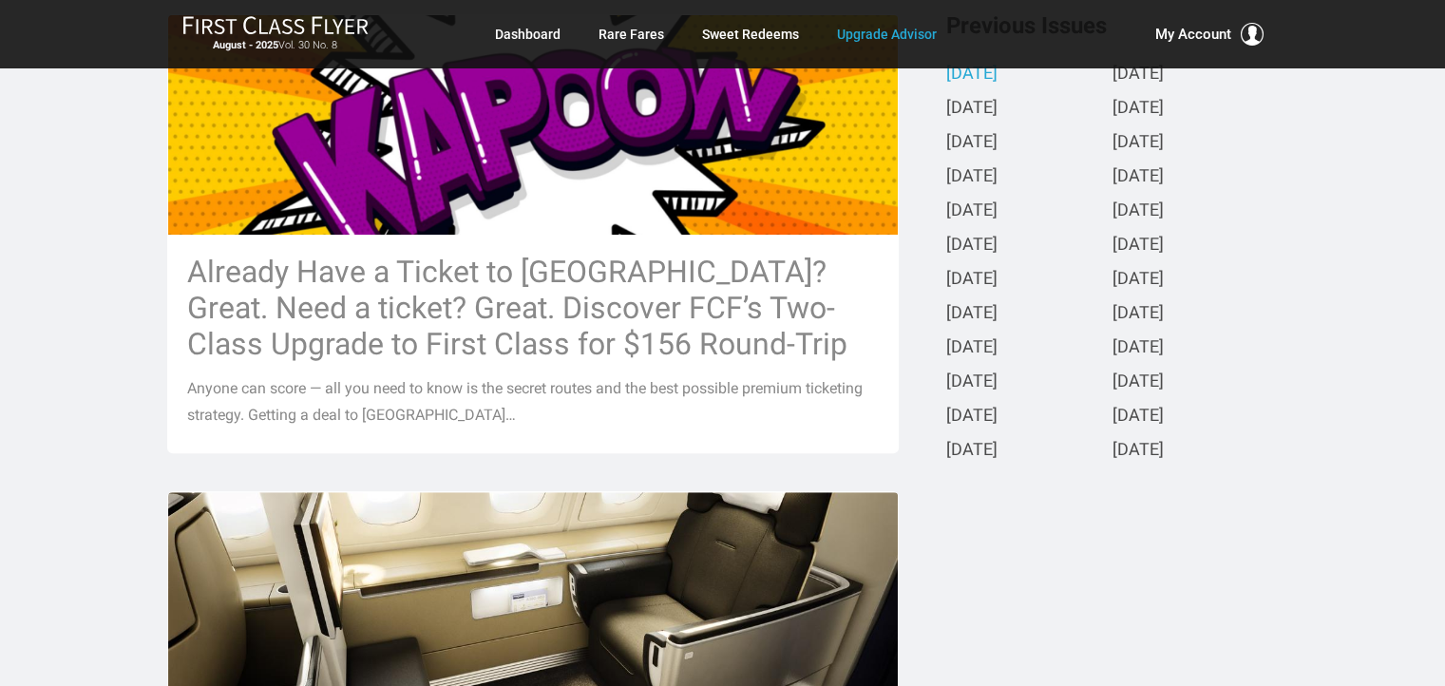
scroll to position [506, 0]
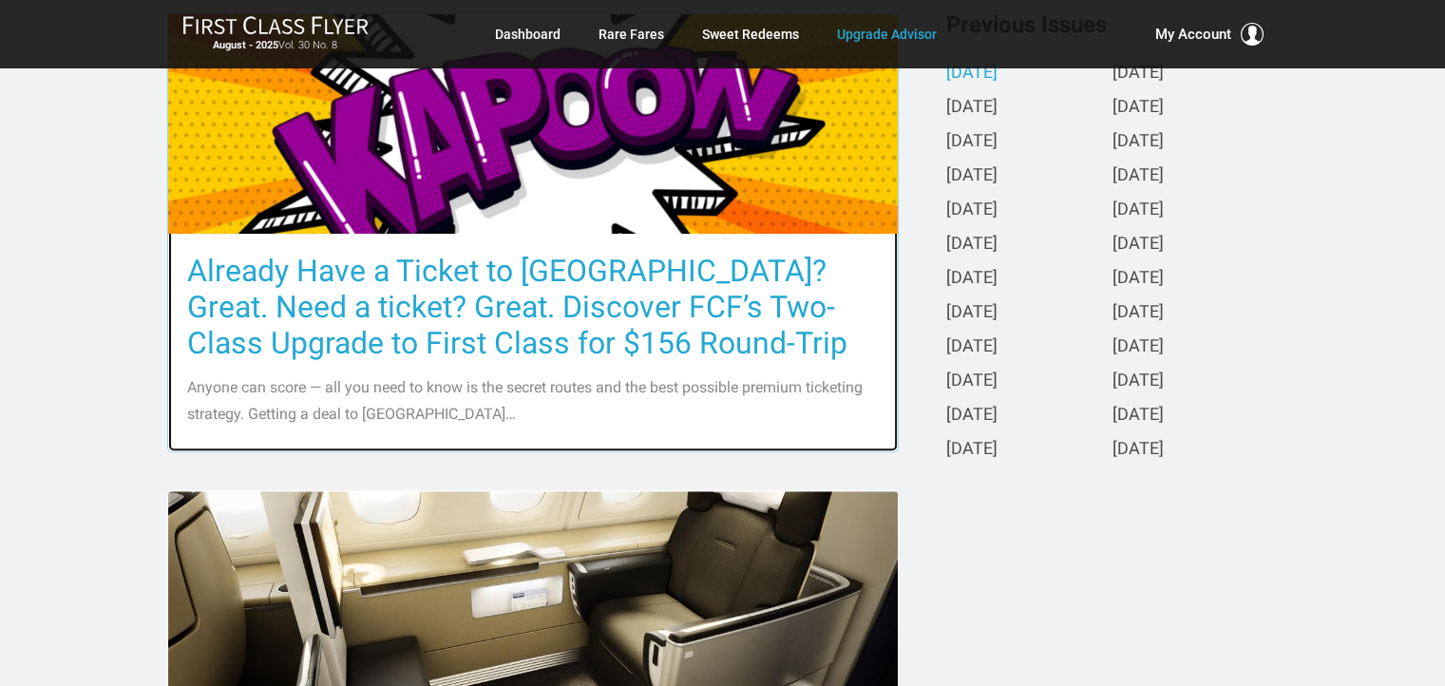
click at [660, 313] on h3 "Already Have a Ticket to [GEOGRAPHIC_DATA]? Great. Need a ticket? Great. Discov…" at bounding box center [533, 307] width 692 height 108
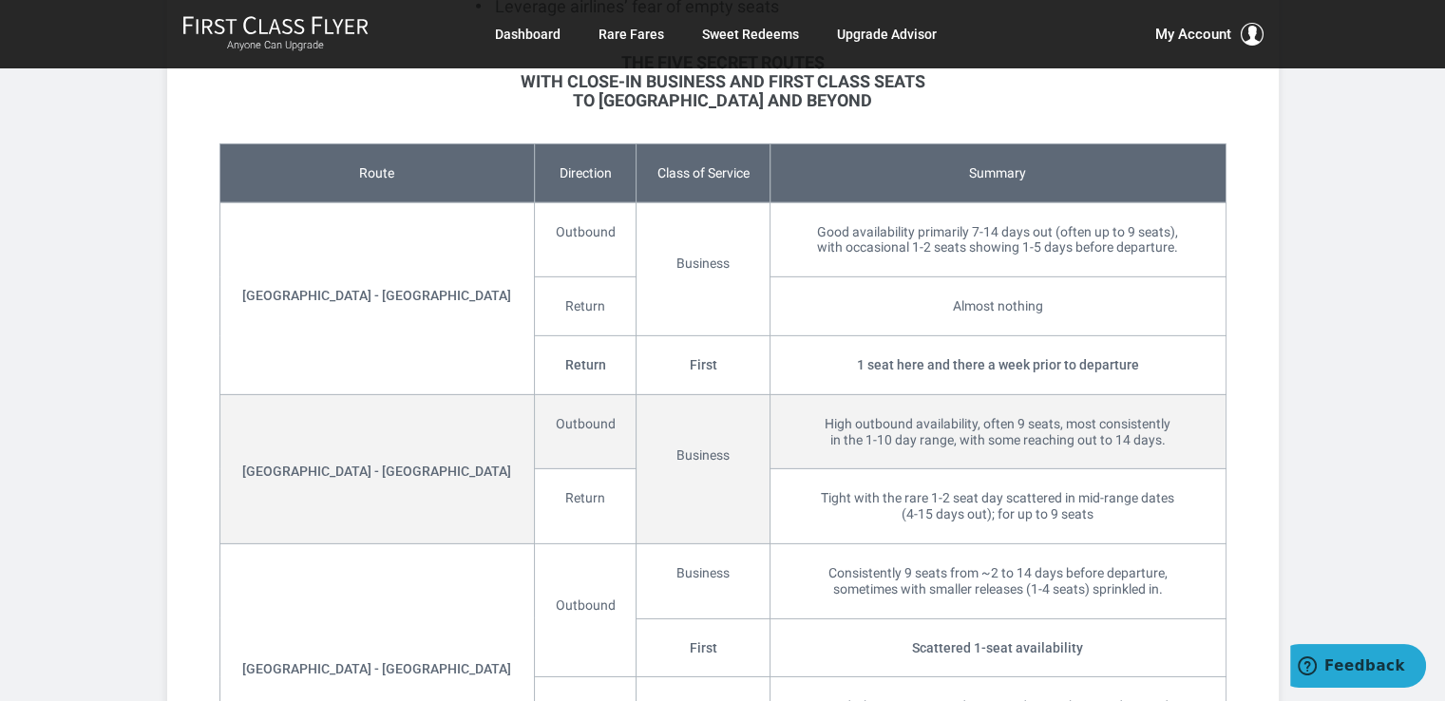
scroll to position [5953, 0]
